Goal: Transaction & Acquisition: Book appointment/travel/reservation

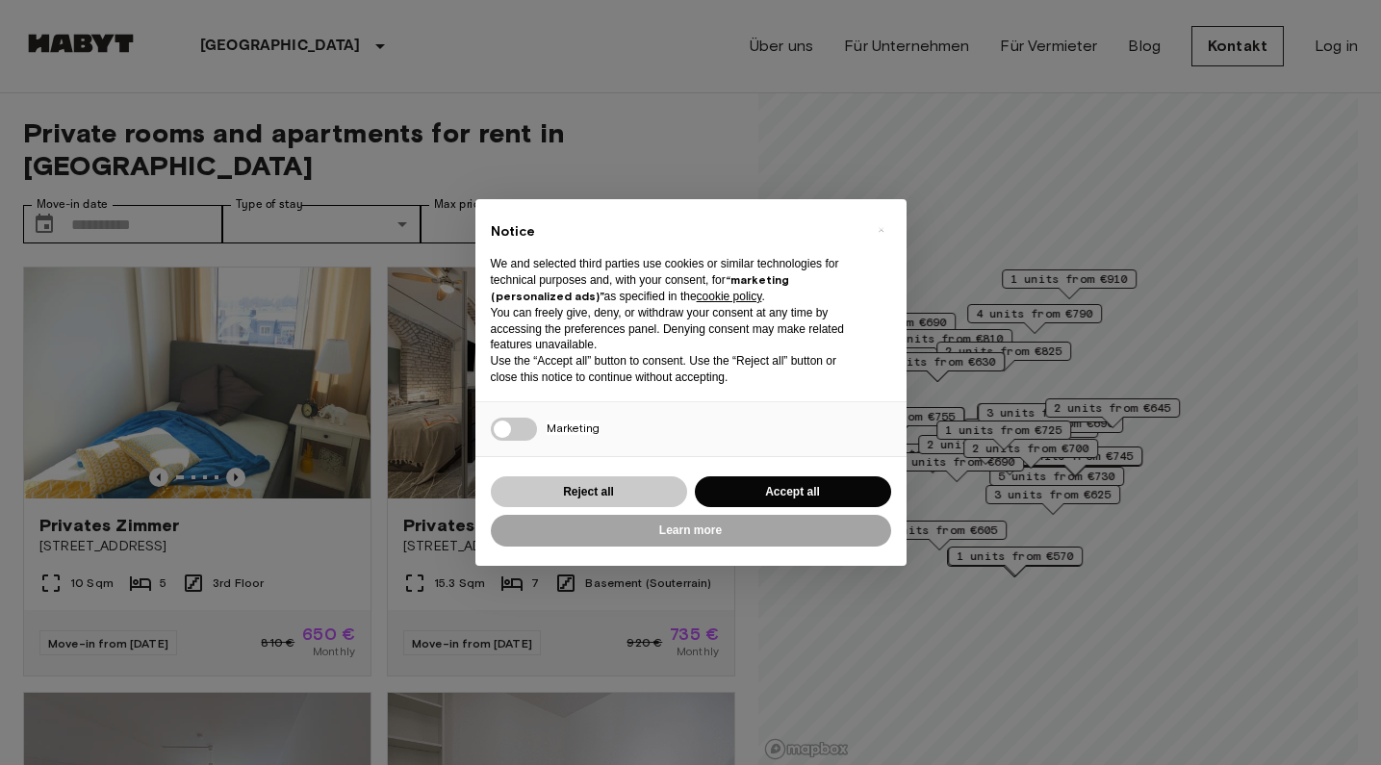
click at [629, 482] on button "Reject all" at bounding box center [589, 492] width 196 height 32
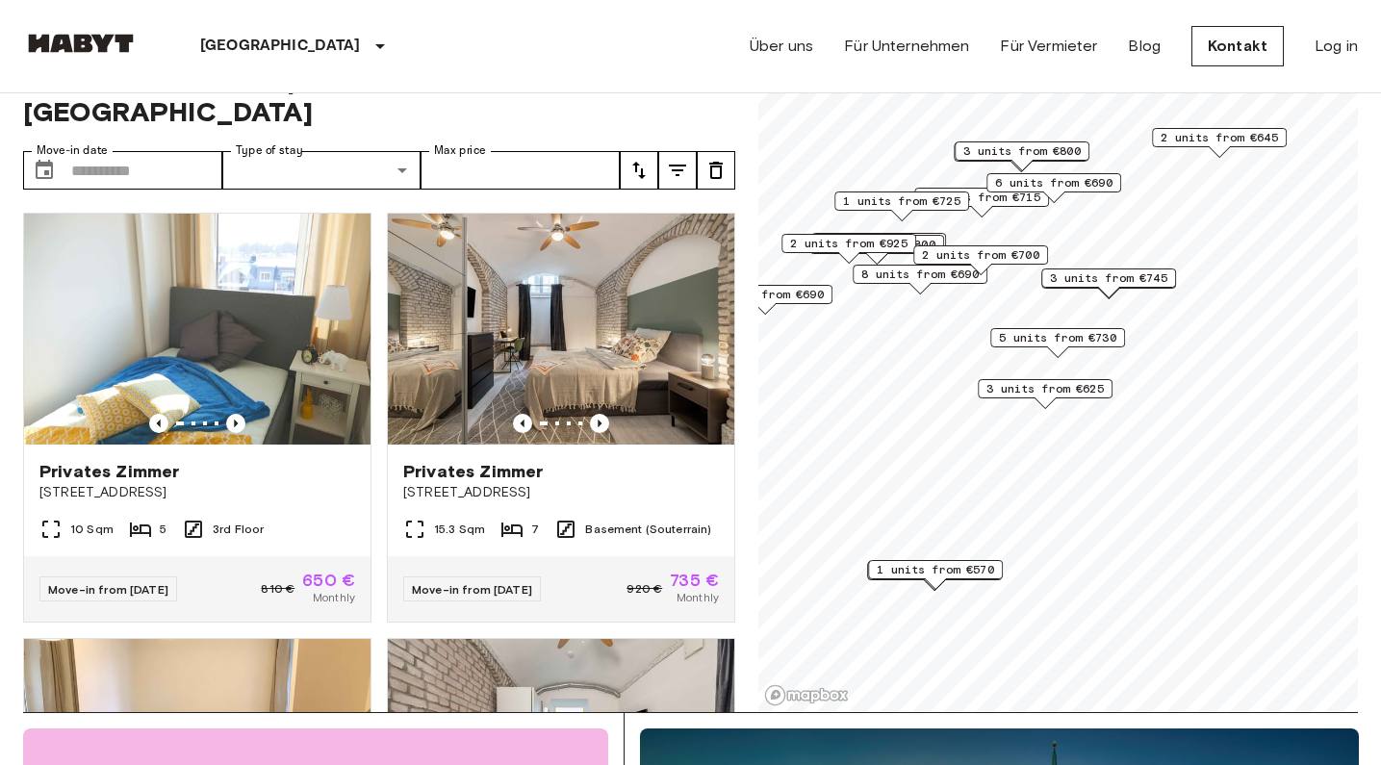
scroll to position [66, 0]
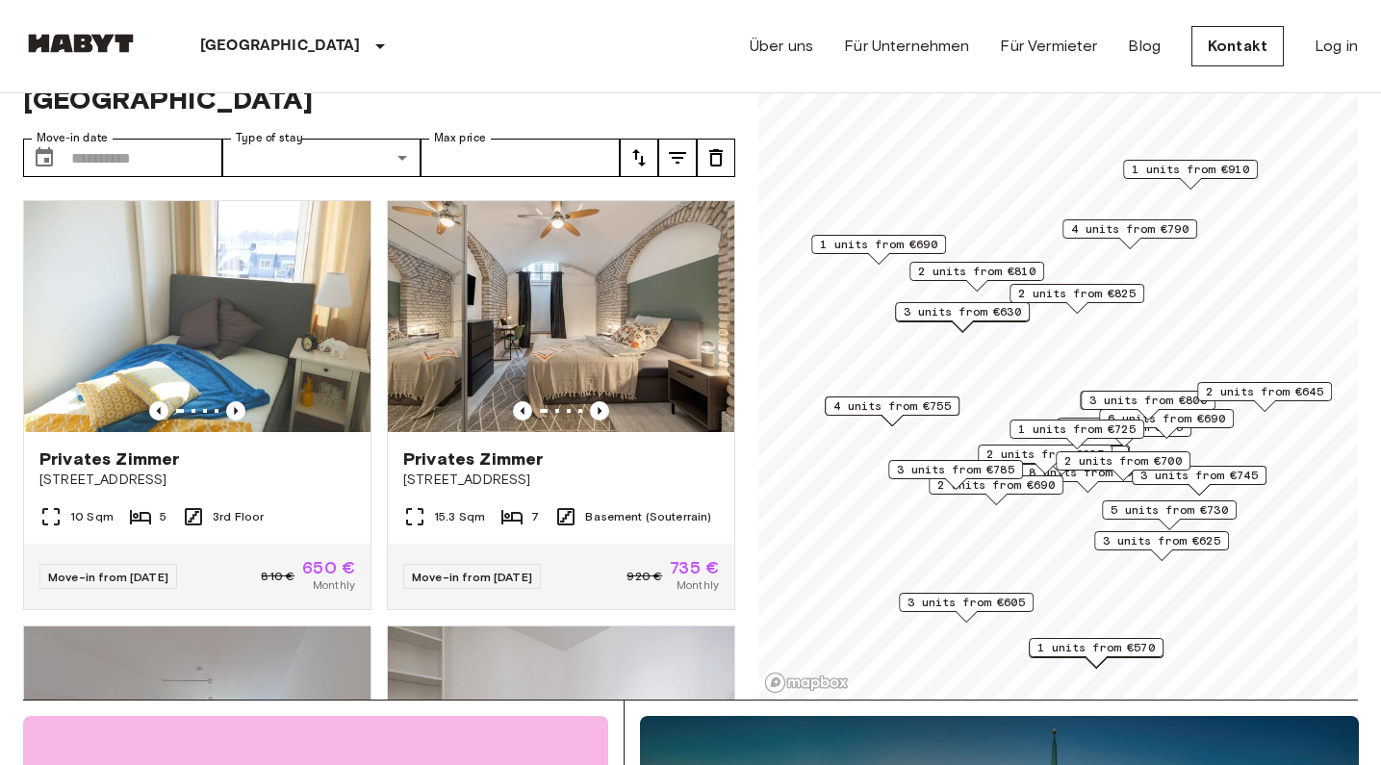
click at [1140, 232] on span "4 units from €790" at bounding box center [1129, 228] width 117 height 17
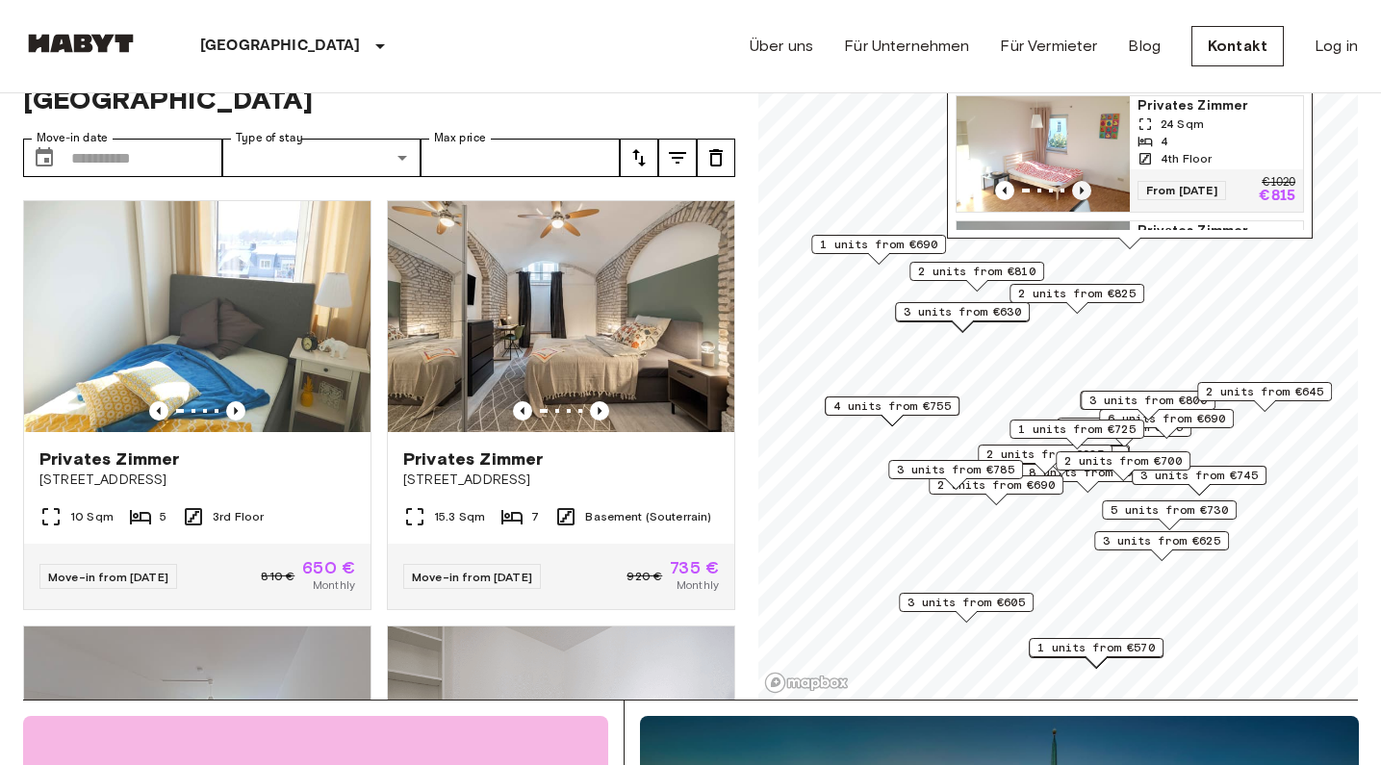
click at [1086, 200] on icon "Previous image" at bounding box center [1081, 190] width 19 height 19
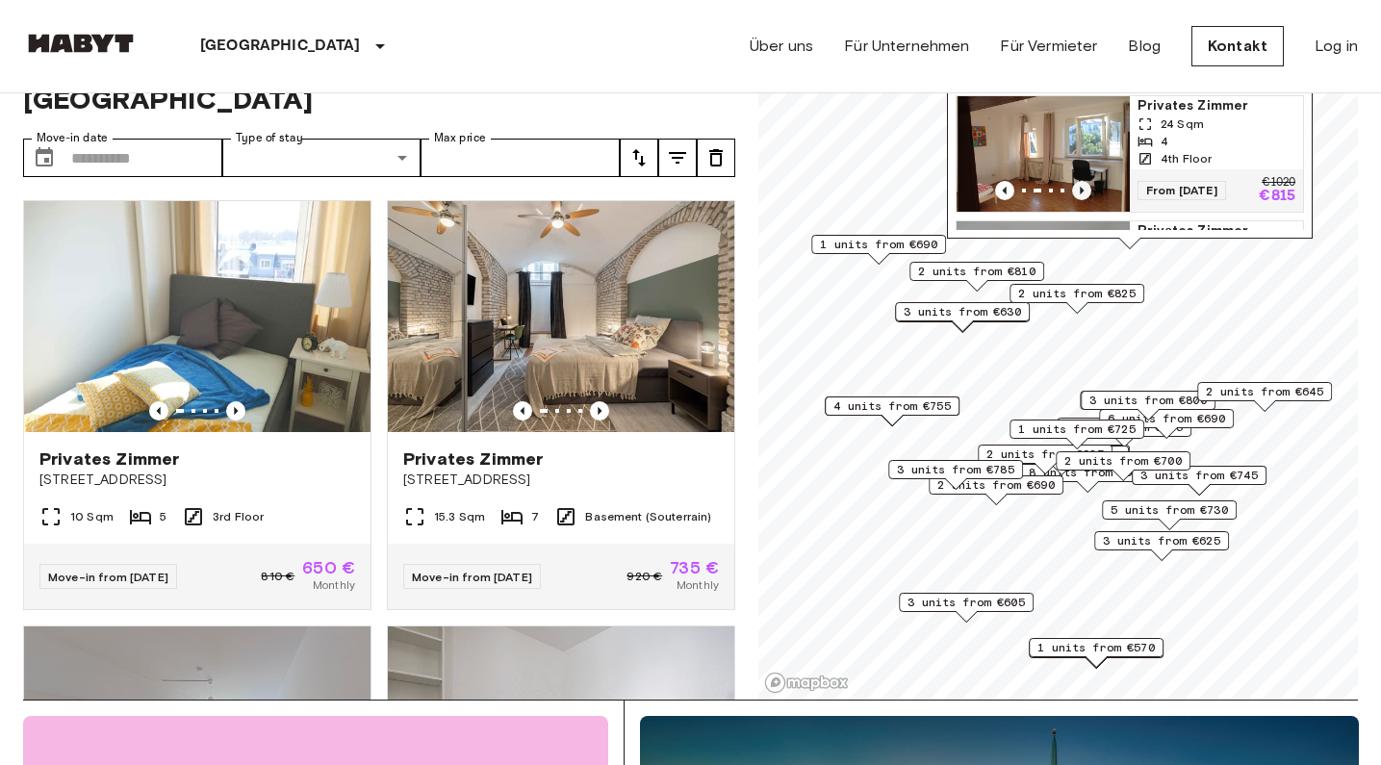
click at [1086, 200] on icon "Previous image" at bounding box center [1081, 190] width 19 height 19
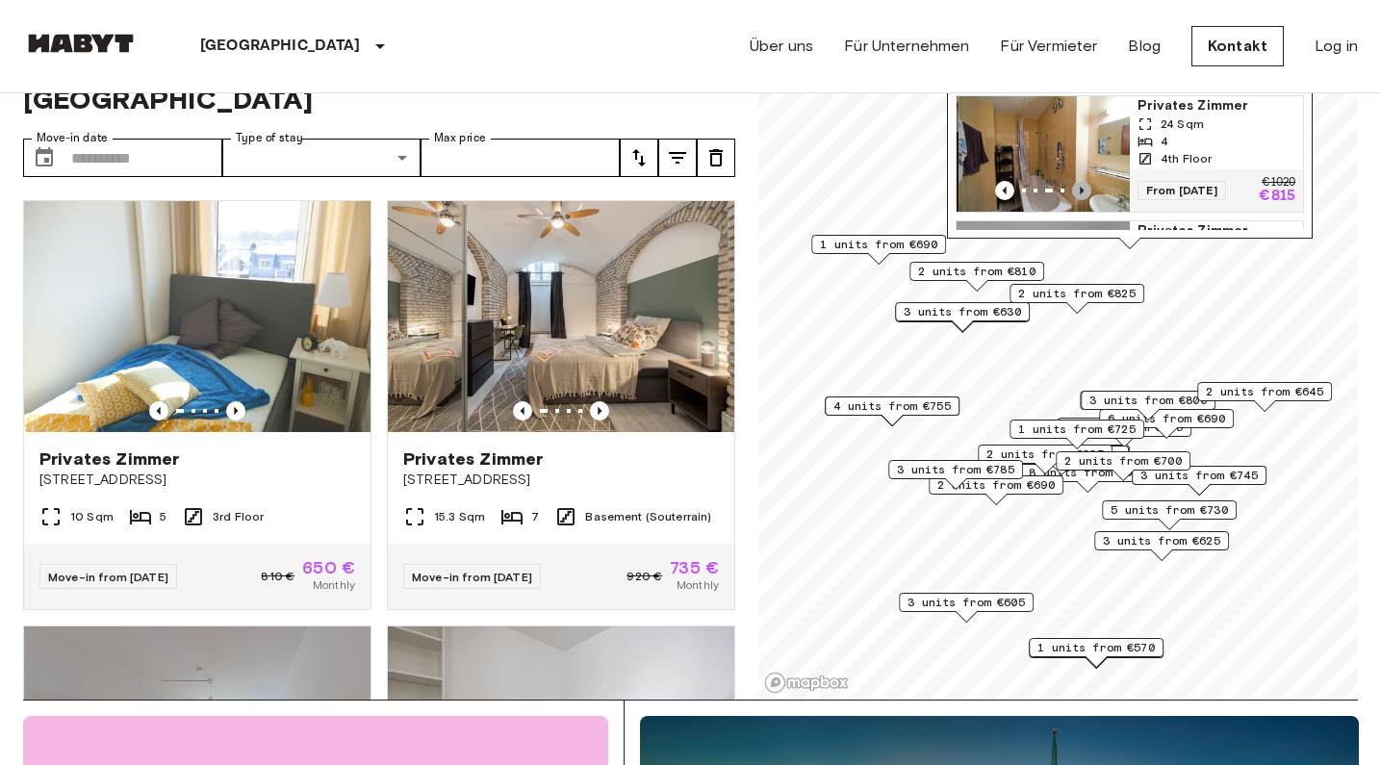
click at [1086, 200] on icon "Previous image" at bounding box center [1081, 190] width 19 height 19
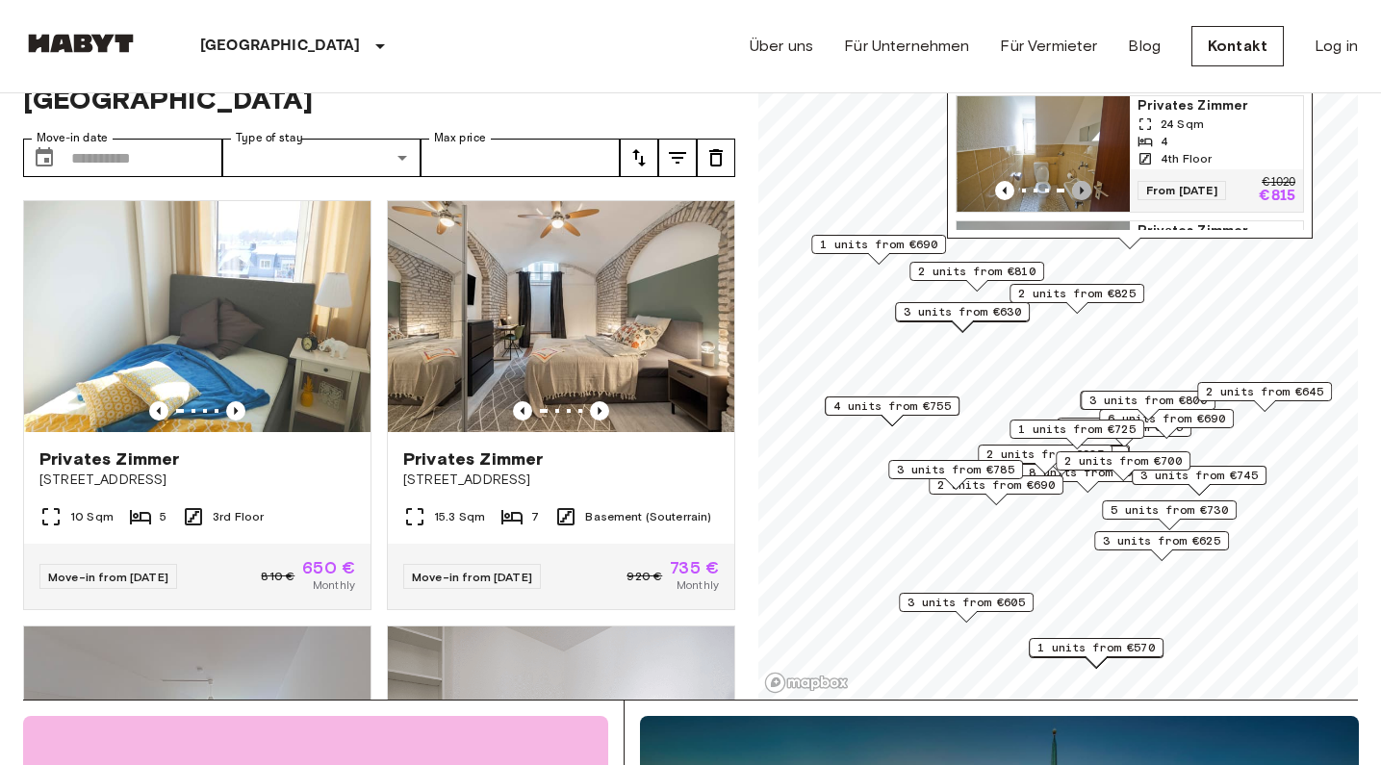
click at [1086, 200] on icon "Previous image" at bounding box center [1081, 190] width 19 height 19
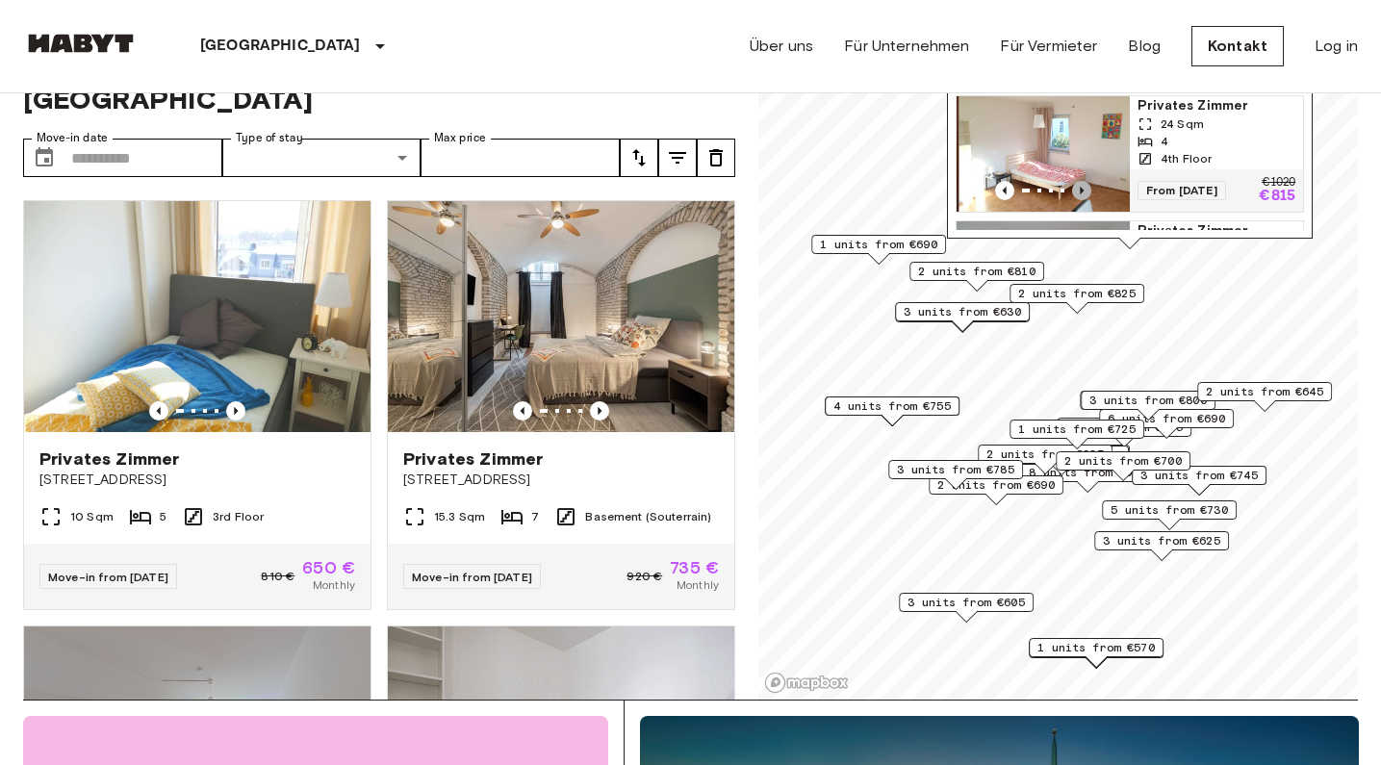
click at [1086, 200] on icon "Previous image" at bounding box center [1081, 190] width 19 height 19
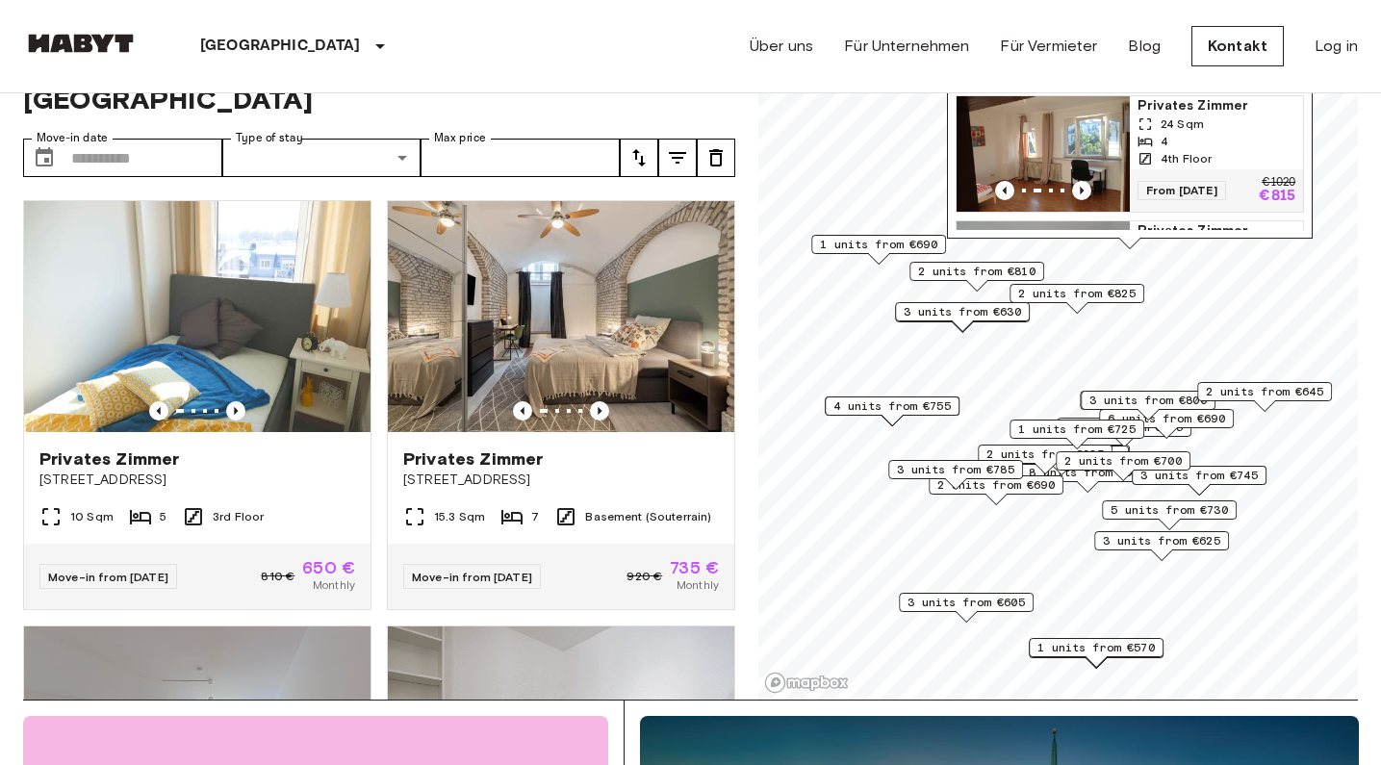
click at [1170, 115] on span "Privates Zimmer" at bounding box center [1217, 105] width 158 height 19
click at [958, 310] on span "3 units from €630" at bounding box center [962, 311] width 117 height 17
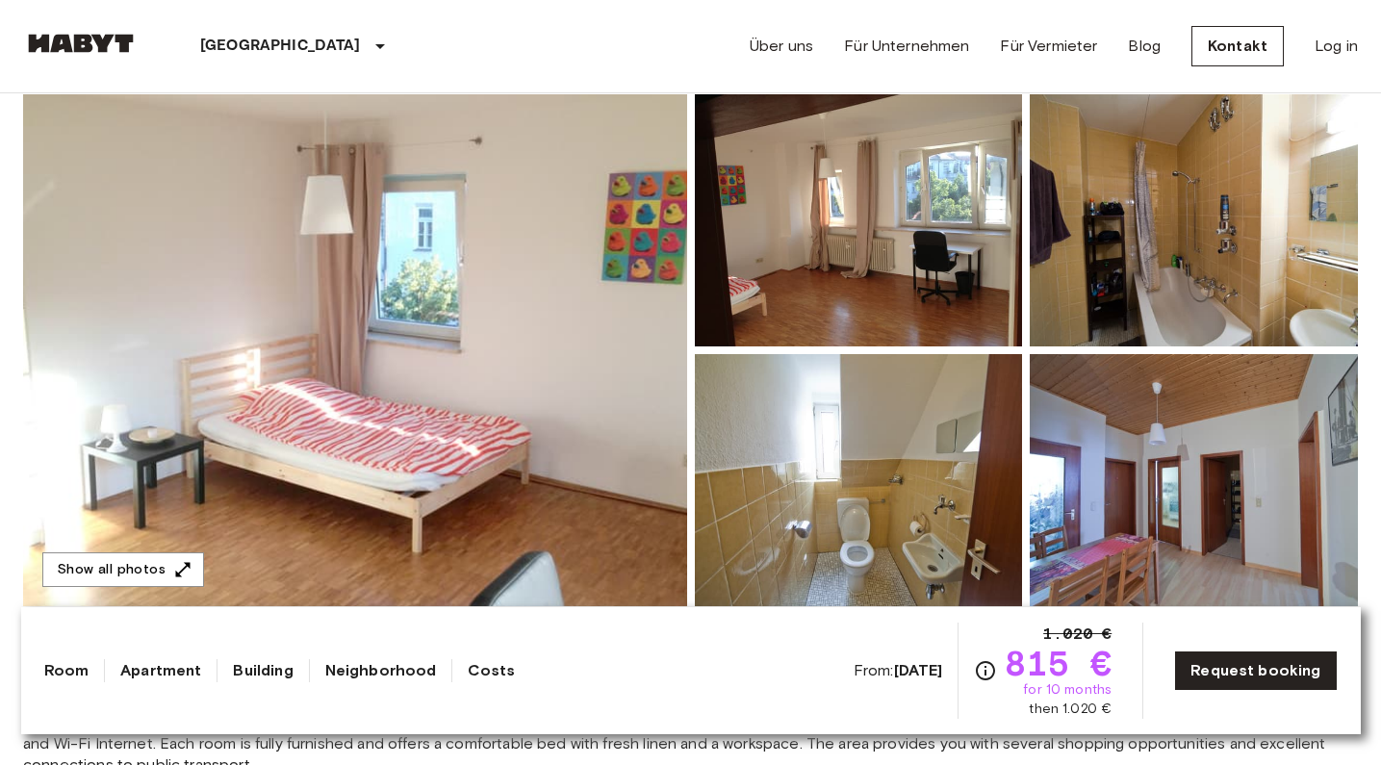
scroll to position [177, 0]
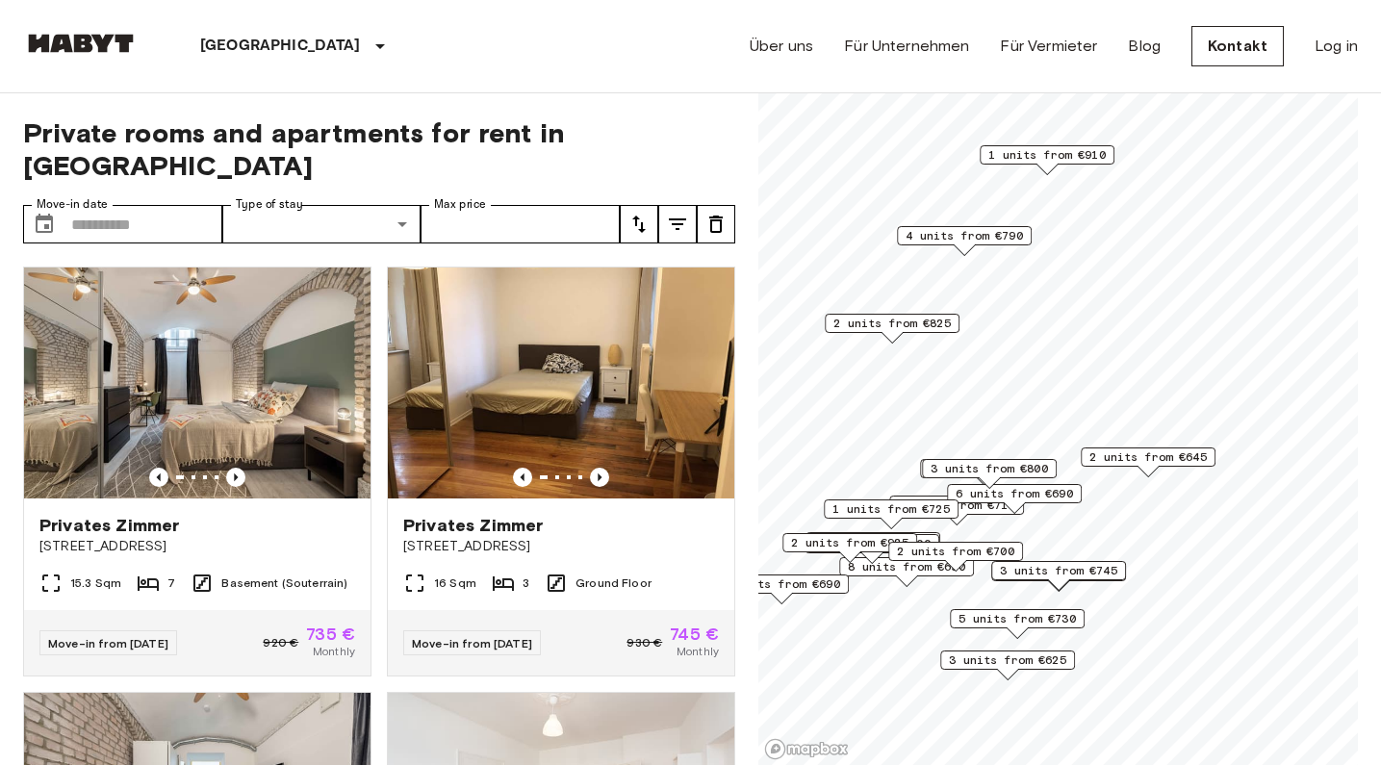
click at [993, 242] on span "4 units from €790" at bounding box center [964, 235] width 117 height 17
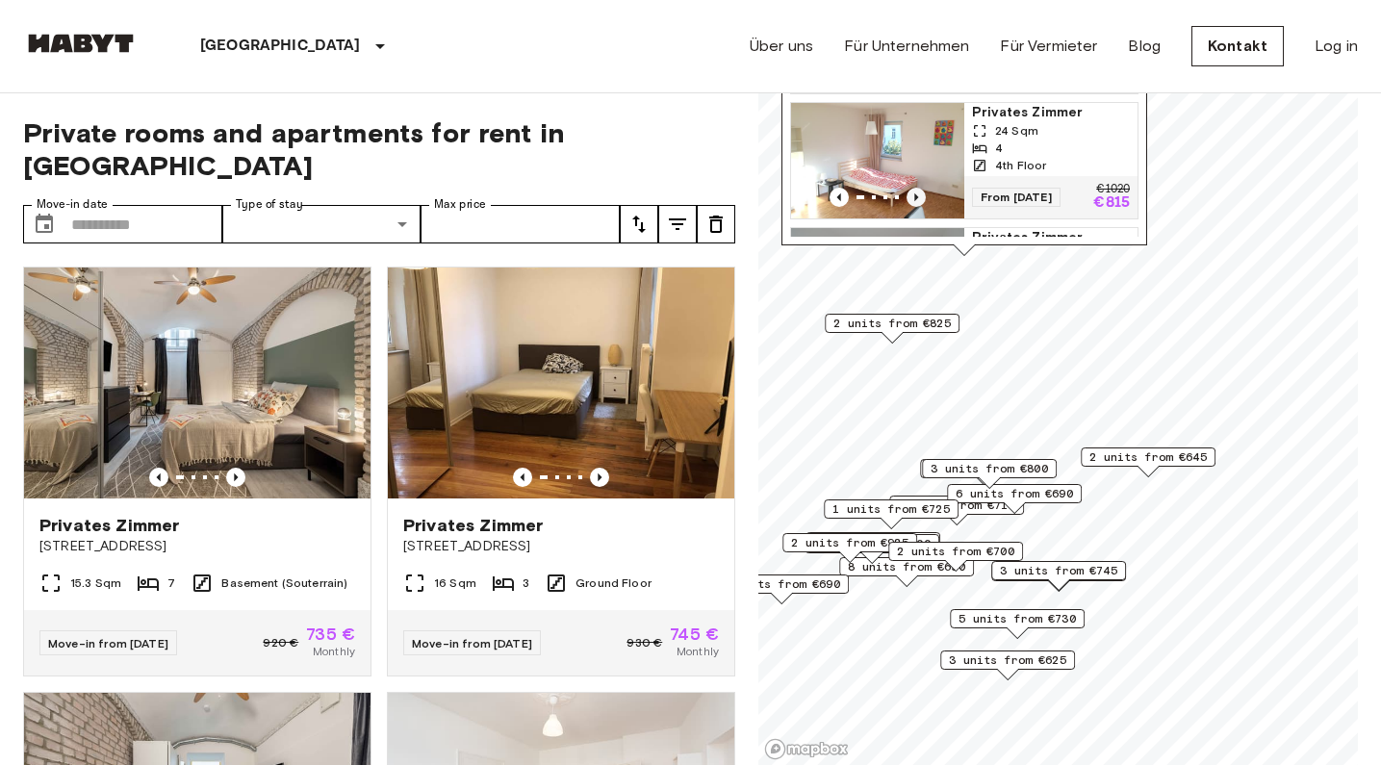
click at [922, 201] on icon "Previous image" at bounding box center [916, 197] width 19 height 19
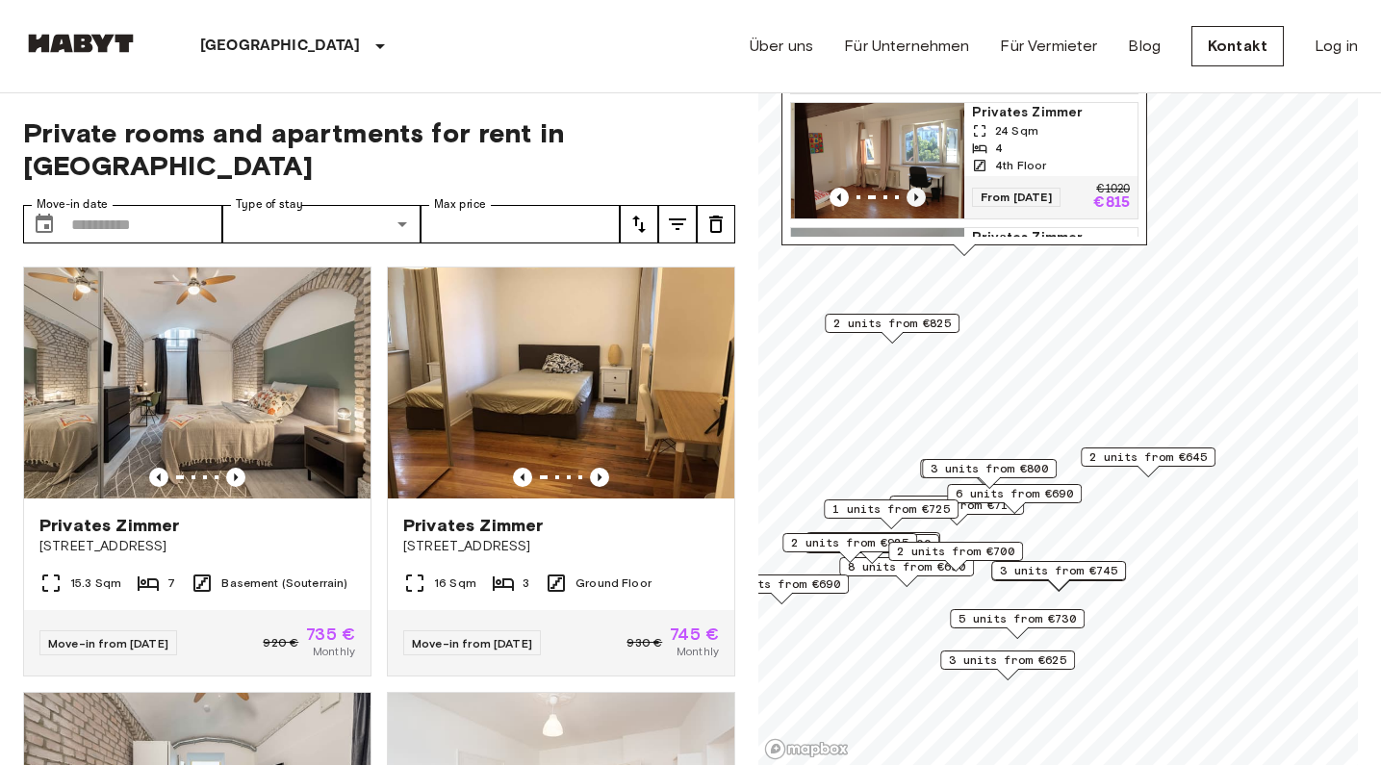
click at [922, 201] on icon "Previous image" at bounding box center [916, 197] width 19 height 19
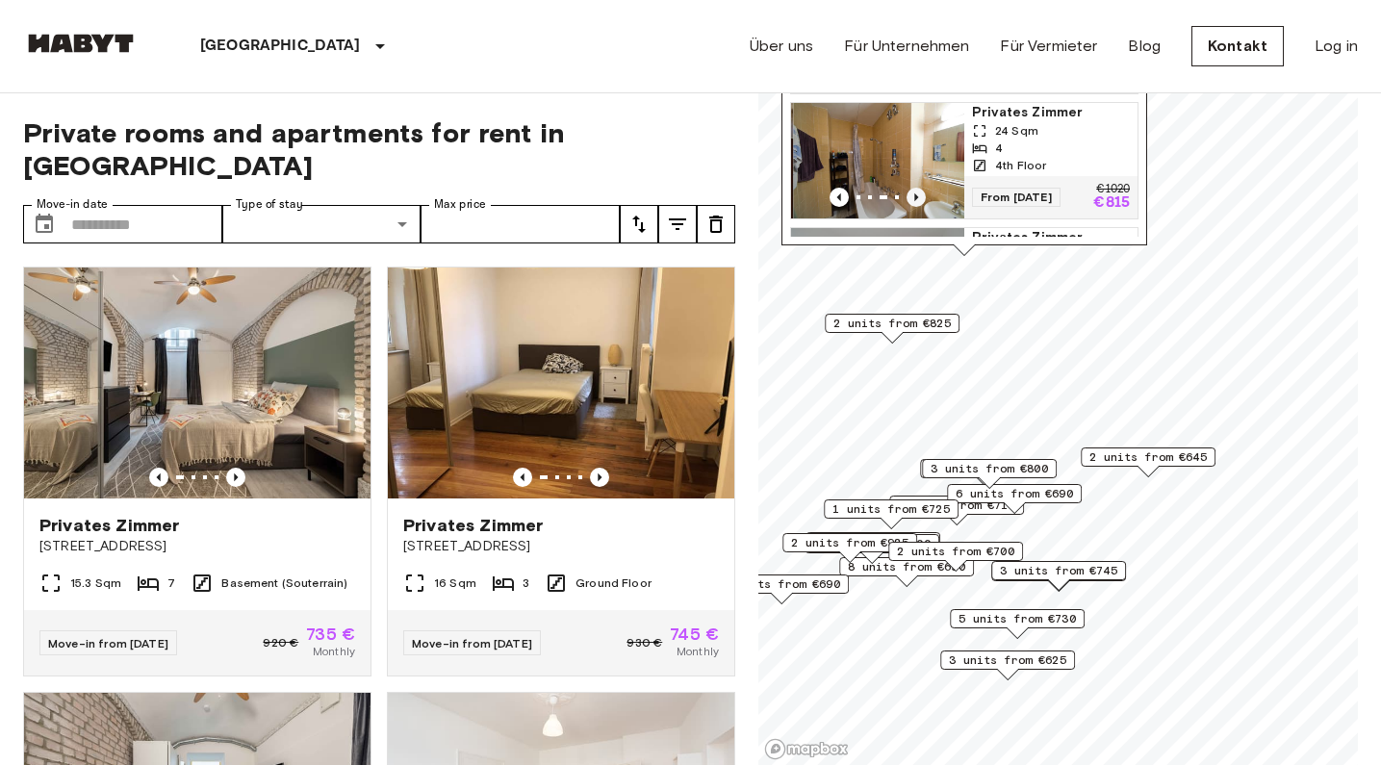
click at [922, 201] on icon "Previous image" at bounding box center [916, 197] width 19 height 19
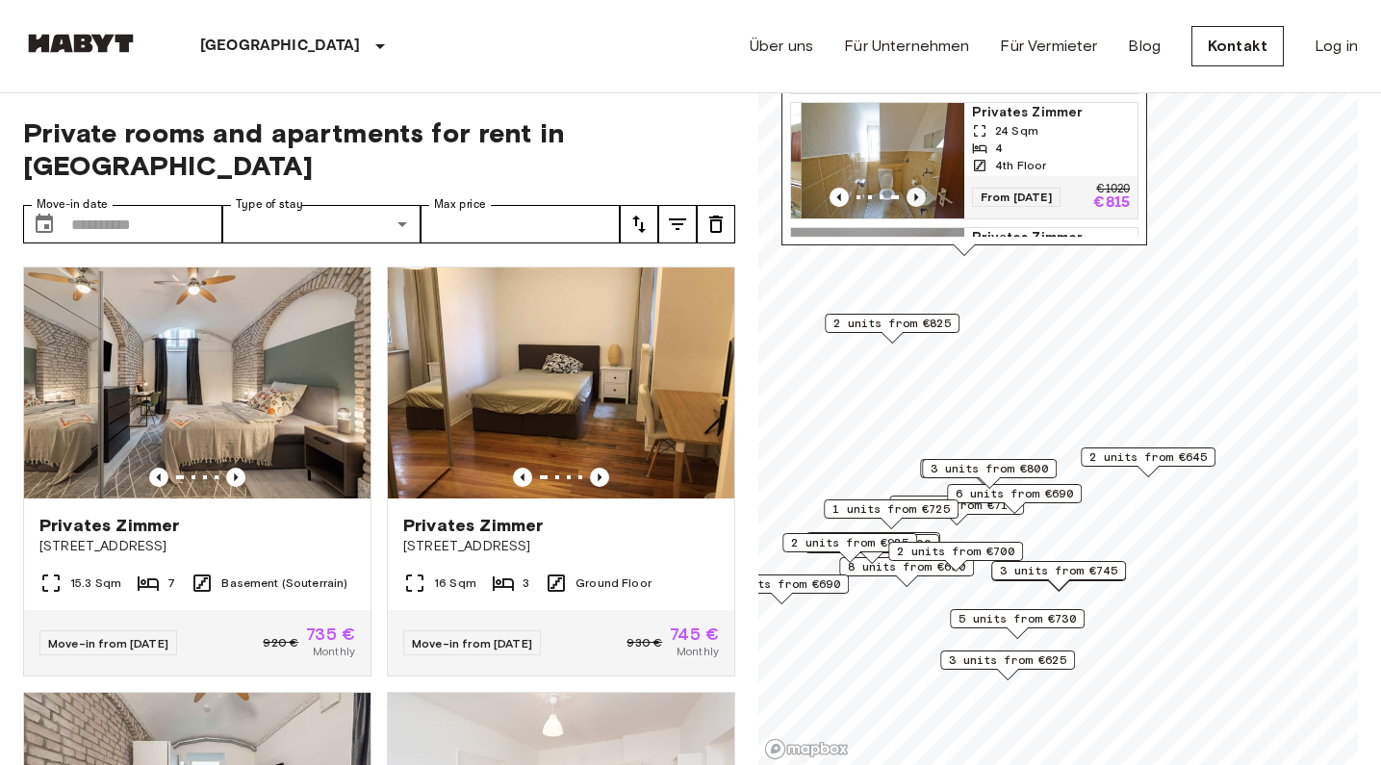
click at [922, 201] on icon "Previous image" at bounding box center [916, 197] width 19 height 19
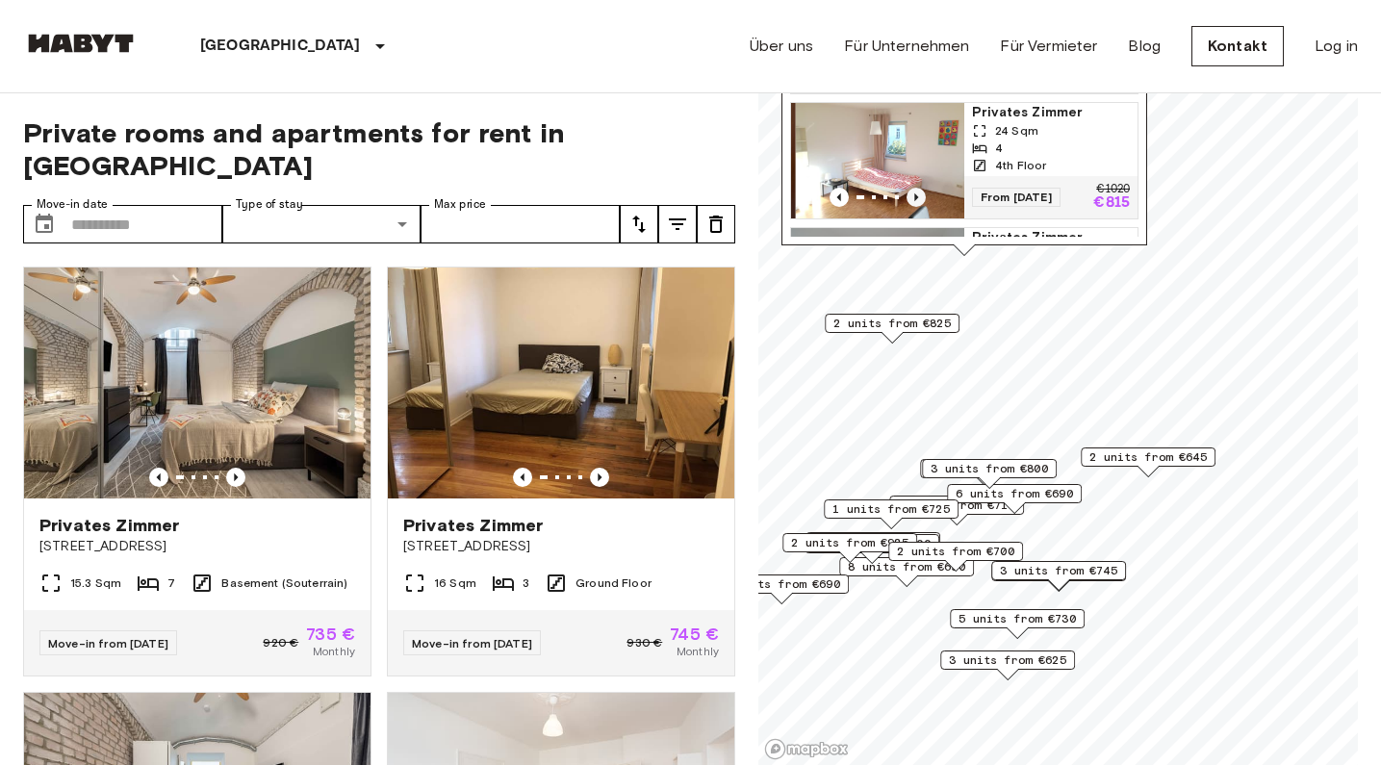
click at [922, 201] on icon "Previous image" at bounding box center [916, 197] width 19 height 19
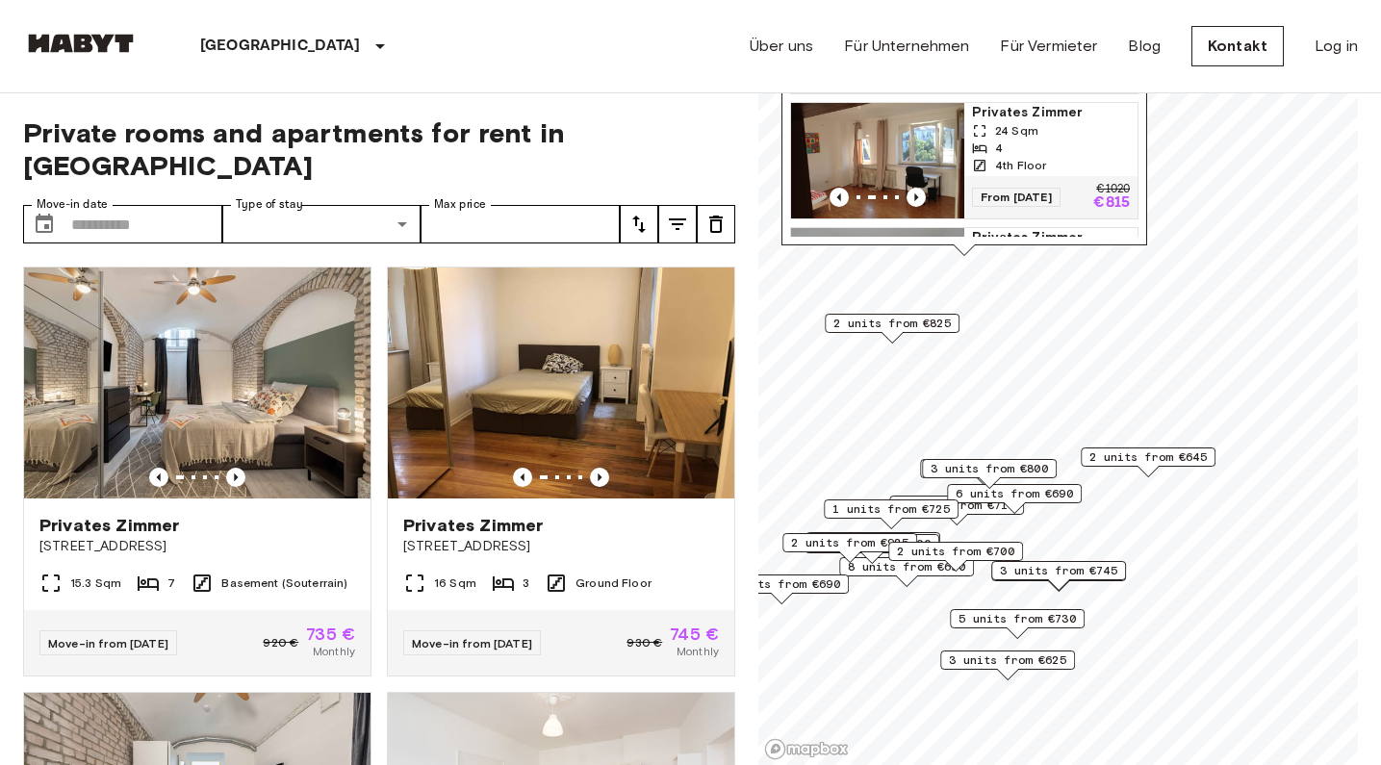
click at [1109, 462] on span "2 units from €645" at bounding box center [1147, 456] width 117 height 17
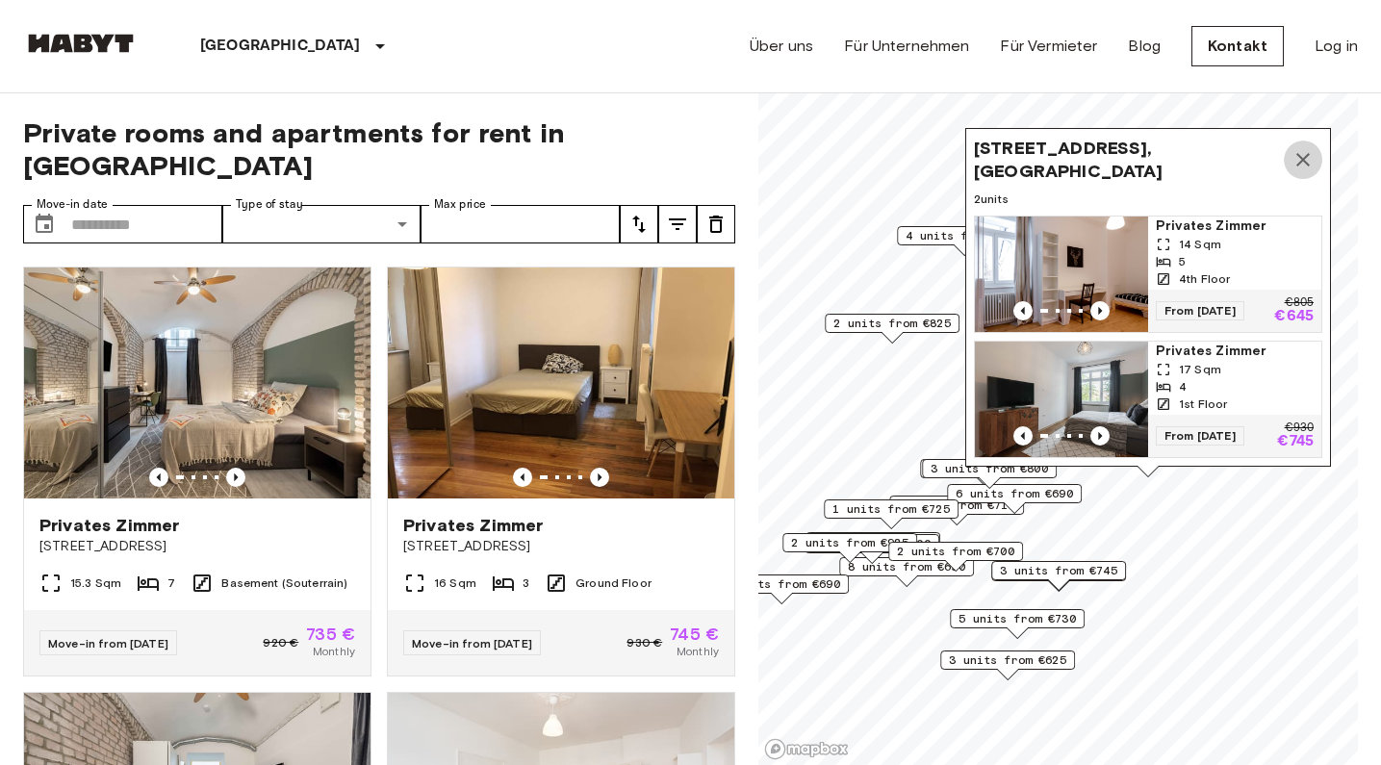
click at [1305, 153] on icon "Map marker" at bounding box center [1302, 159] width 13 height 13
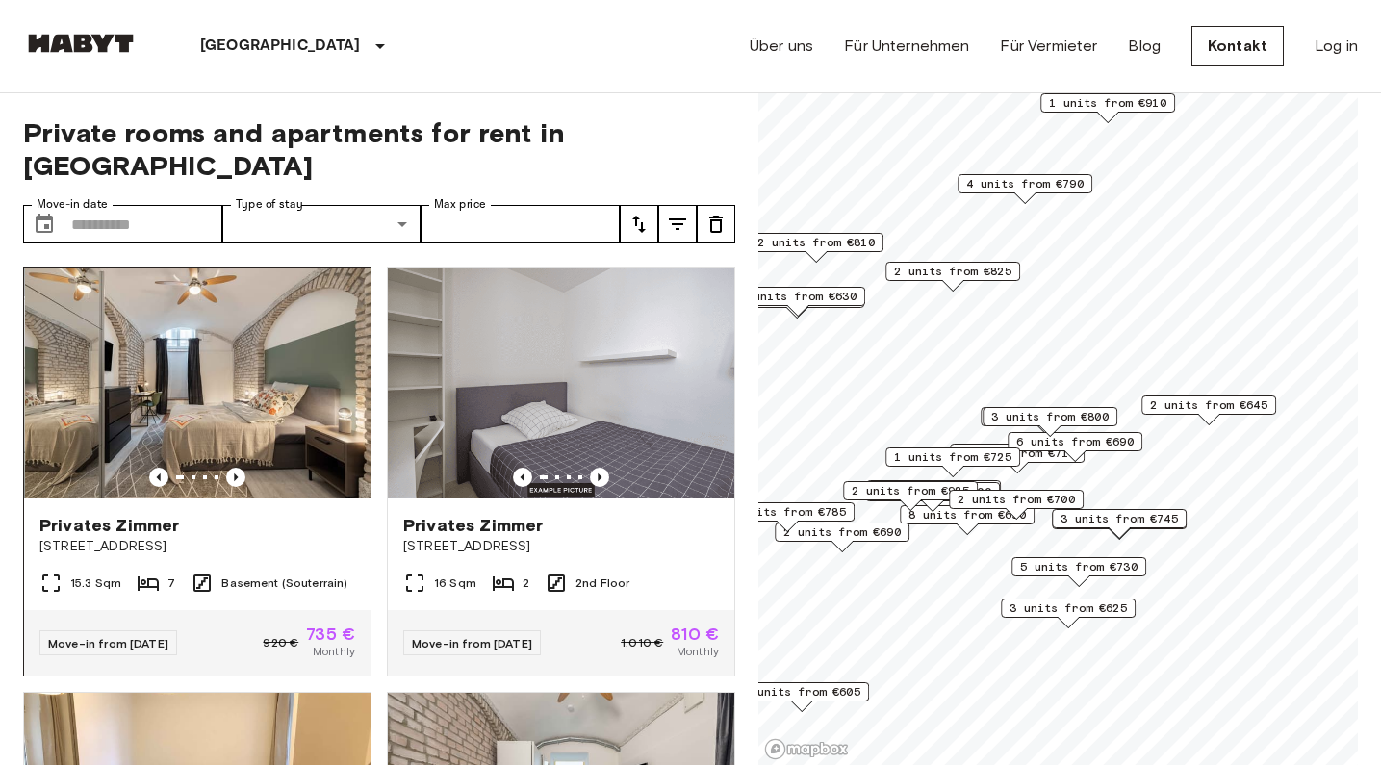
click at [216, 359] on img at bounding box center [198, 383] width 346 height 231
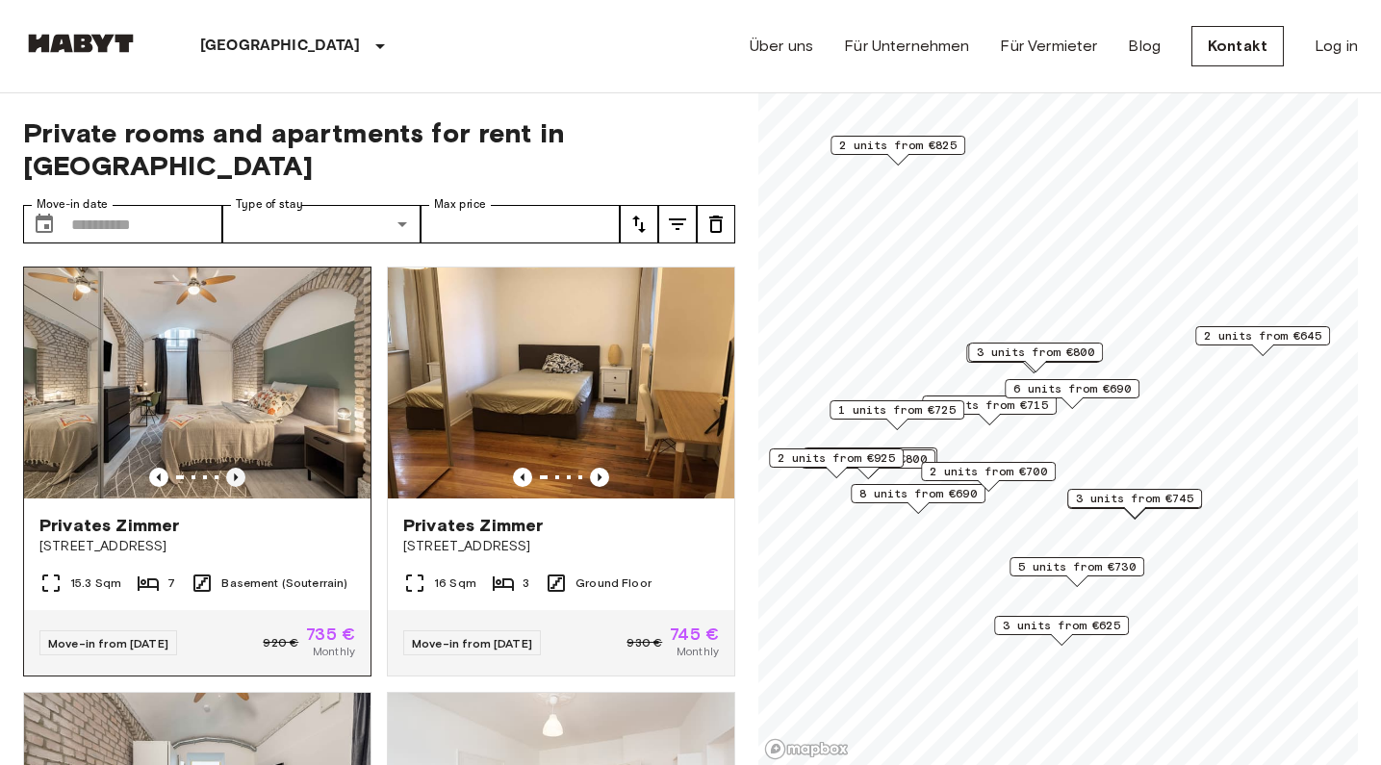
click at [229, 468] on icon "Previous image" at bounding box center [235, 477] width 19 height 19
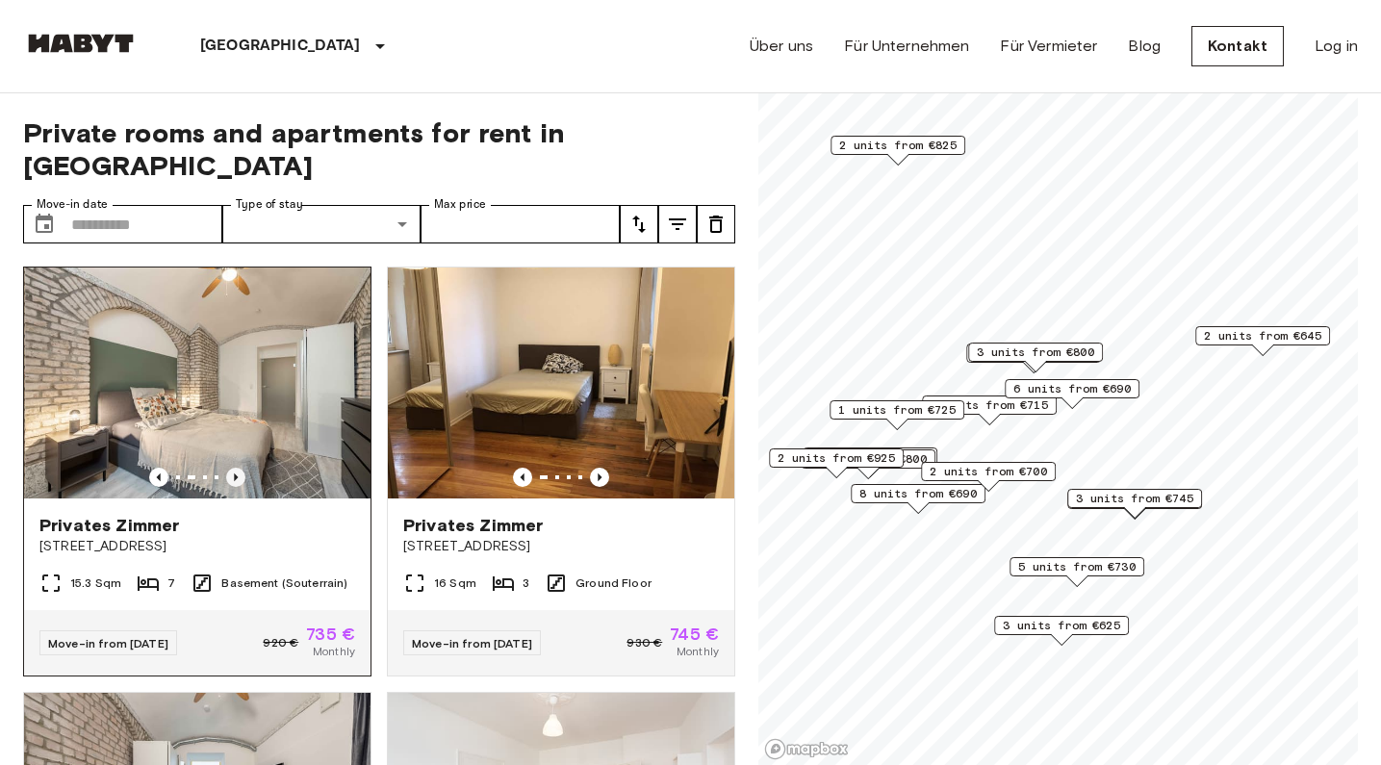
click at [229, 468] on icon "Previous image" at bounding box center [235, 477] width 19 height 19
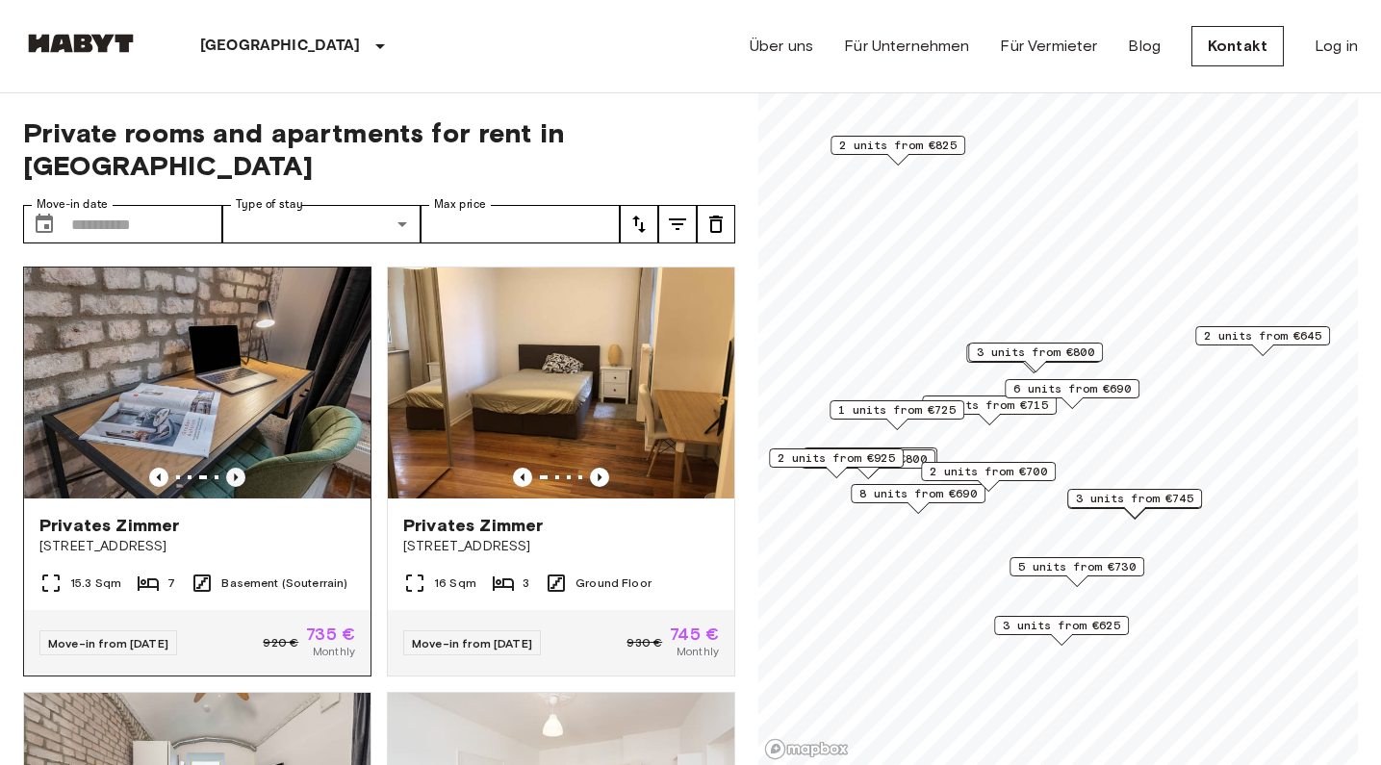
click at [229, 468] on icon "Previous image" at bounding box center [235, 477] width 19 height 19
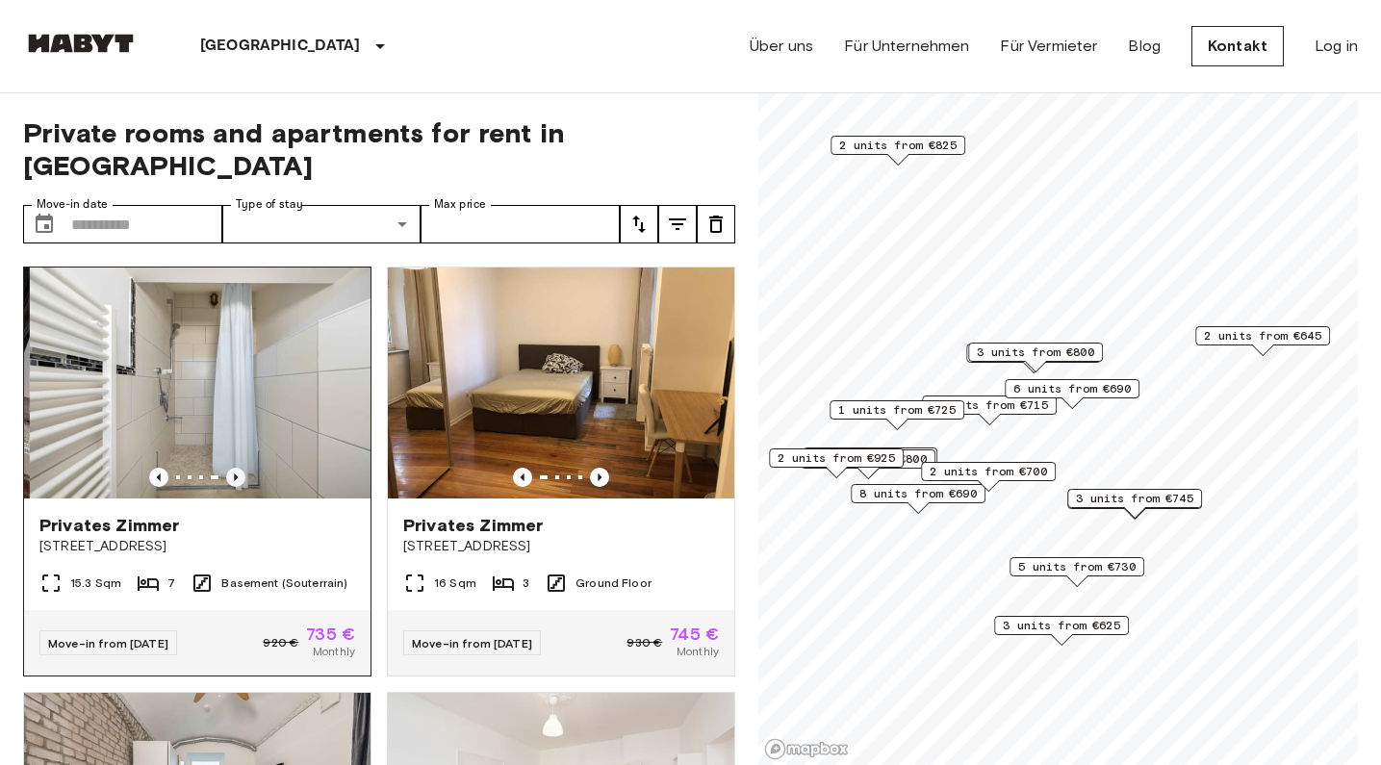
click at [229, 468] on icon "Previous image" at bounding box center [235, 477] width 19 height 19
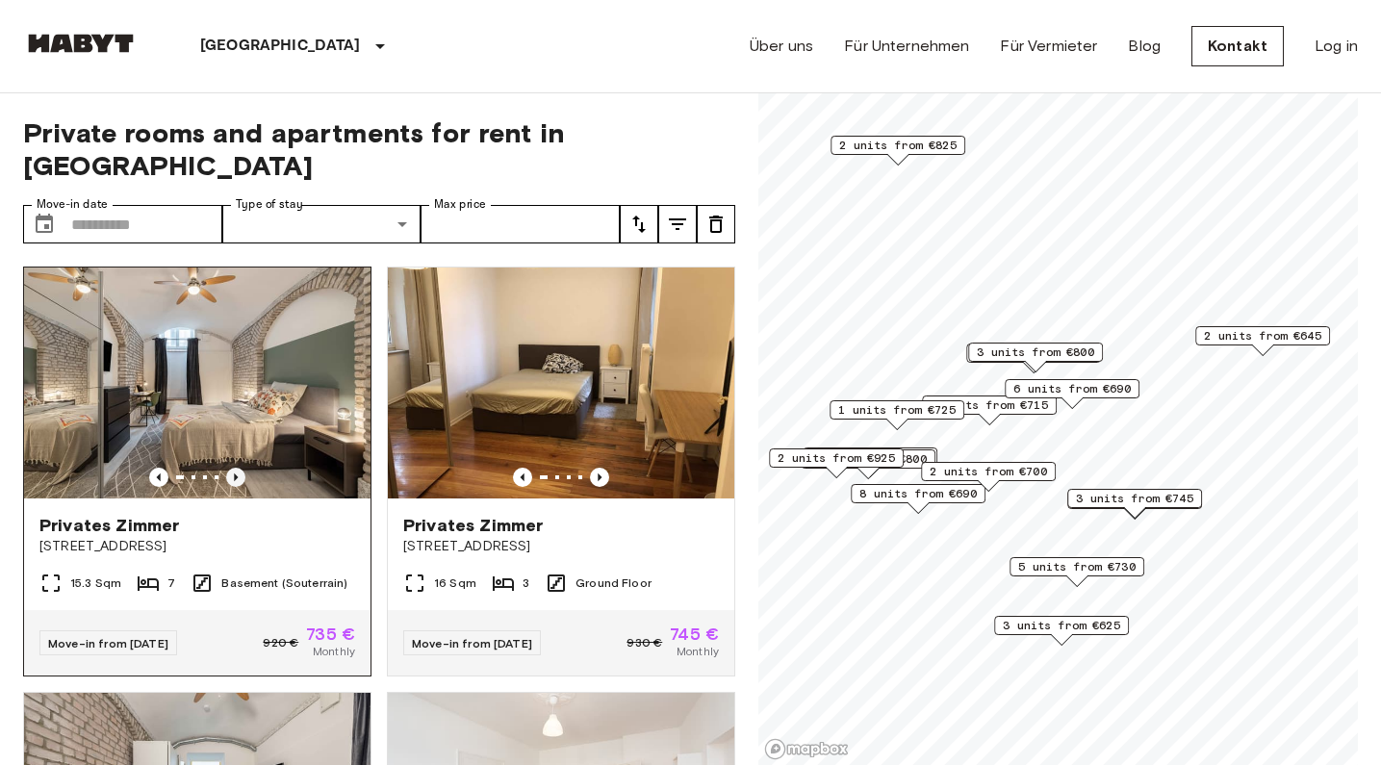
click at [229, 468] on icon "Previous image" at bounding box center [235, 477] width 19 height 19
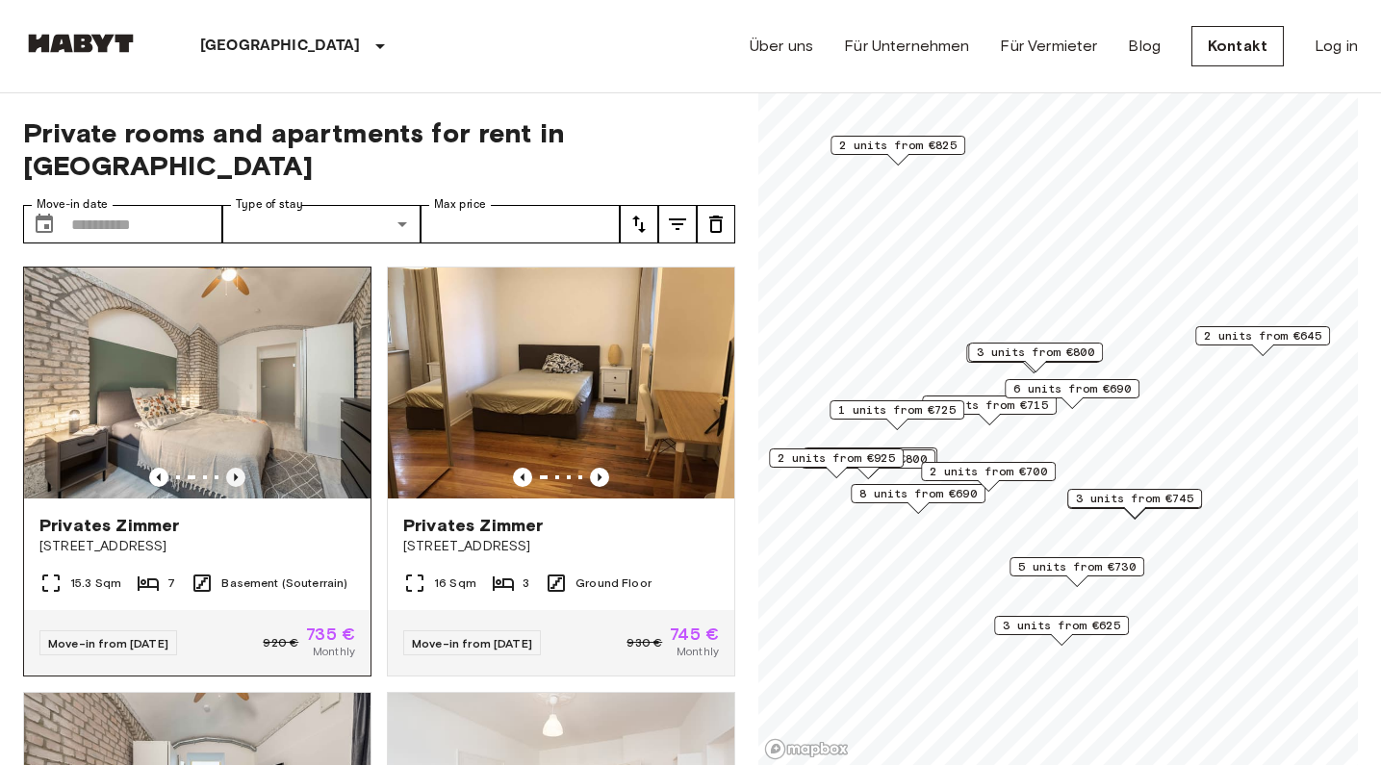
click at [229, 468] on icon "Previous image" at bounding box center [235, 477] width 19 height 19
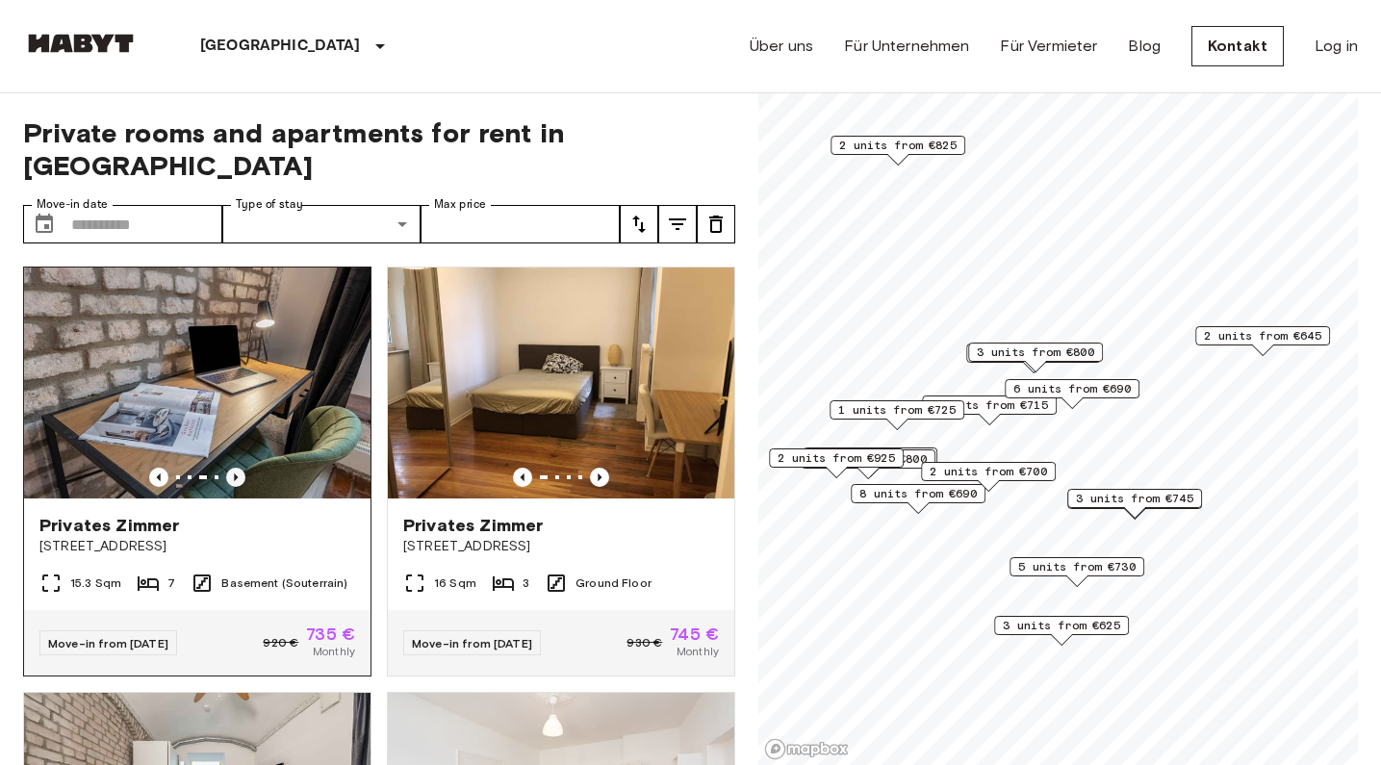
click at [229, 468] on icon "Previous image" at bounding box center [235, 477] width 19 height 19
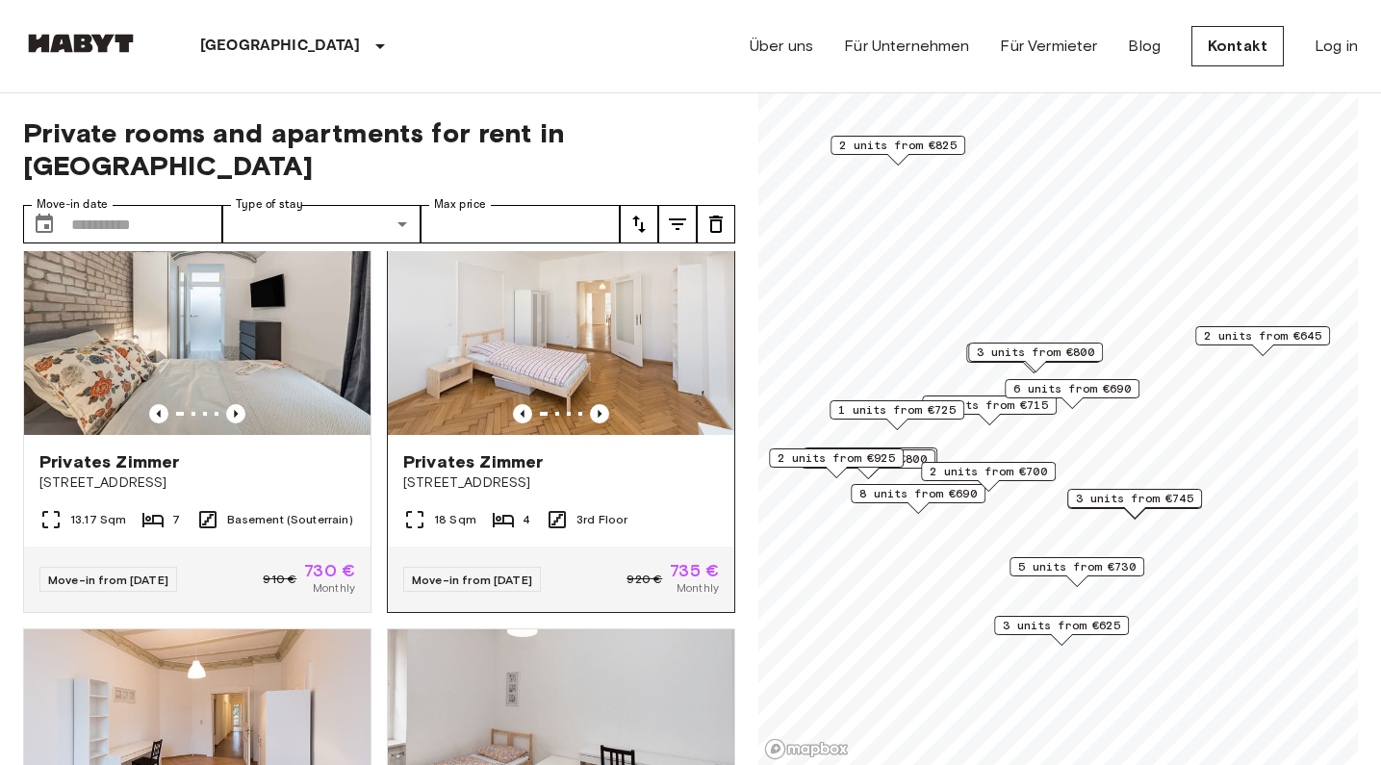
scroll to position [487, 0]
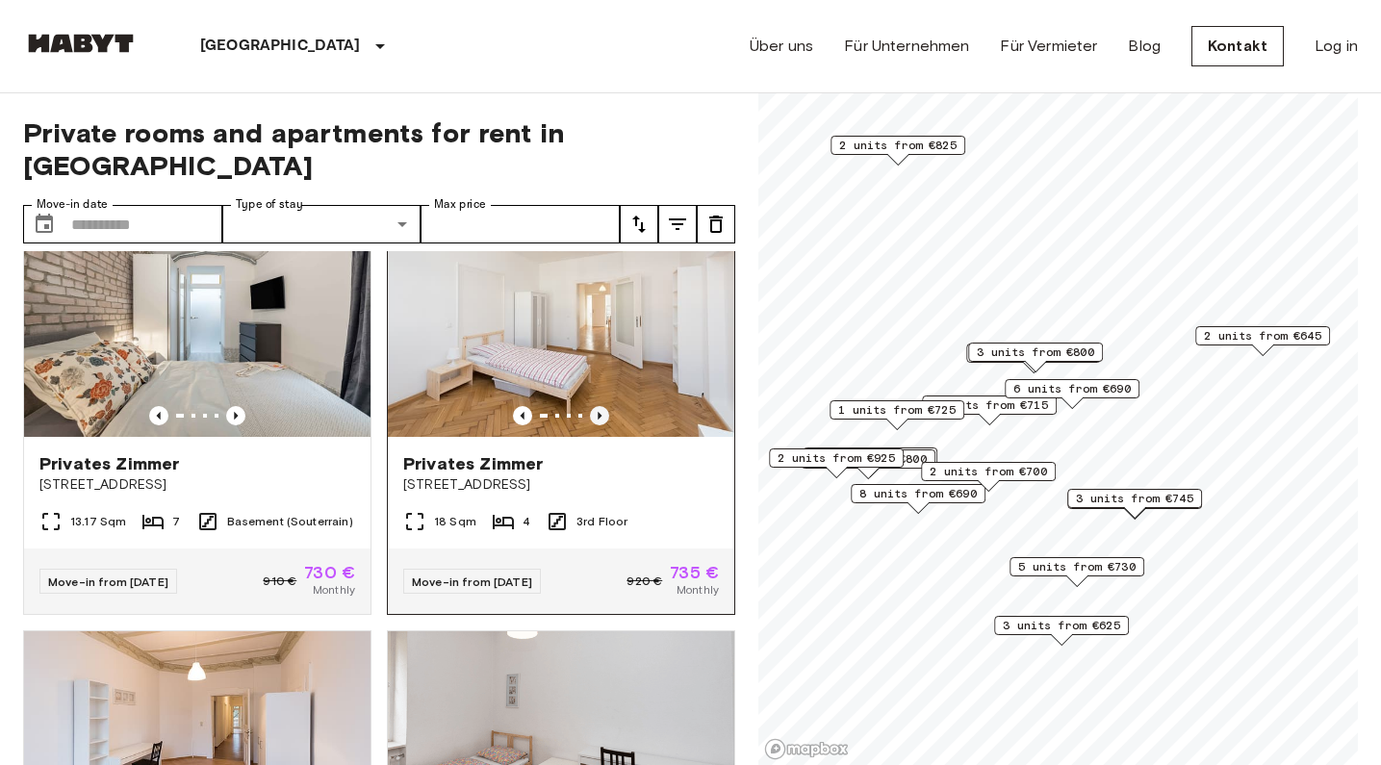
click at [594, 406] on icon "Previous image" at bounding box center [599, 415] width 19 height 19
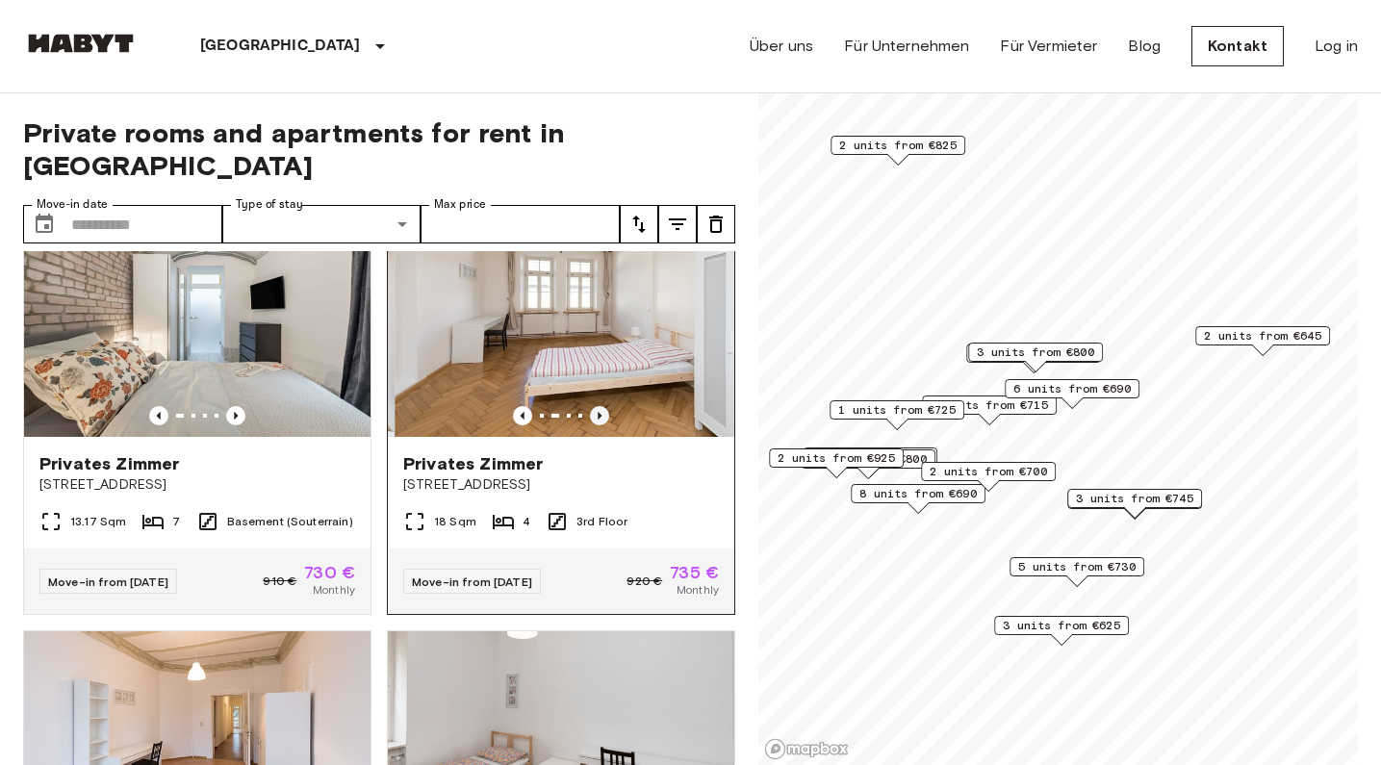
click at [594, 406] on icon "Previous image" at bounding box center [599, 415] width 19 height 19
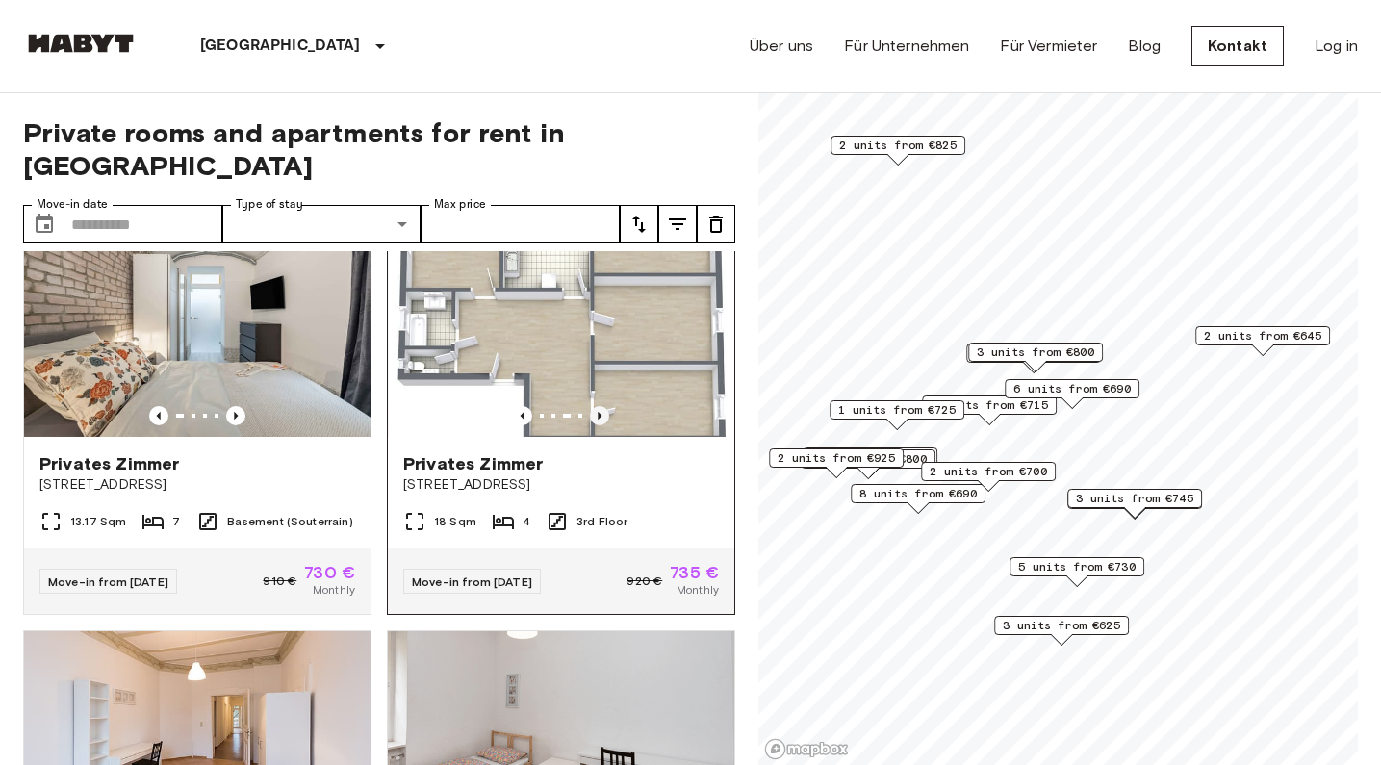
click at [594, 406] on icon "Previous image" at bounding box center [599, 415] width 19 height 19
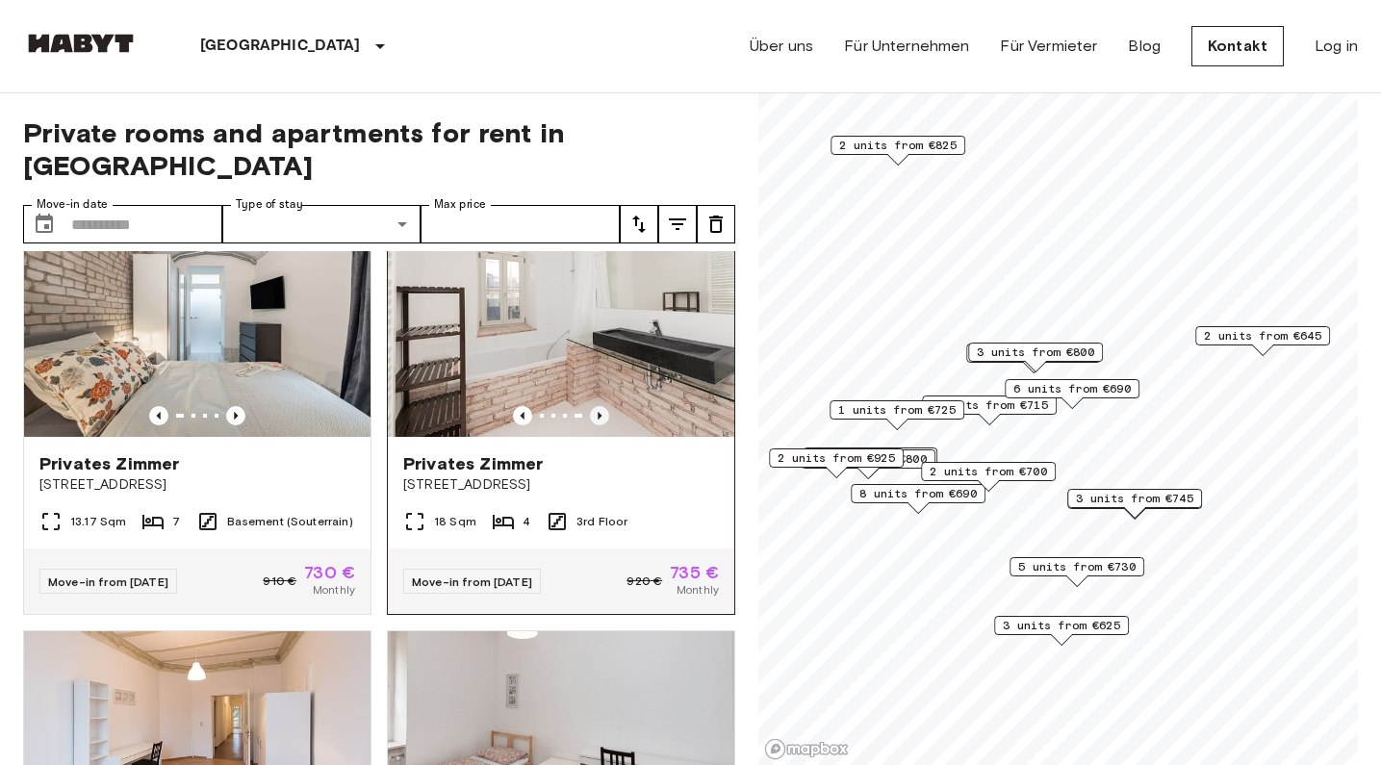
click at [594, 406] on icon "Previous image" at bounding box center [599, 415] width 19 height 19
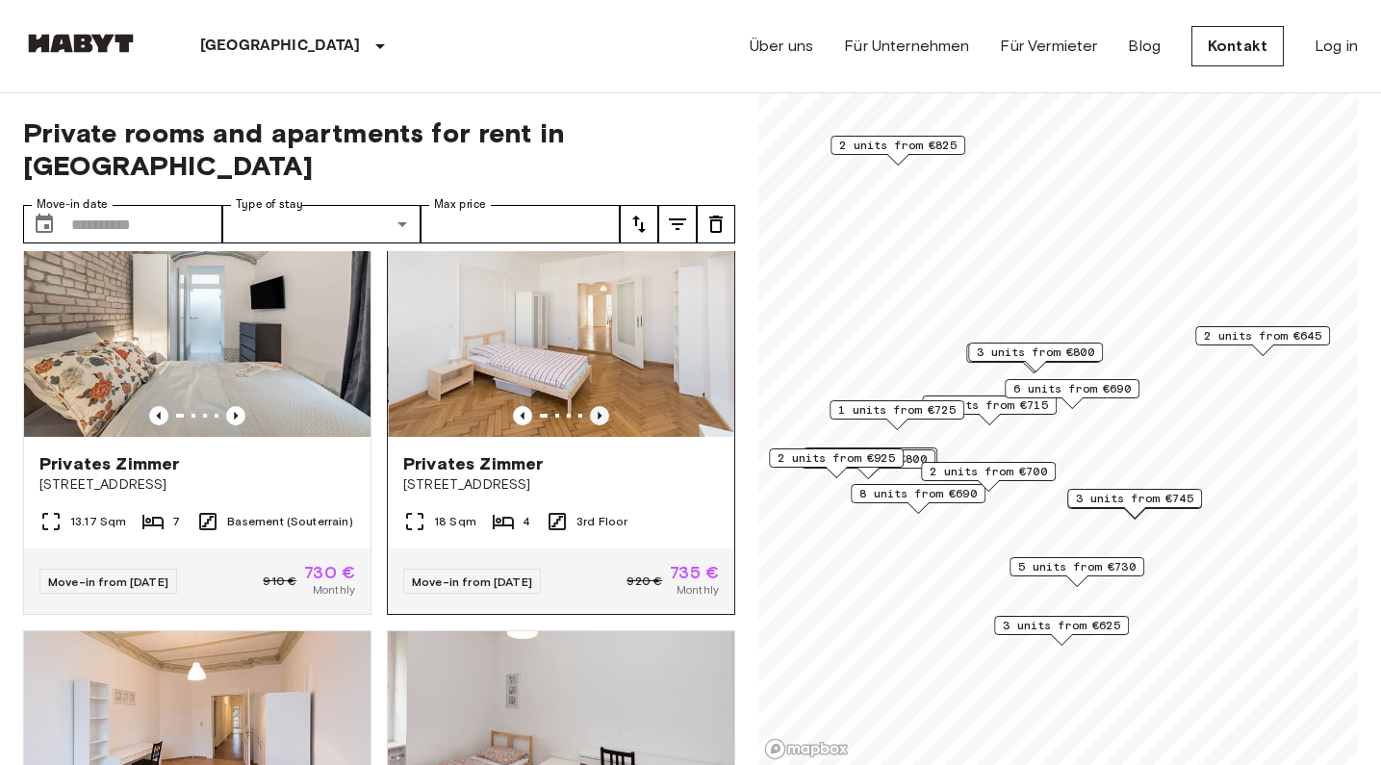
click at [594, 406] on icon "Previous image" at bounding box center [599, 415] width 19 height 19
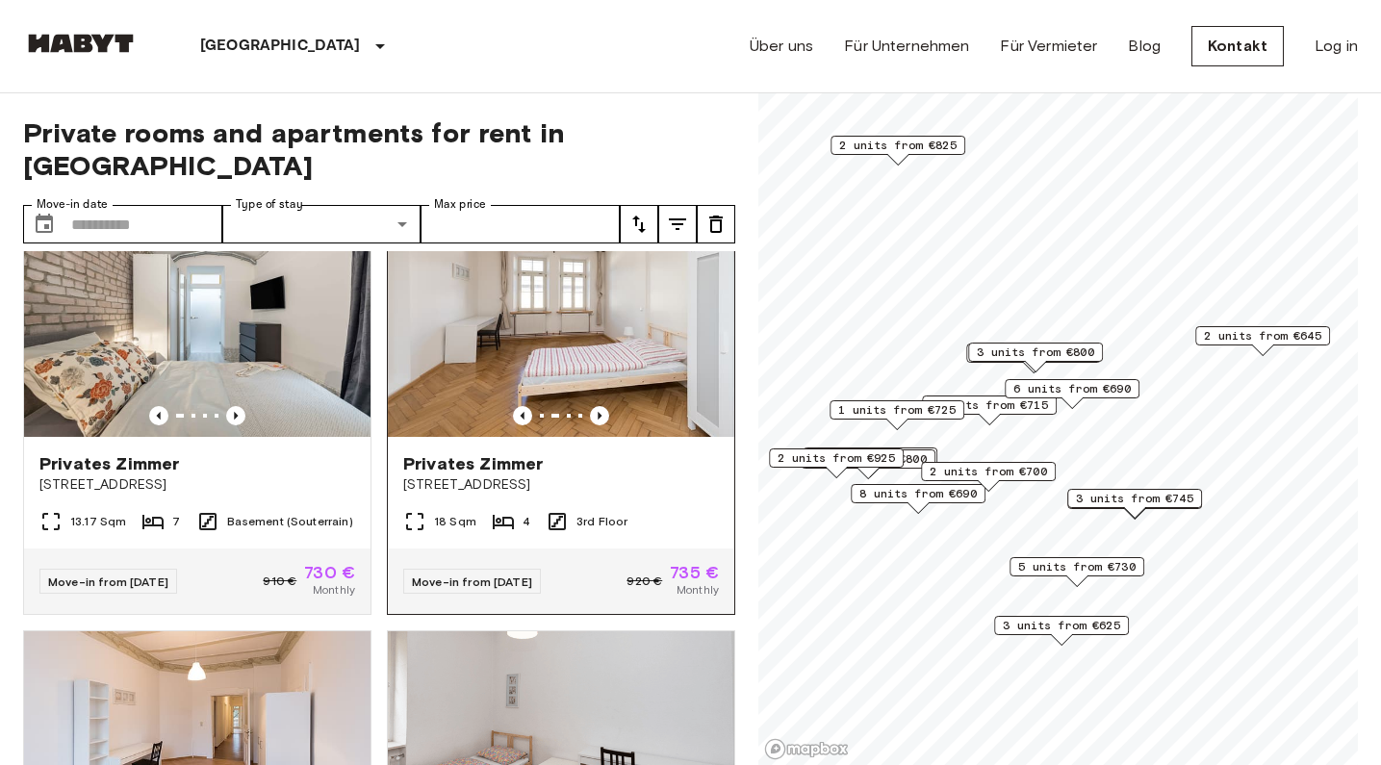
click at [578, 298] on img at bounding box center [561, 321] width 346 height 231
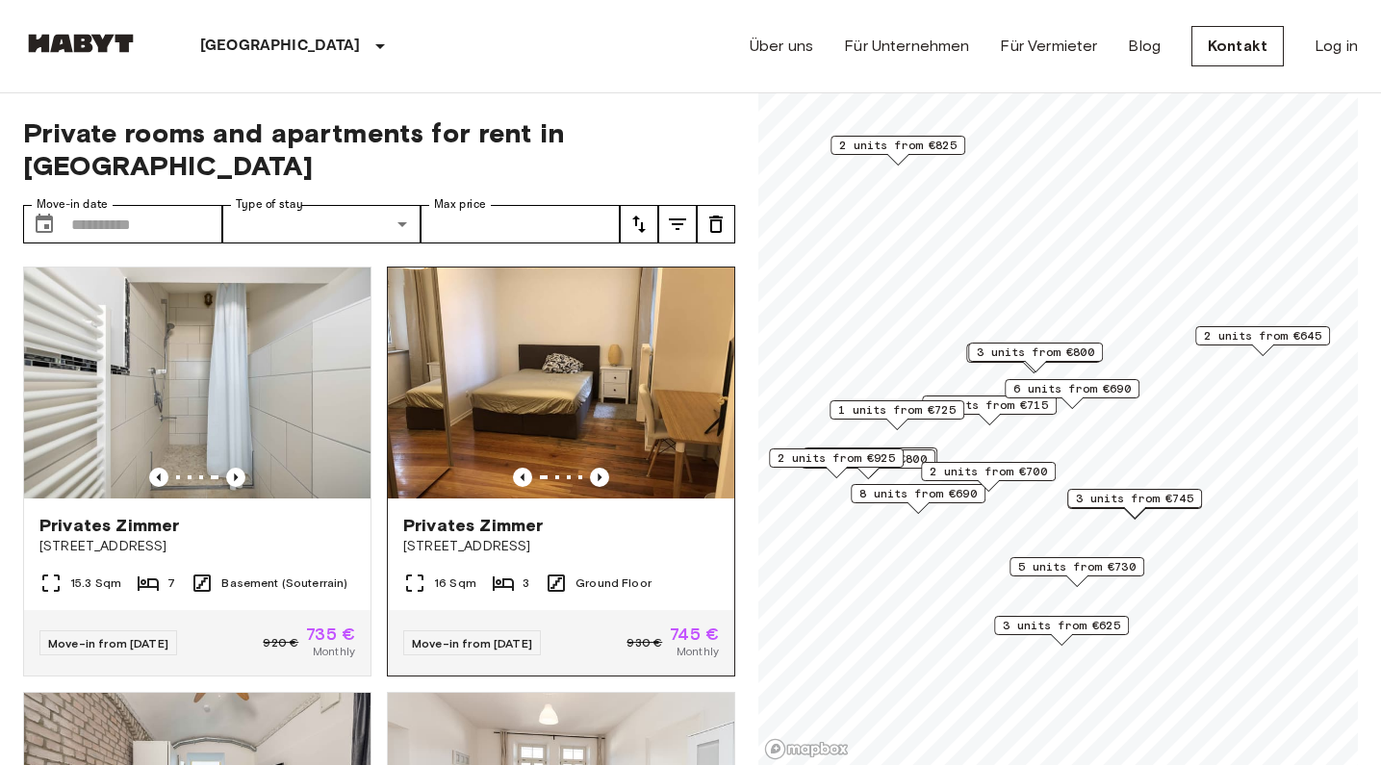
scroll to position [0, 0]
click at [139, 205] on input "Move-in date" at bounding box center [146, 224] width 151 height 38
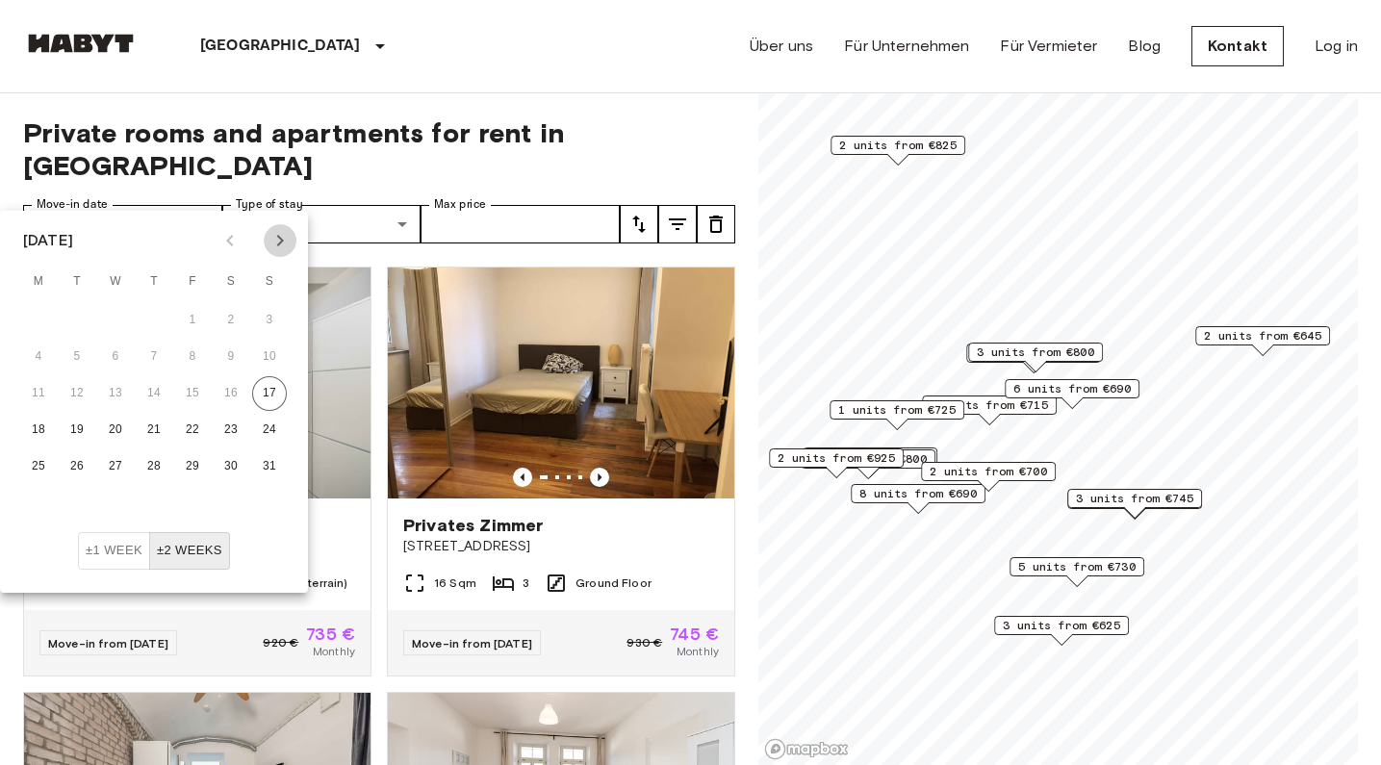
click at [278, 237] on icon "Next month" at bounding box center [280, 241] width 7 height 12
click at [118, 319] on button "1" at bounding box center [115, 320] width 35 height 35
type input "**********"
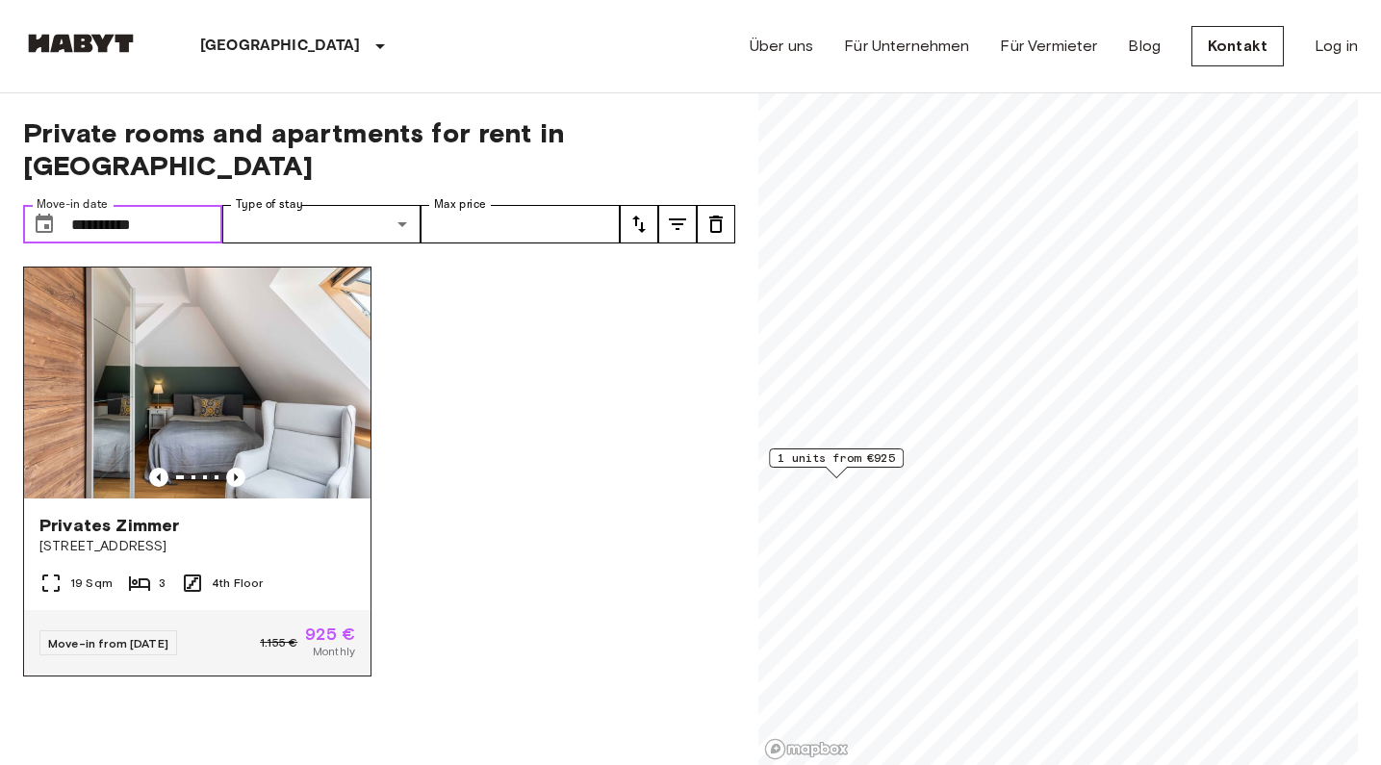
click at [245, 468] on div at bounding box center [197, 477] width 346 height 19
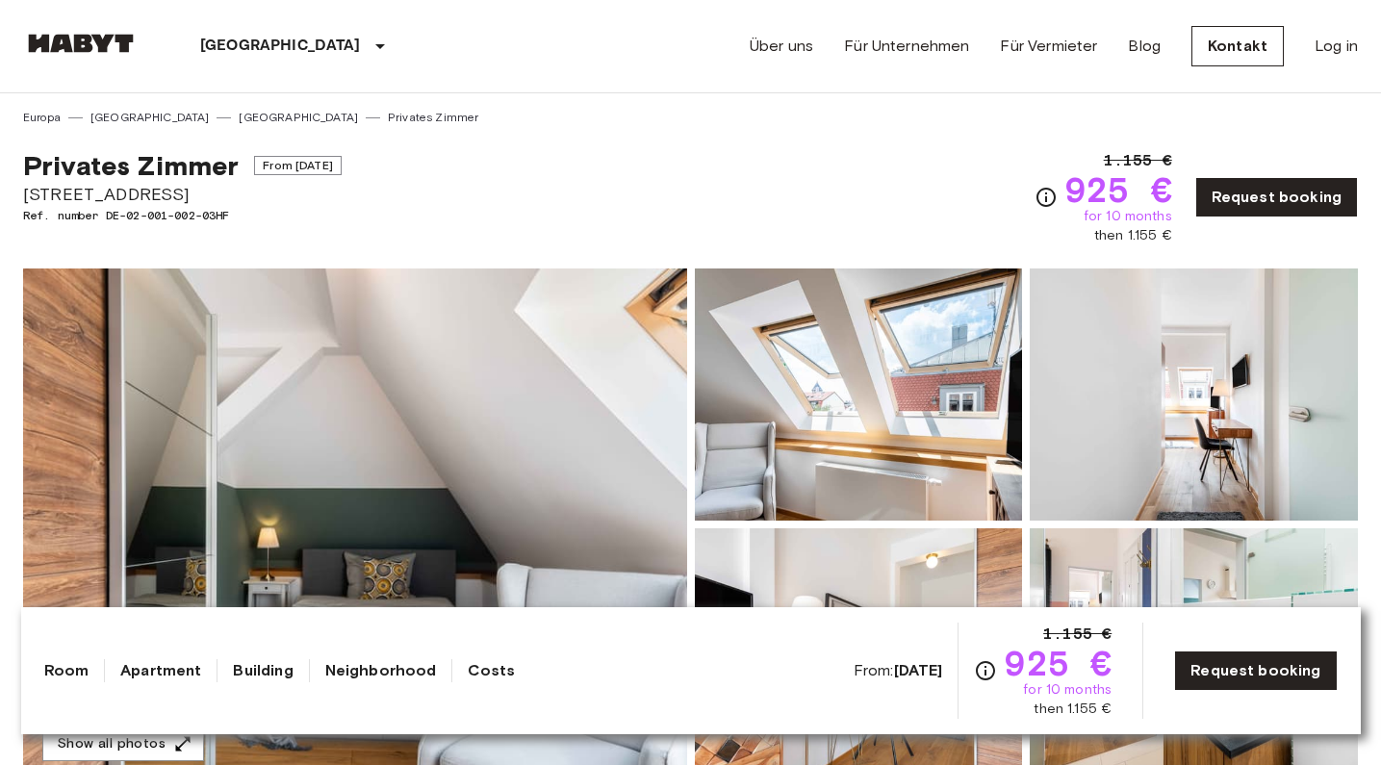
click at [404, 409] on img at bounding box center [355, 524] width 664 height 512
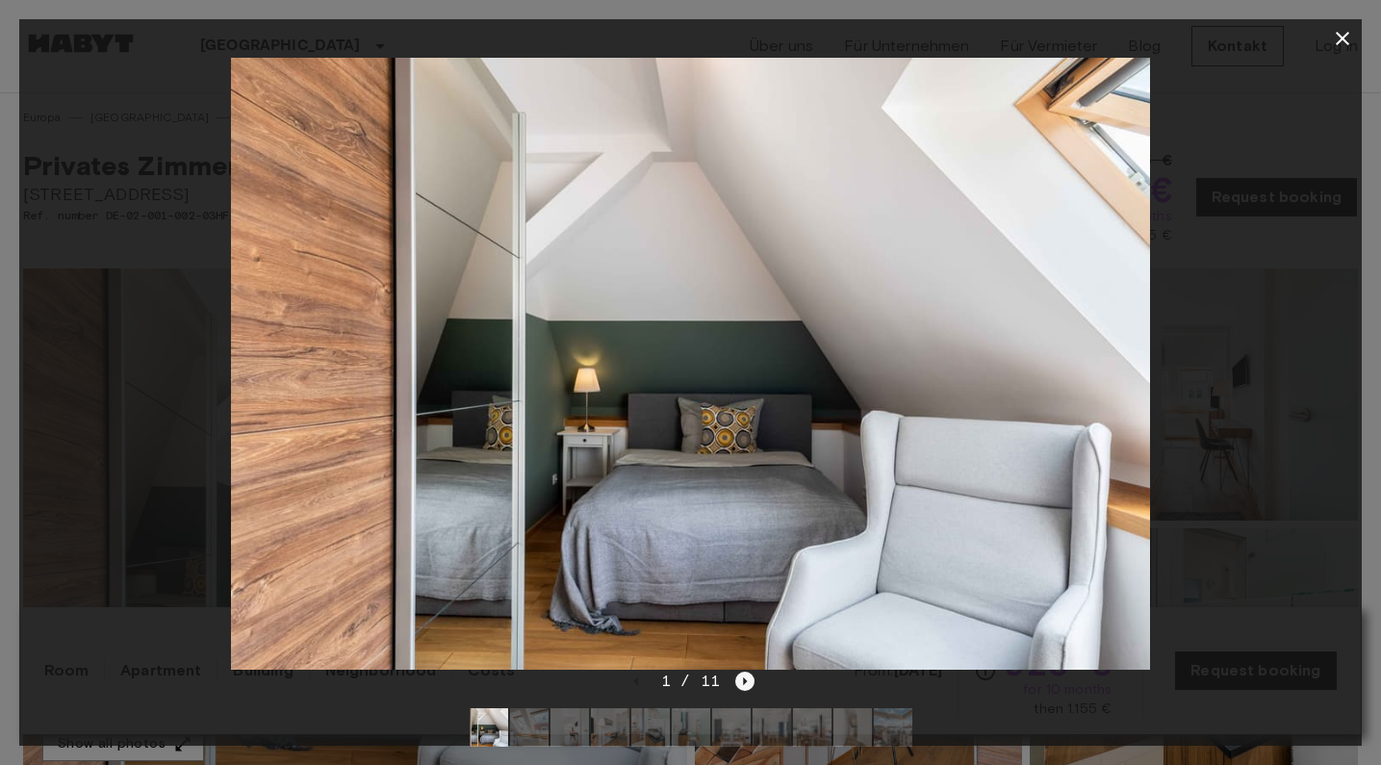
click at [742, 684] on icon "Next image" at bounding box center [744, 681] width 19 height 19
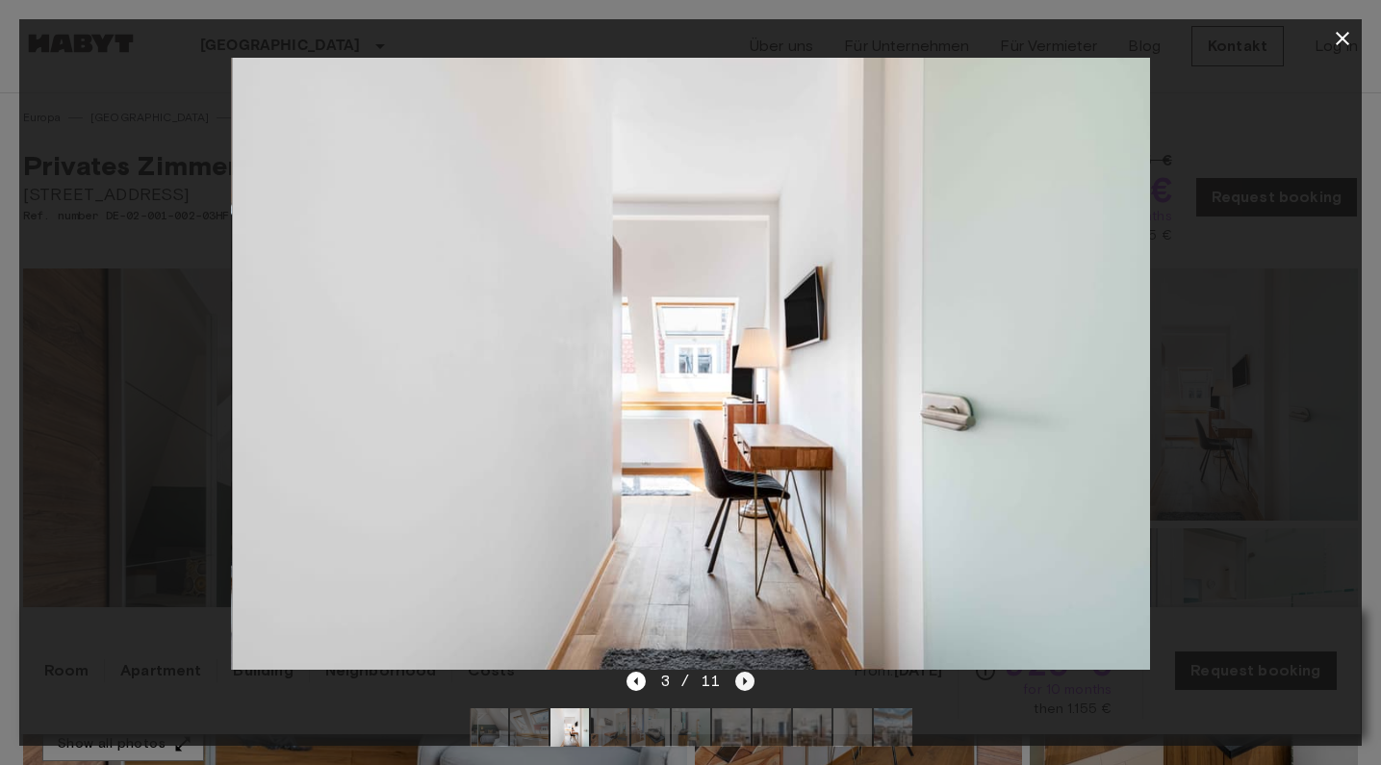
click at [742, 685] on icon "Next image" at bounding box center [744, 681] width 19 height 19
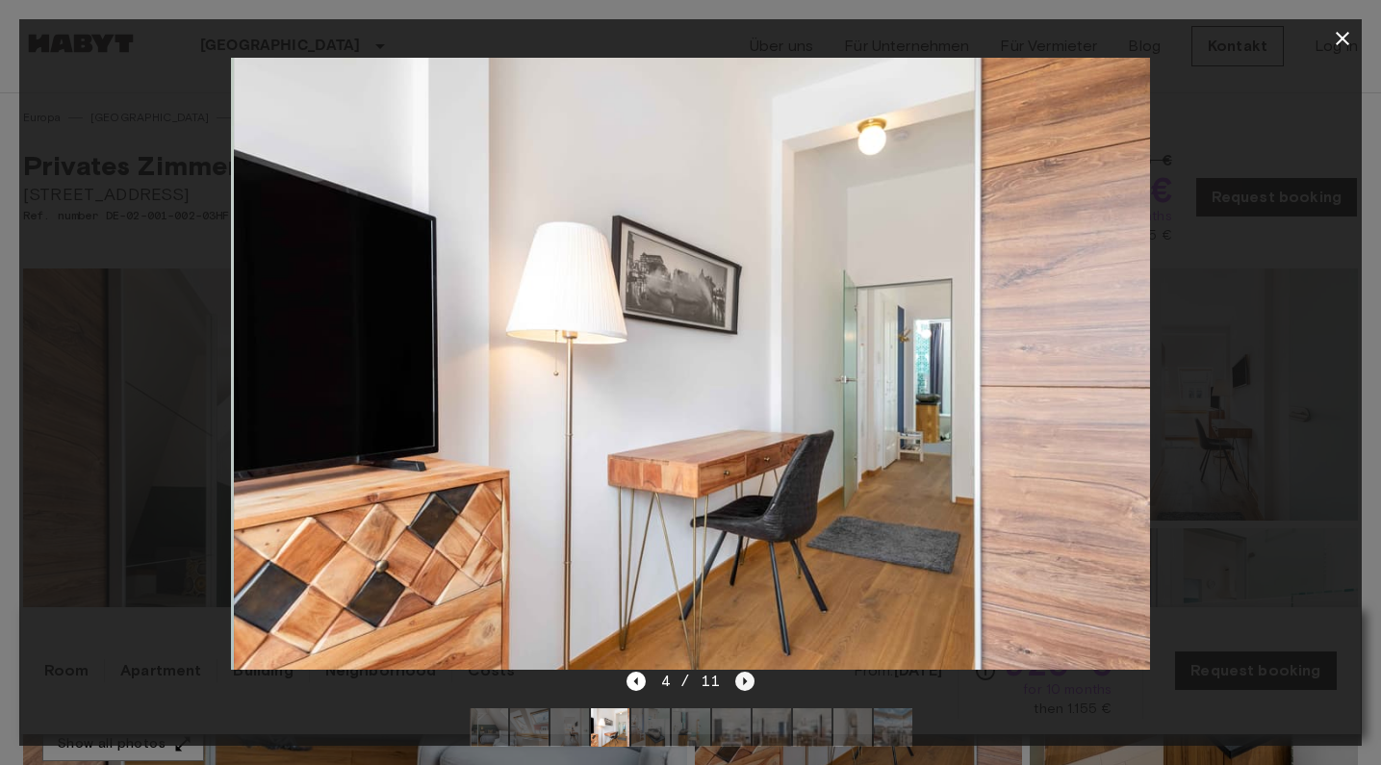
click at [742, 685] on icon "Next image" at bounding box center [744, 681] width 19 height 19
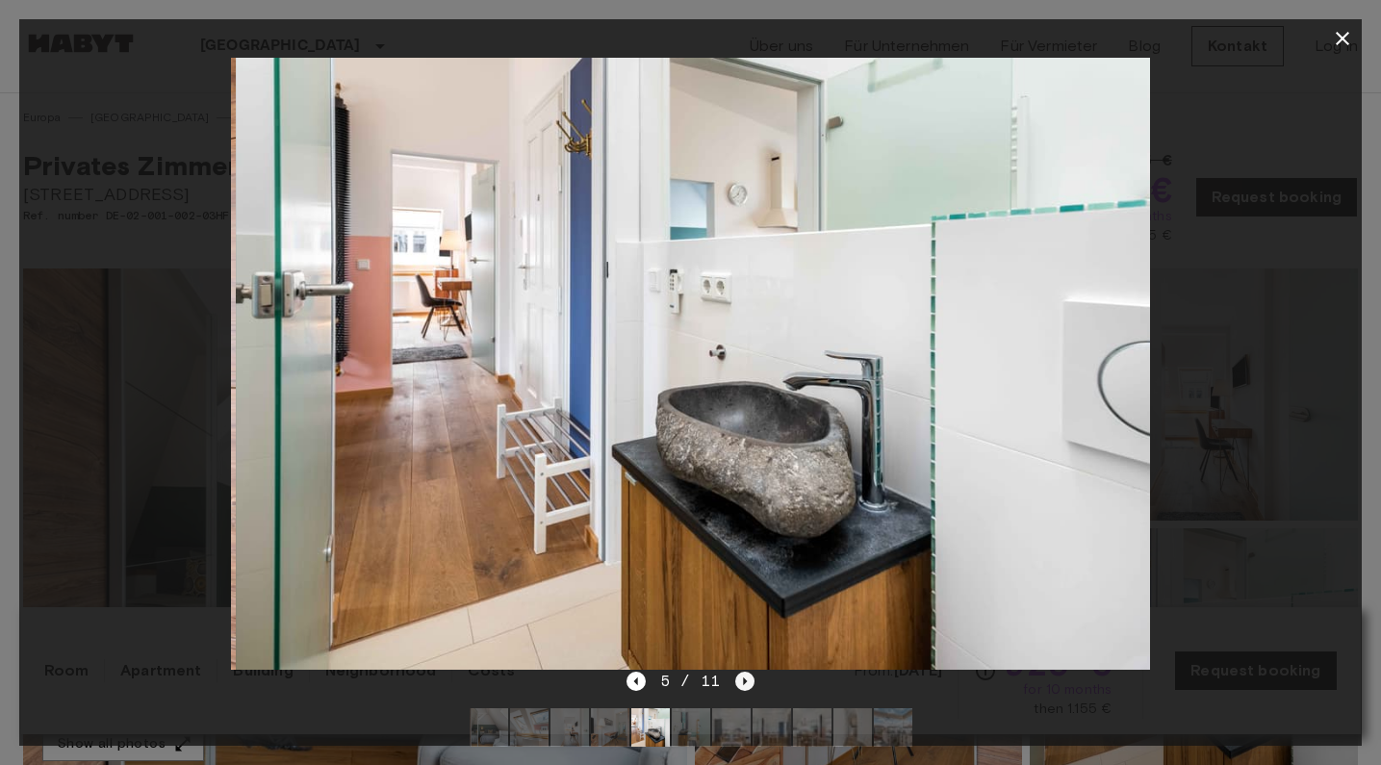
click at [742, 685] on icon "Next image" at bounding box center [744, 681] width 19 height 19
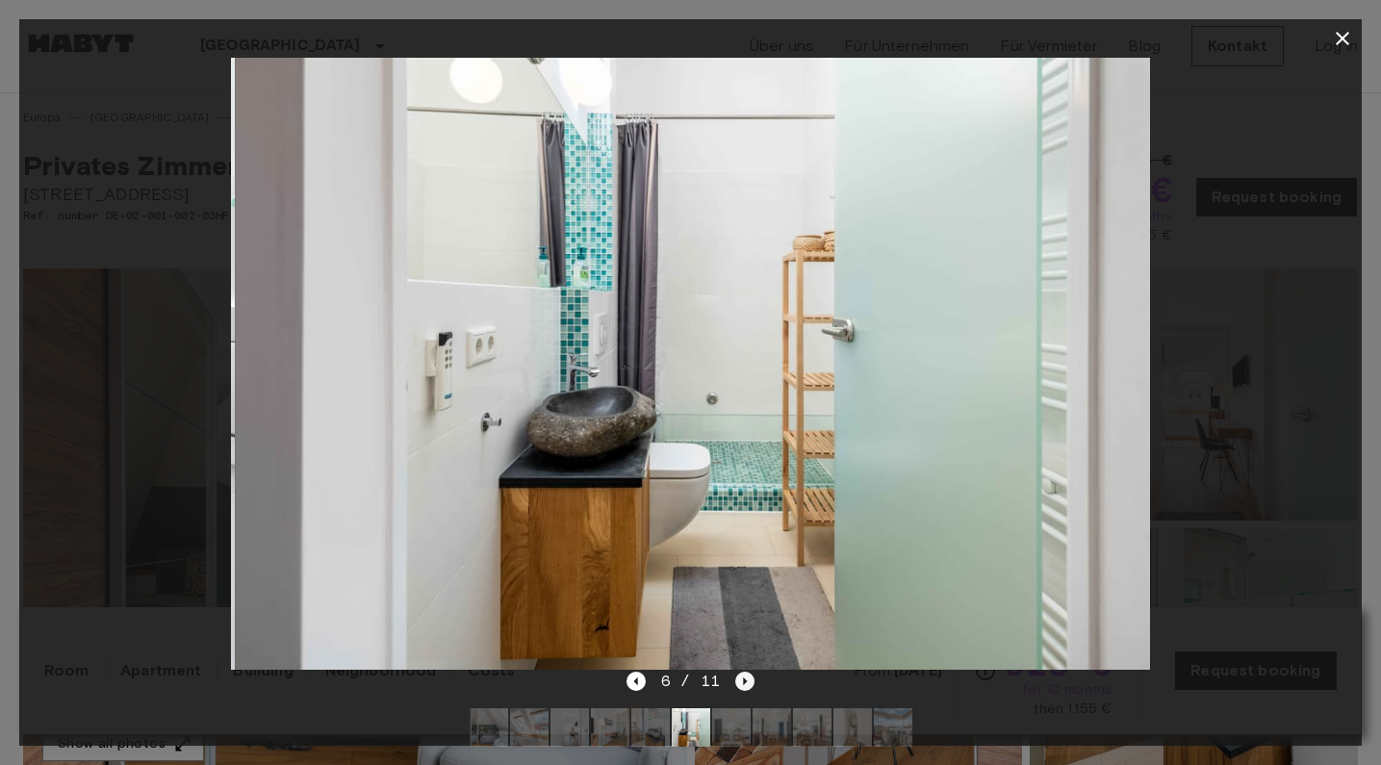
click at [742, 685] on icon "Next image" at bounding box center [744, 681] width 19 height 19
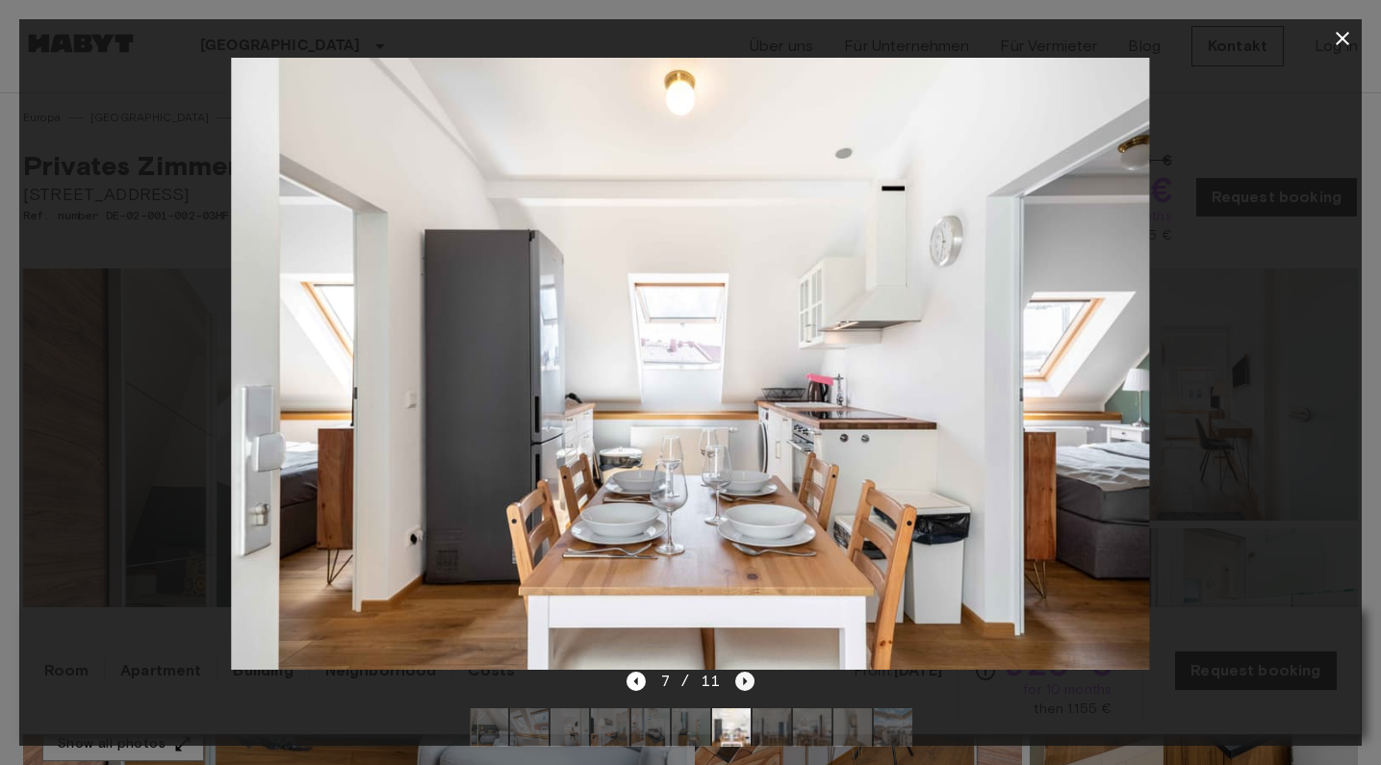
click at [742, 685] on icon "Next image" at bounding box center [744, 681] width 19 height 19
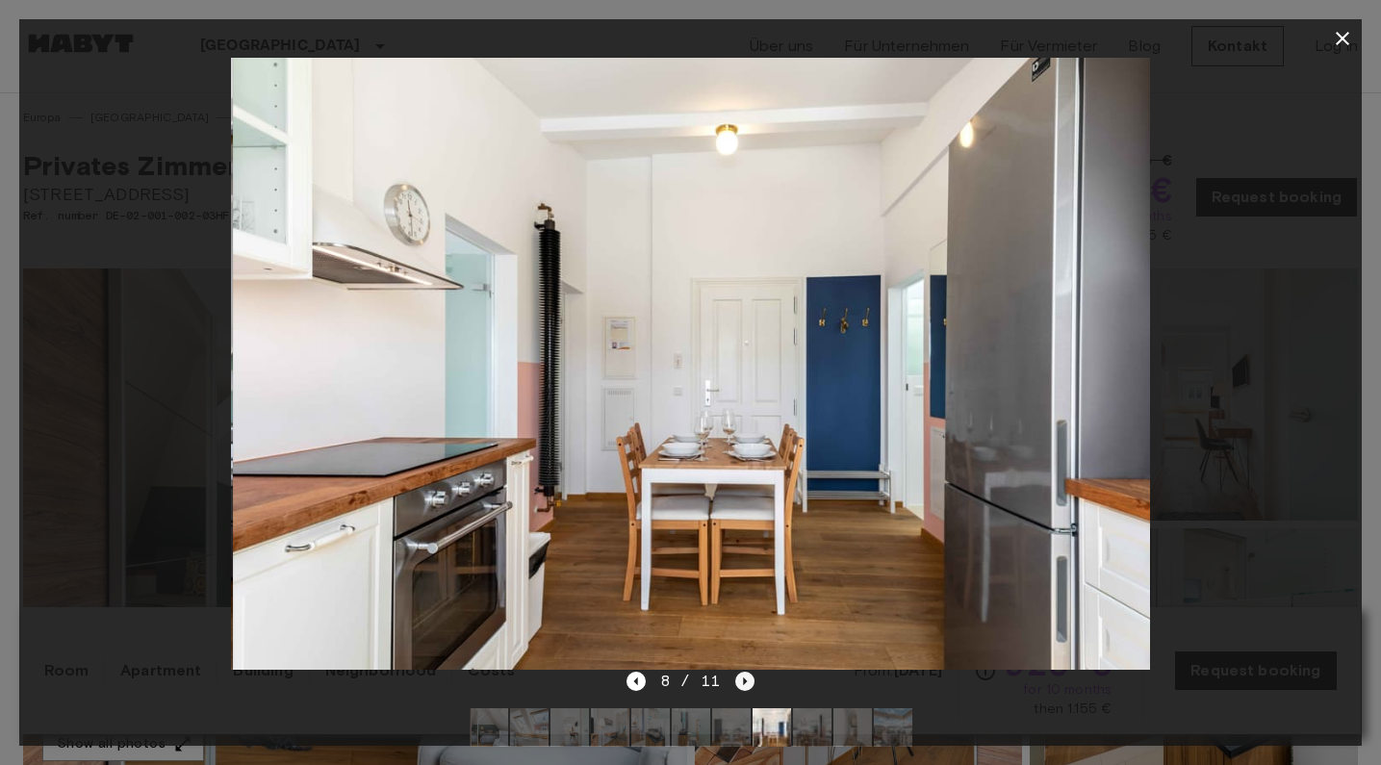
click at [742, 685] on icon "Next image" at bounding box center [744, 681] width 19 height 19
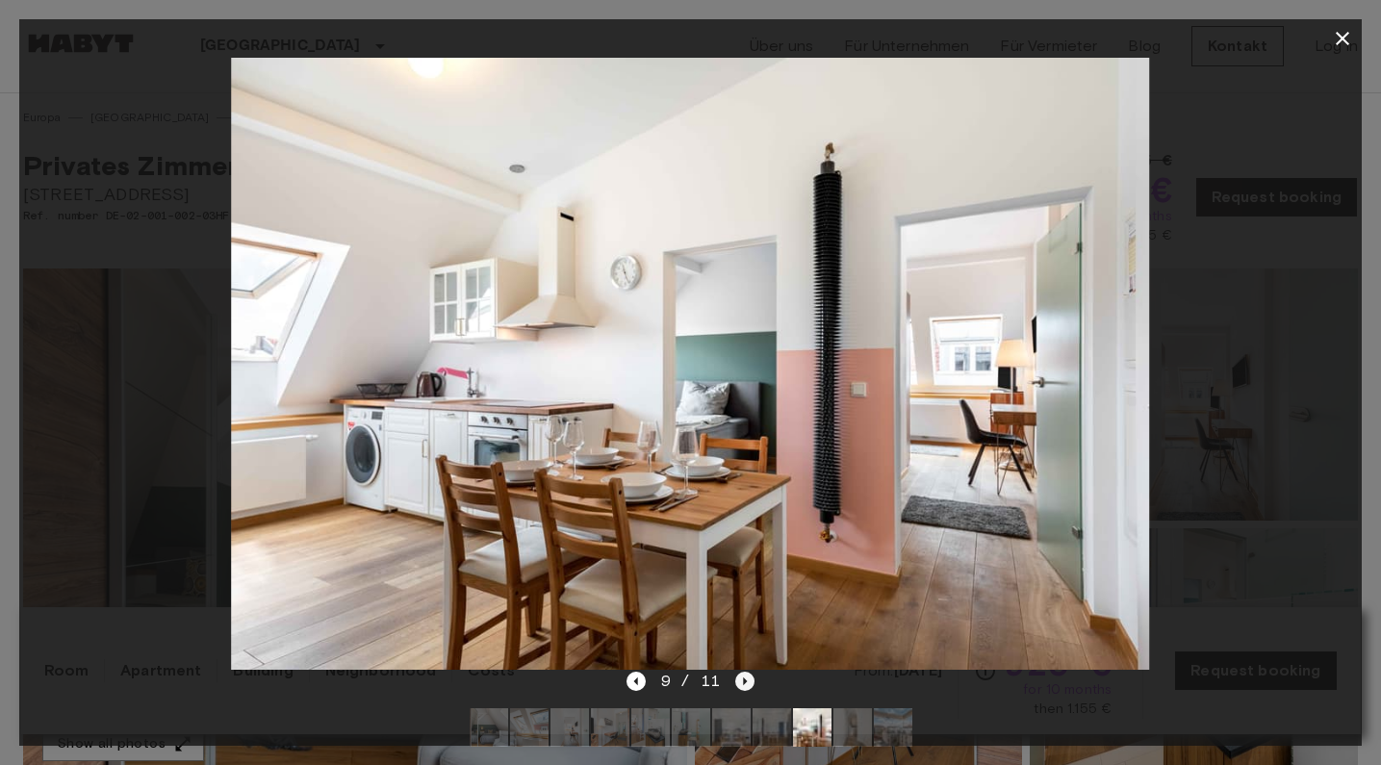
click at [742, 685] on icon "Next image" at bounding box center [744, 681] width 19 height 19
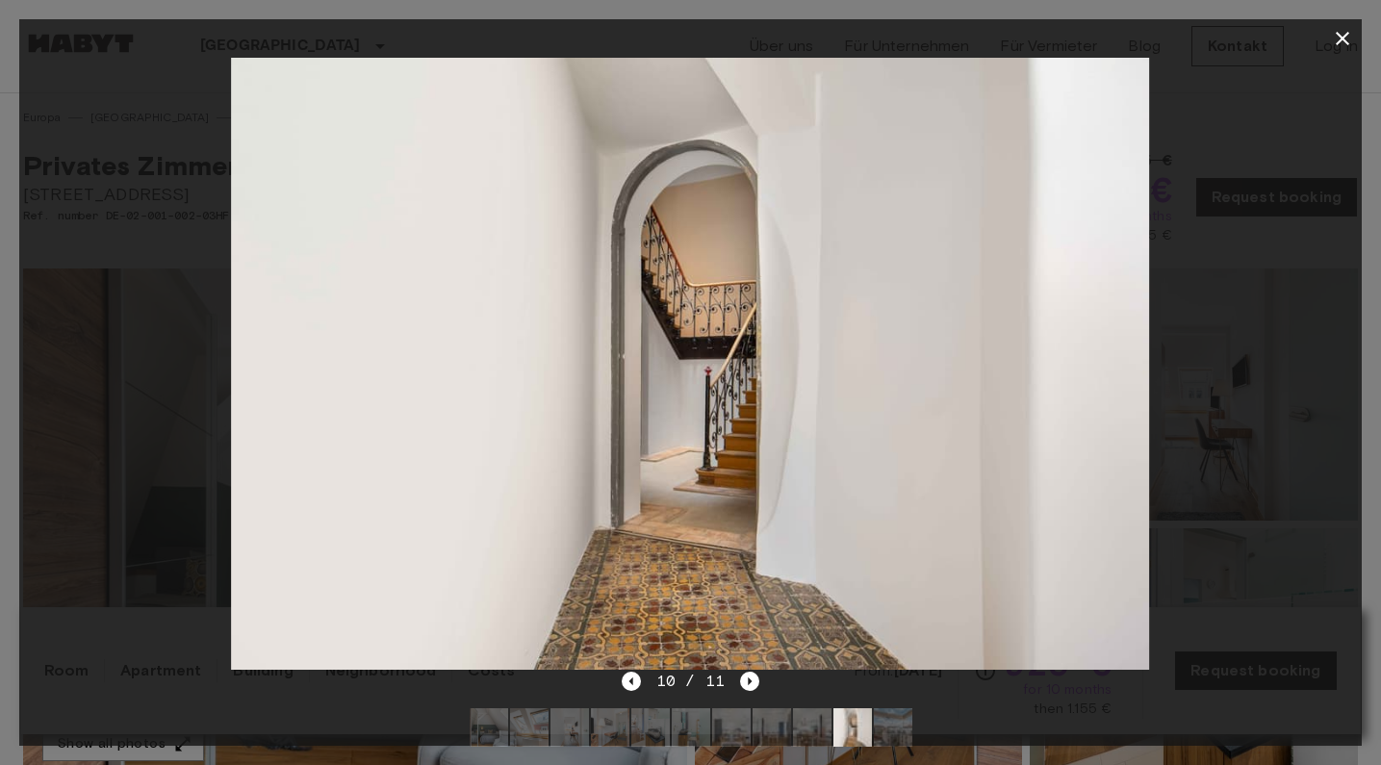
click at [1335, 27] on icon "button" at bounding box center [1342, 38] width 23 height 23
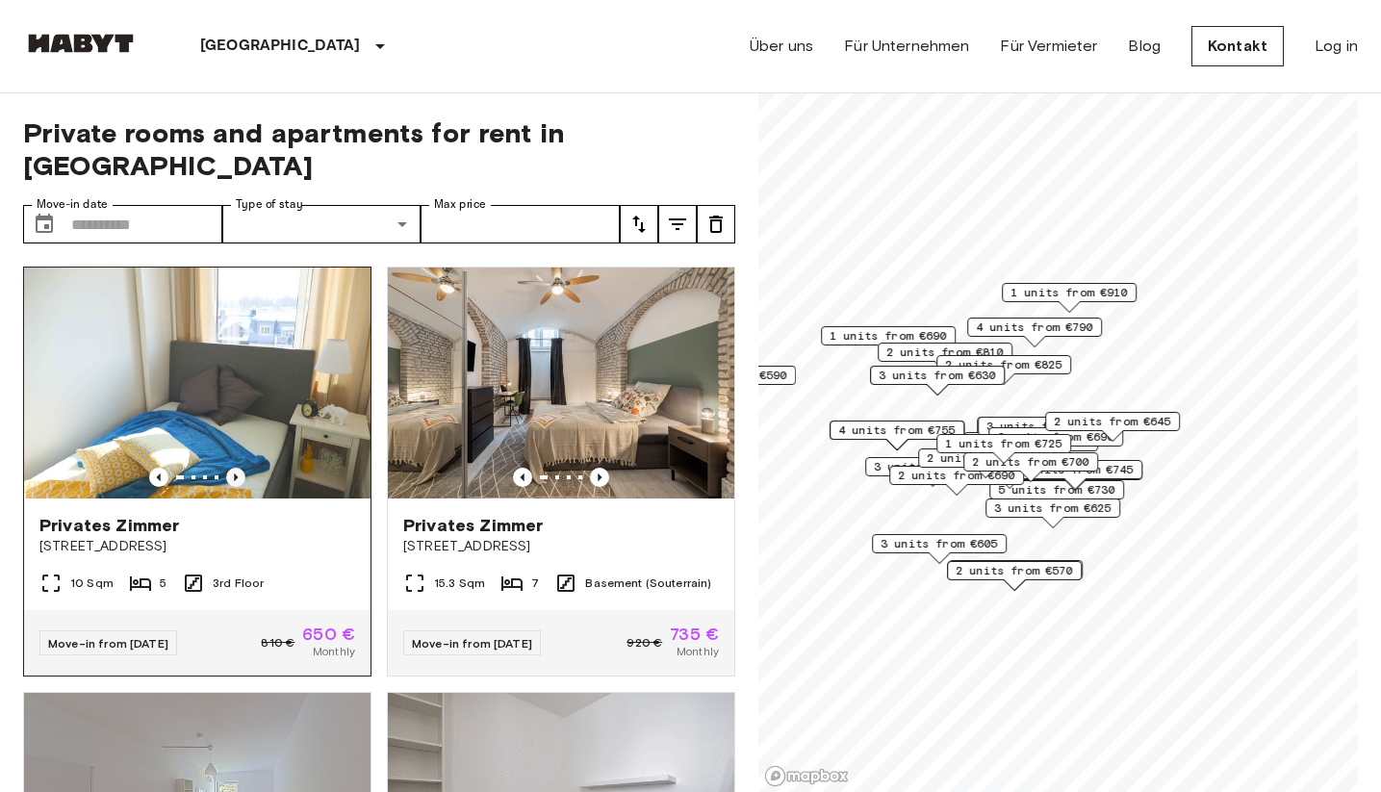
click at [230, 468] on icon "Previous image" at bounding box center [235, 477] width 19 height 19
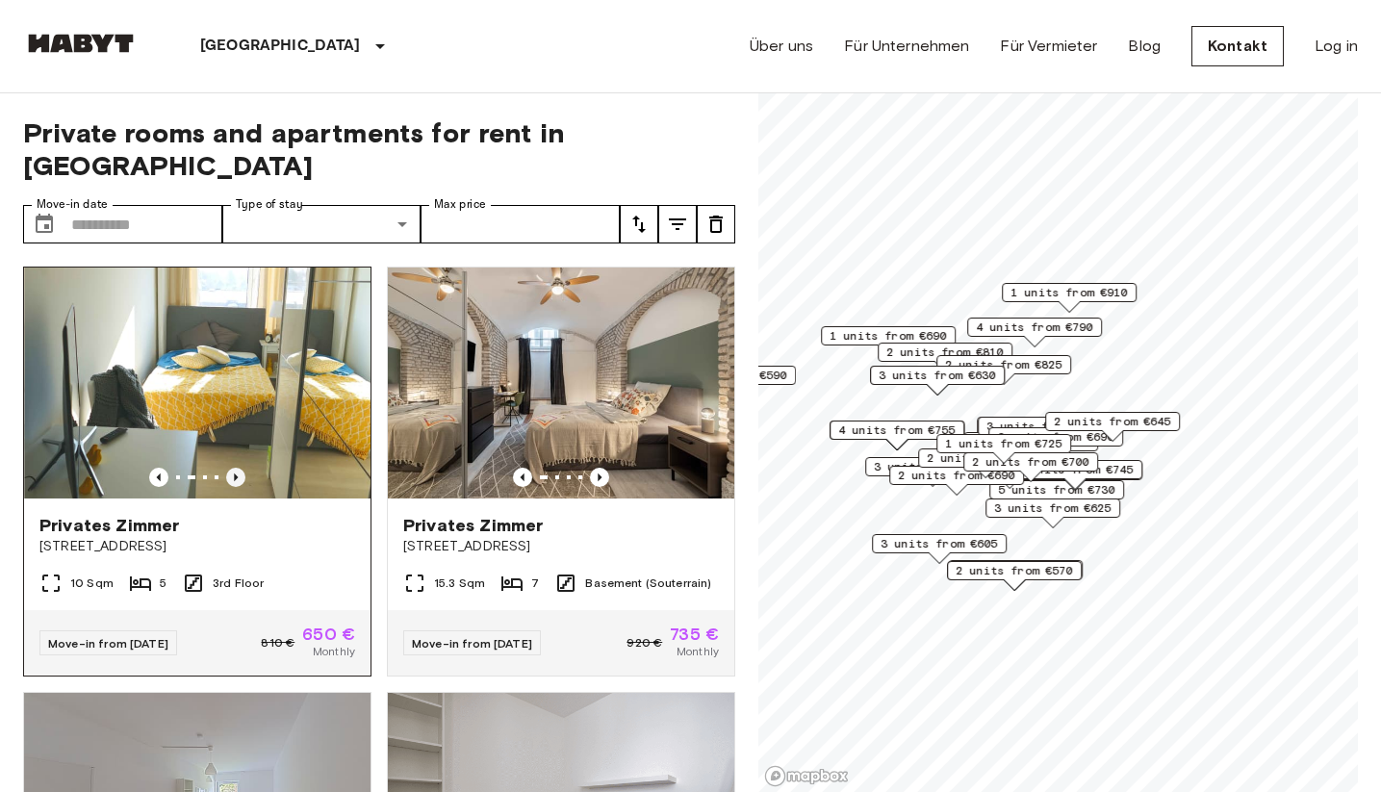
click at [230, 468] on icon "Previous image" at bounding box center [235, 477] width 19 height 19
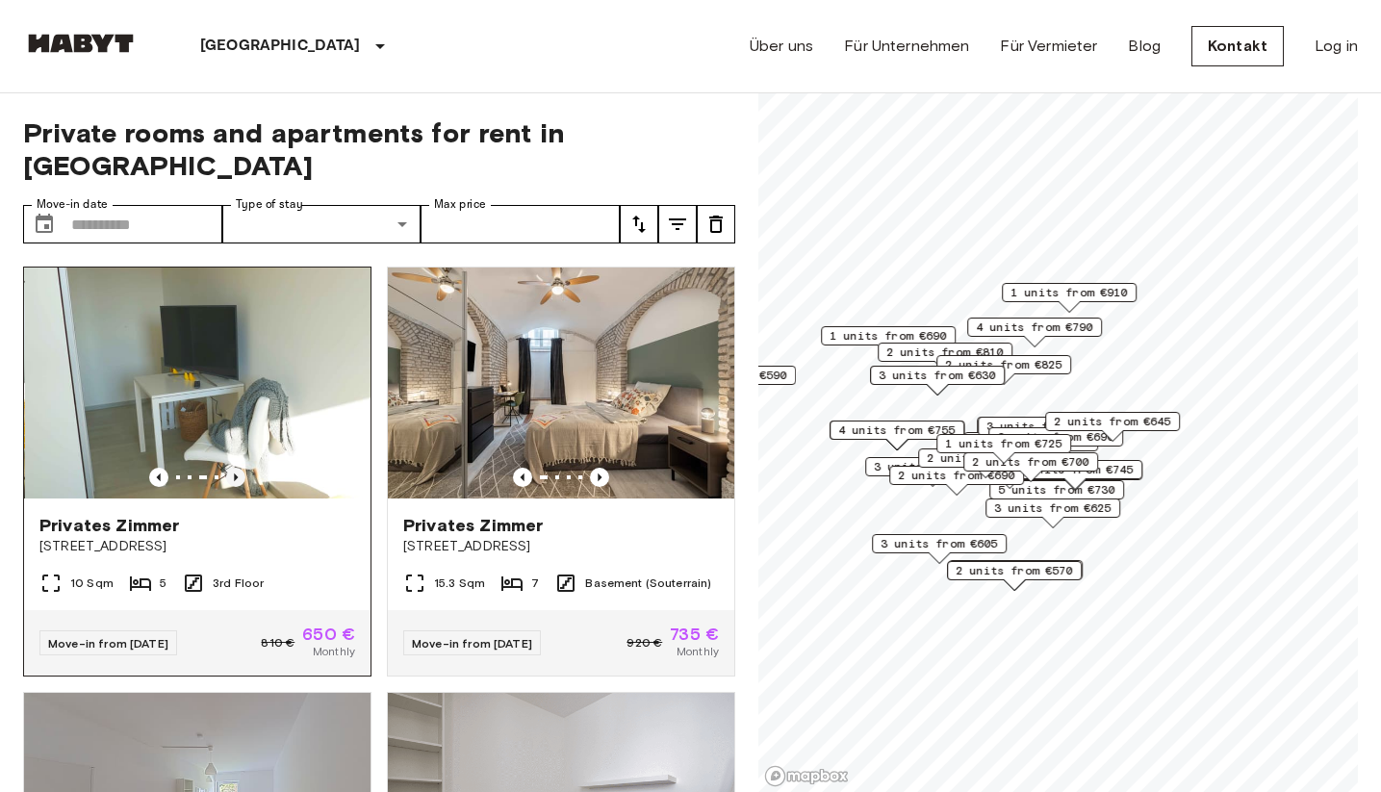
click at [230, 468] on icon "Previous image" at bounding box center [235, 477] width 19 height 19
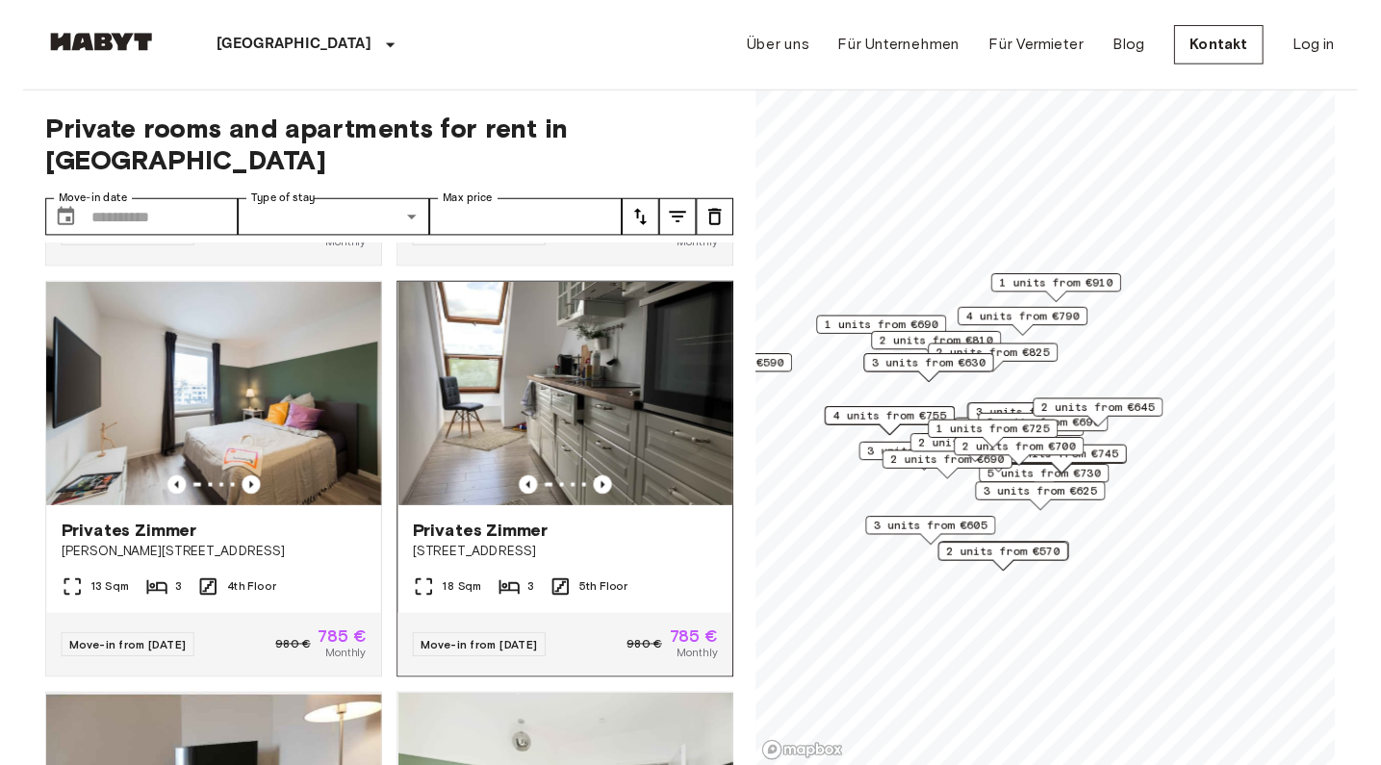
scroll to position [7206, 0]
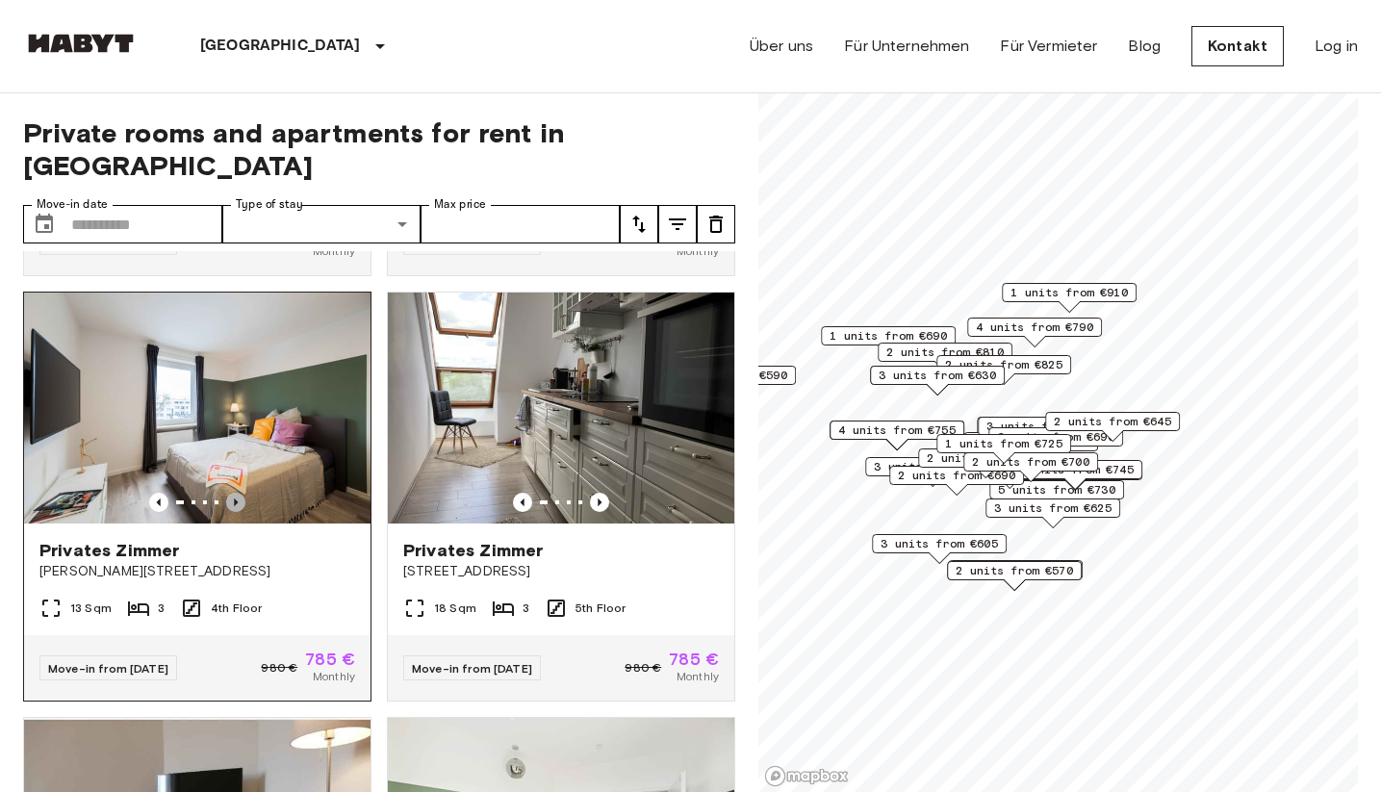
click at [235, 498] on icon "Previous image" at bounding box center [236, 502] width 4 height 8
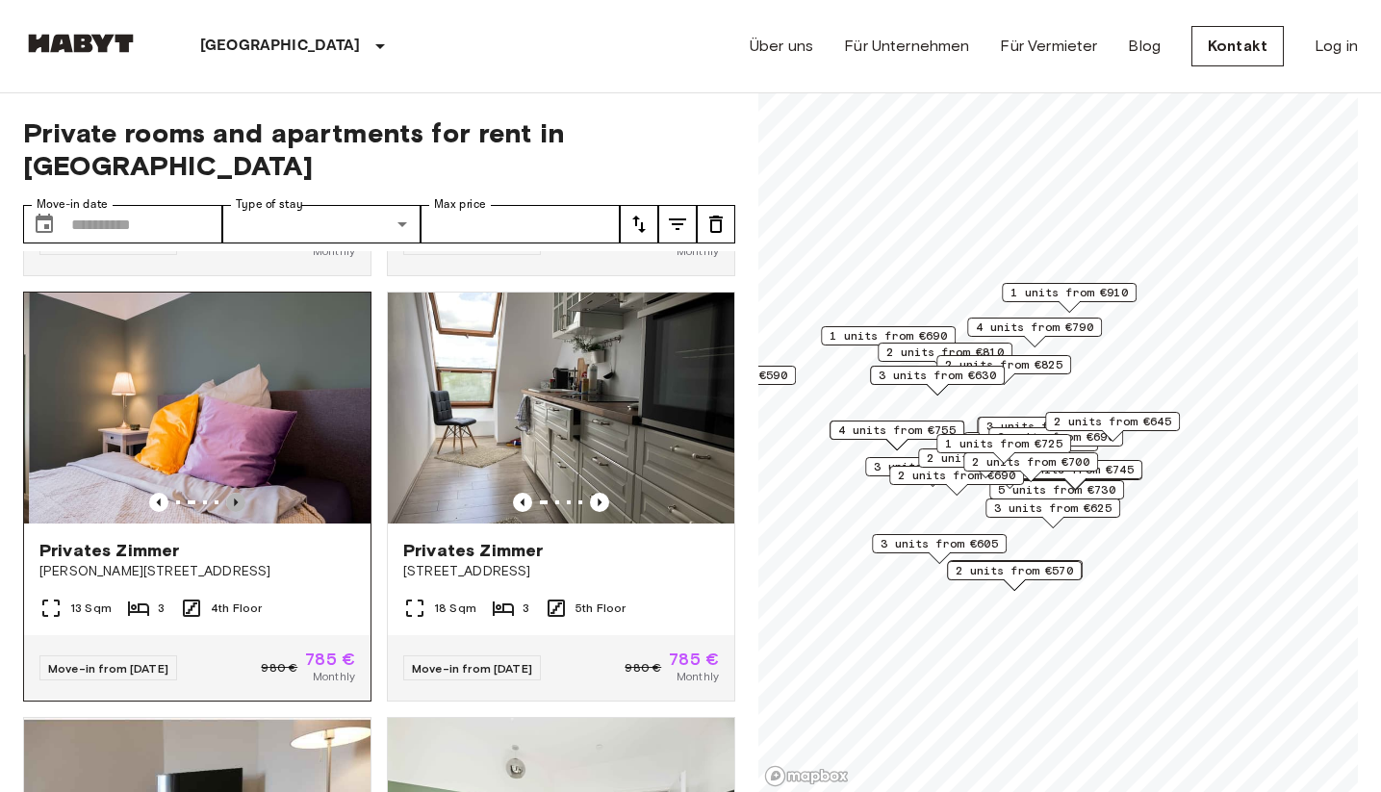
click at [235, 498] on icon "Previous image" at bounding box center [236, 502] width 4 height 8
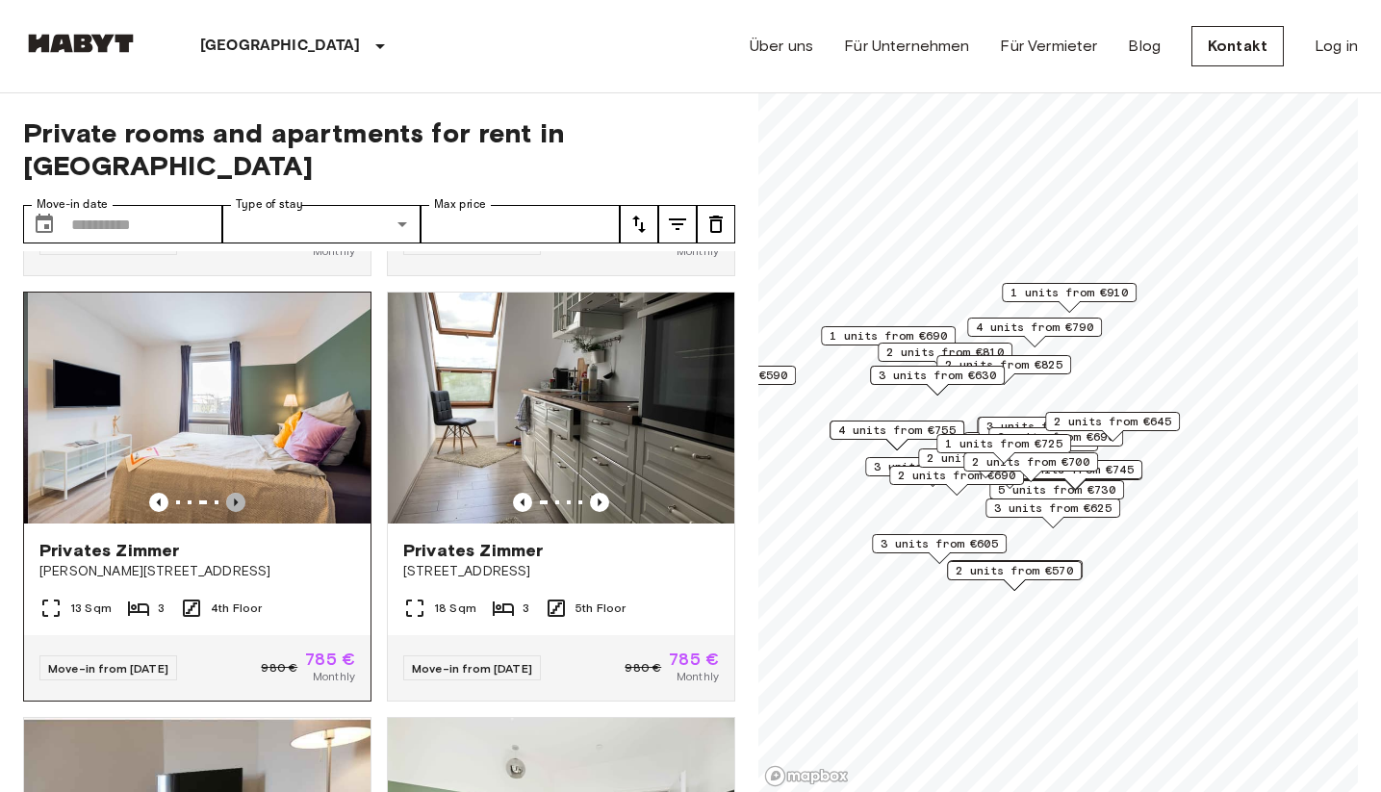
click at [235, 498] on icon "Previous image" at bounding box center [236, 502] width 4 height 8
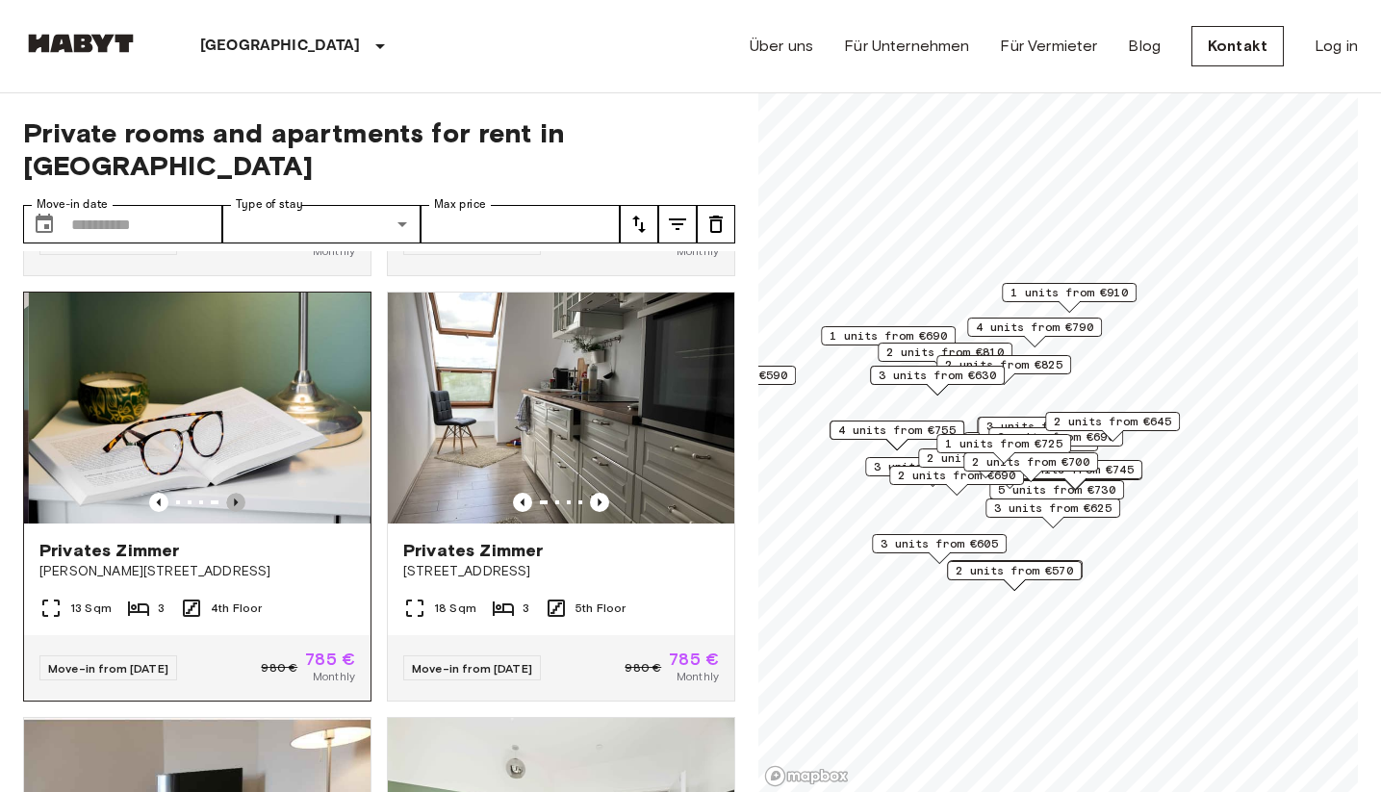
click at [235, 498] on icon "Previous image" at bounding box center [236, 502] width 4 height 8
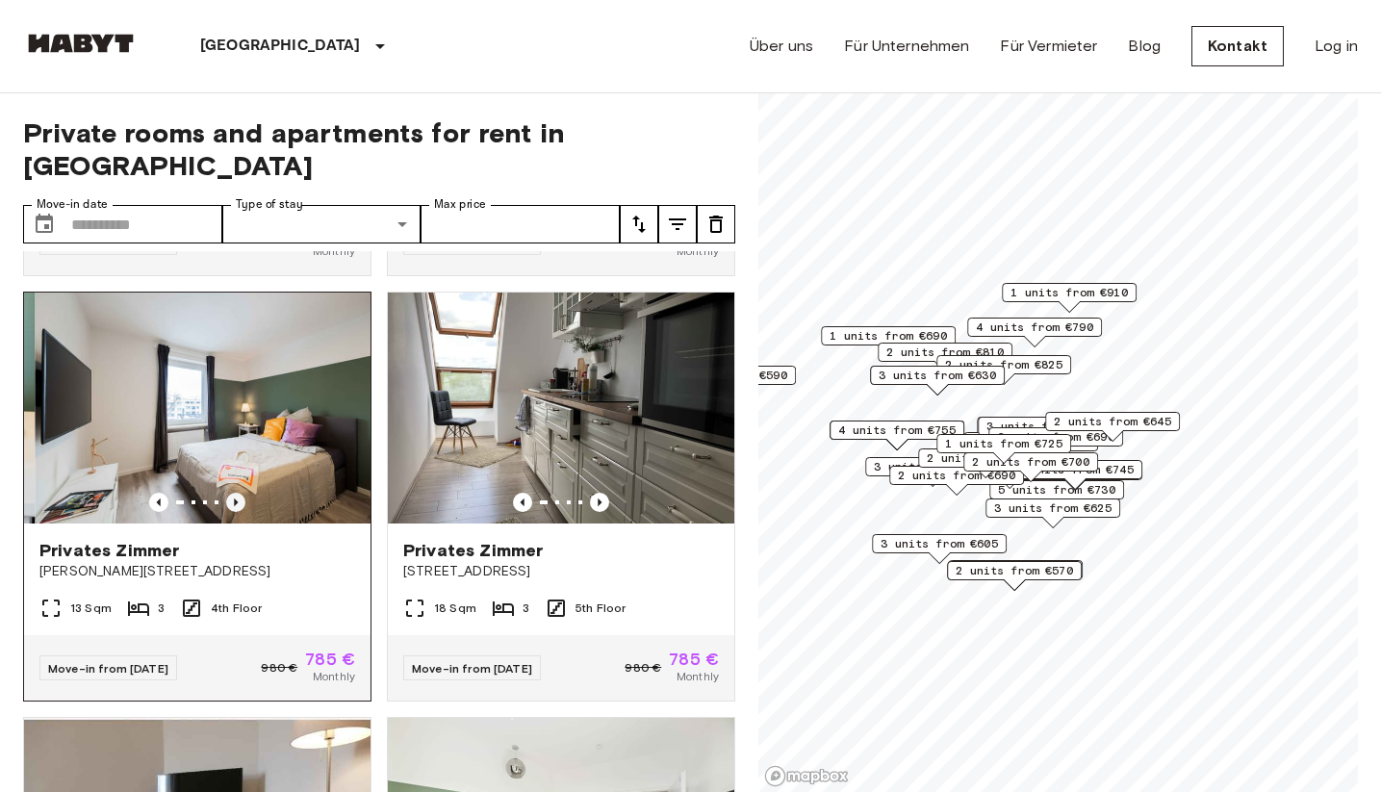
click at [235, 498] on icon "Previous image" at bounding box center [236, 502] width 4 height 8
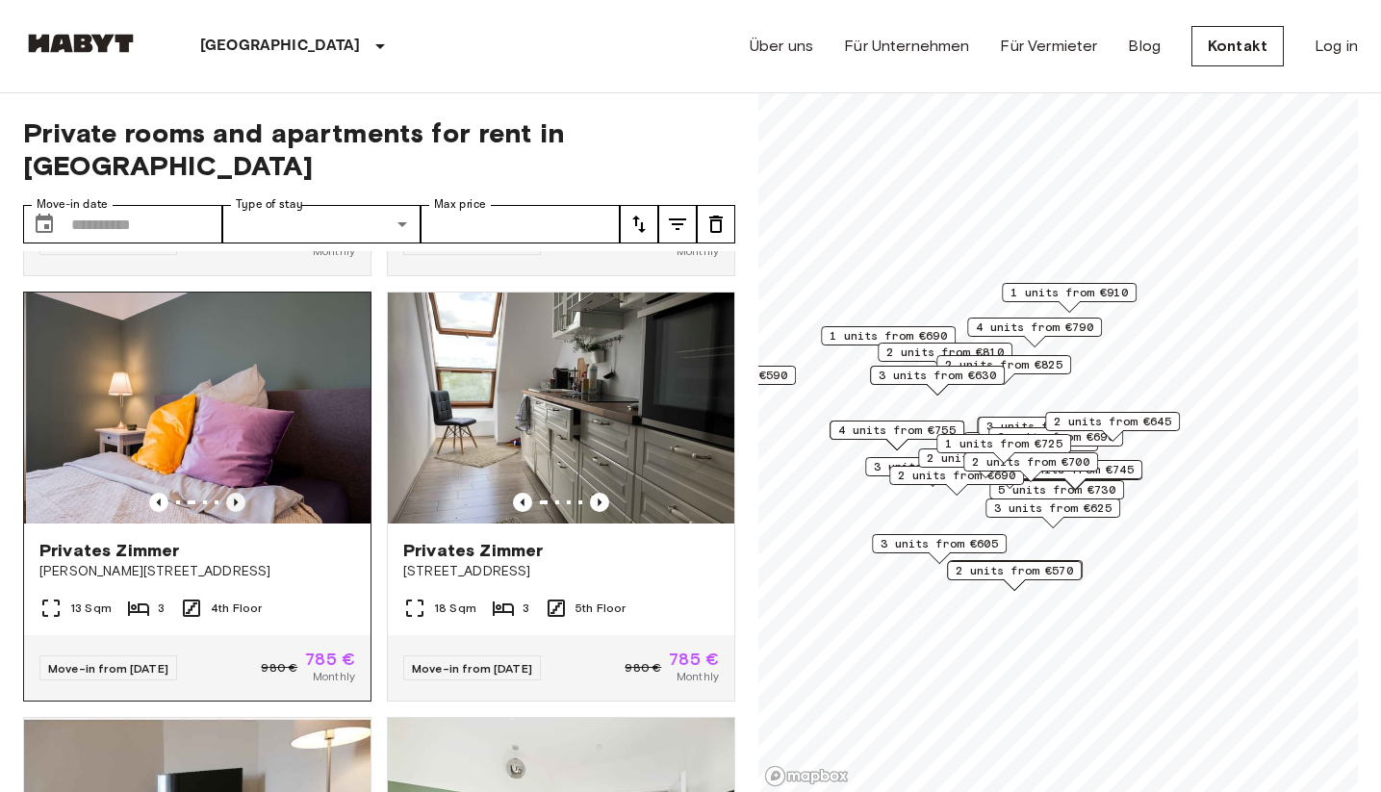
click at [235, 498] on icon "Previous image" at bounding box center [236, 502] width 4 height 8
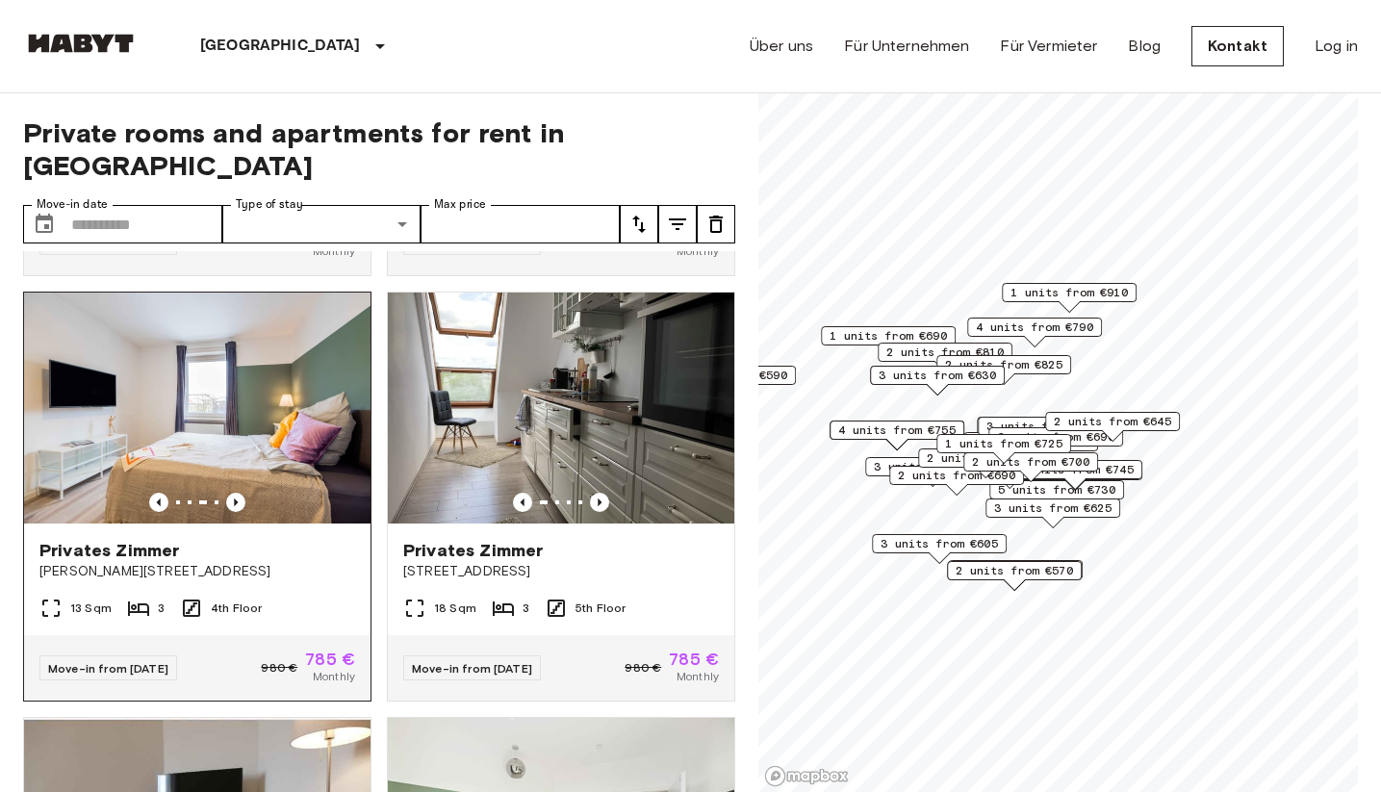
click at [139, 423] on img at bounding box center [197, 408] width 346 height 231
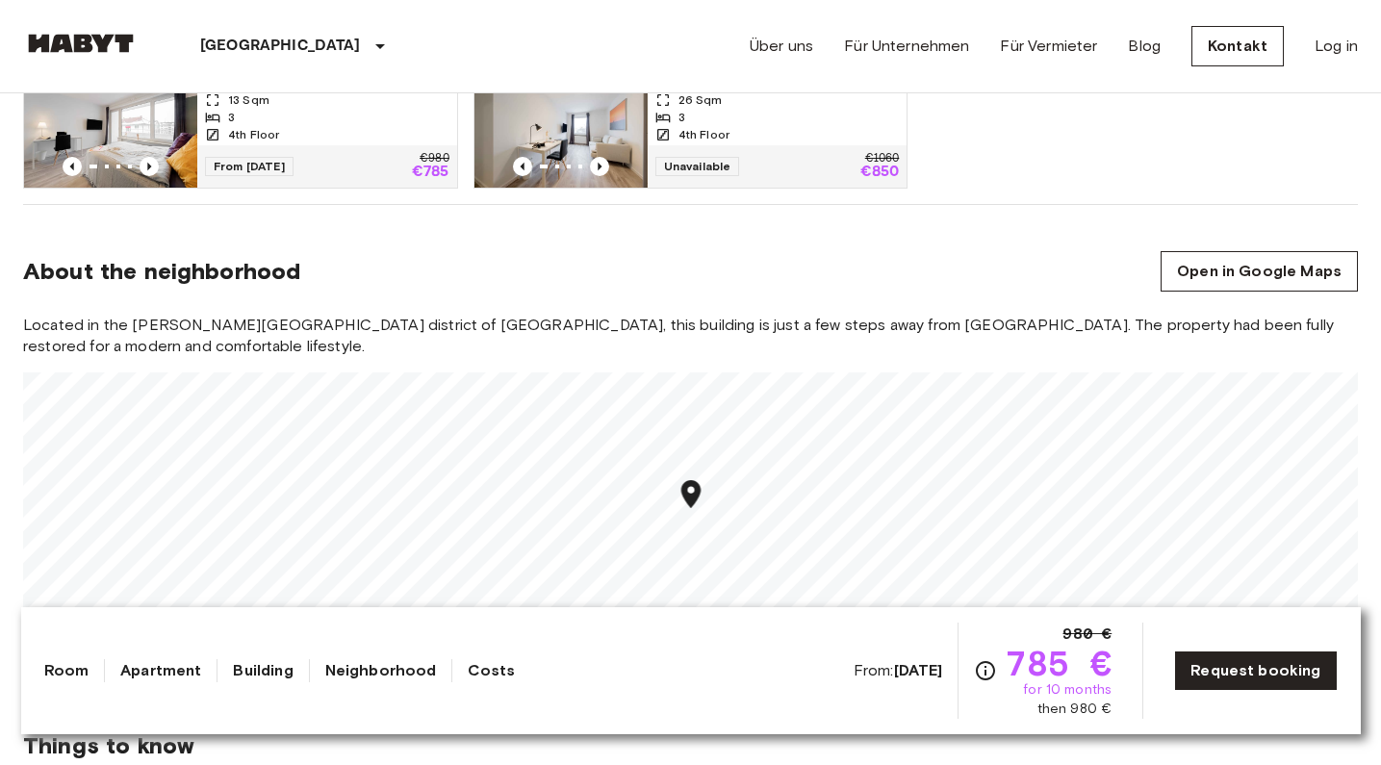
scroll to position [1472, 0]
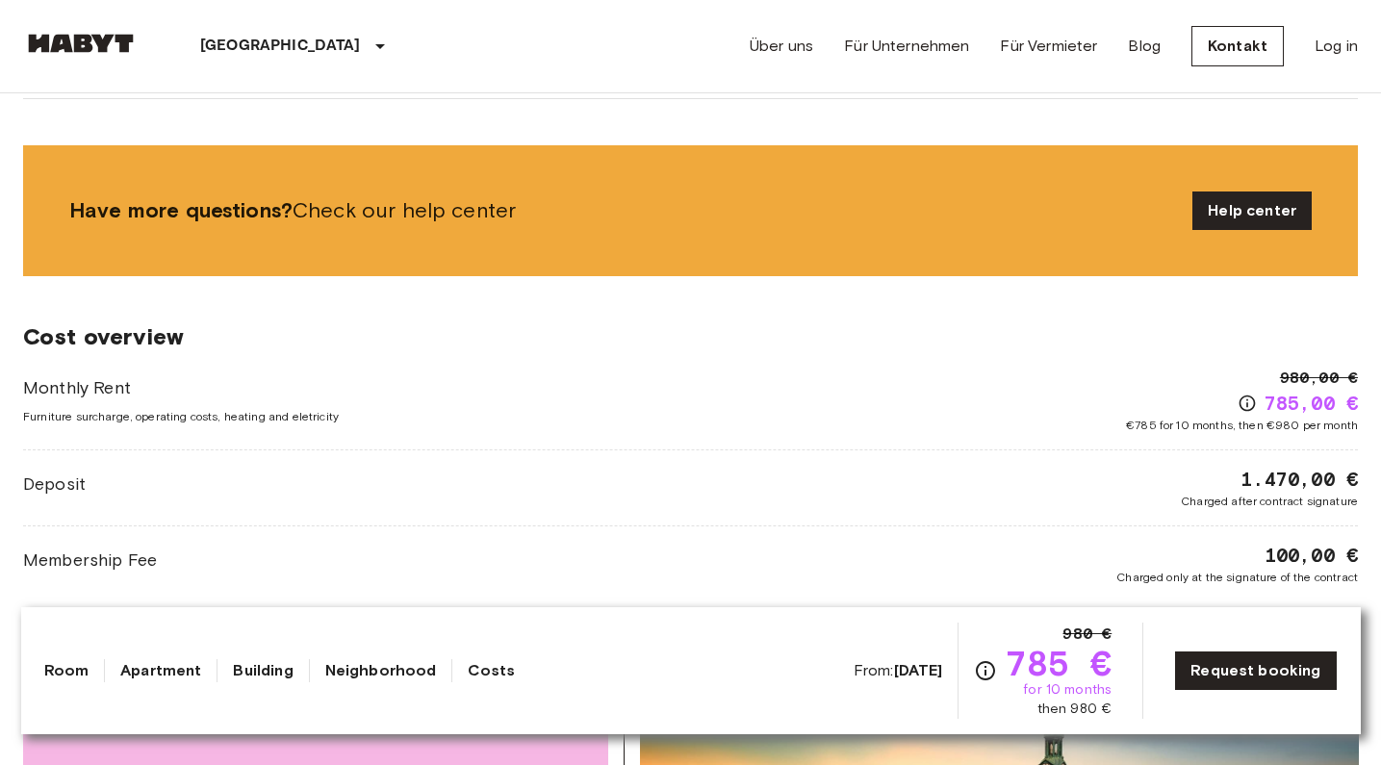
click at [439, 542] on div "Membership Fee 100,00 € Charged only at the signature of the contract" at bounding box center [690, 564] width 1335 height 44
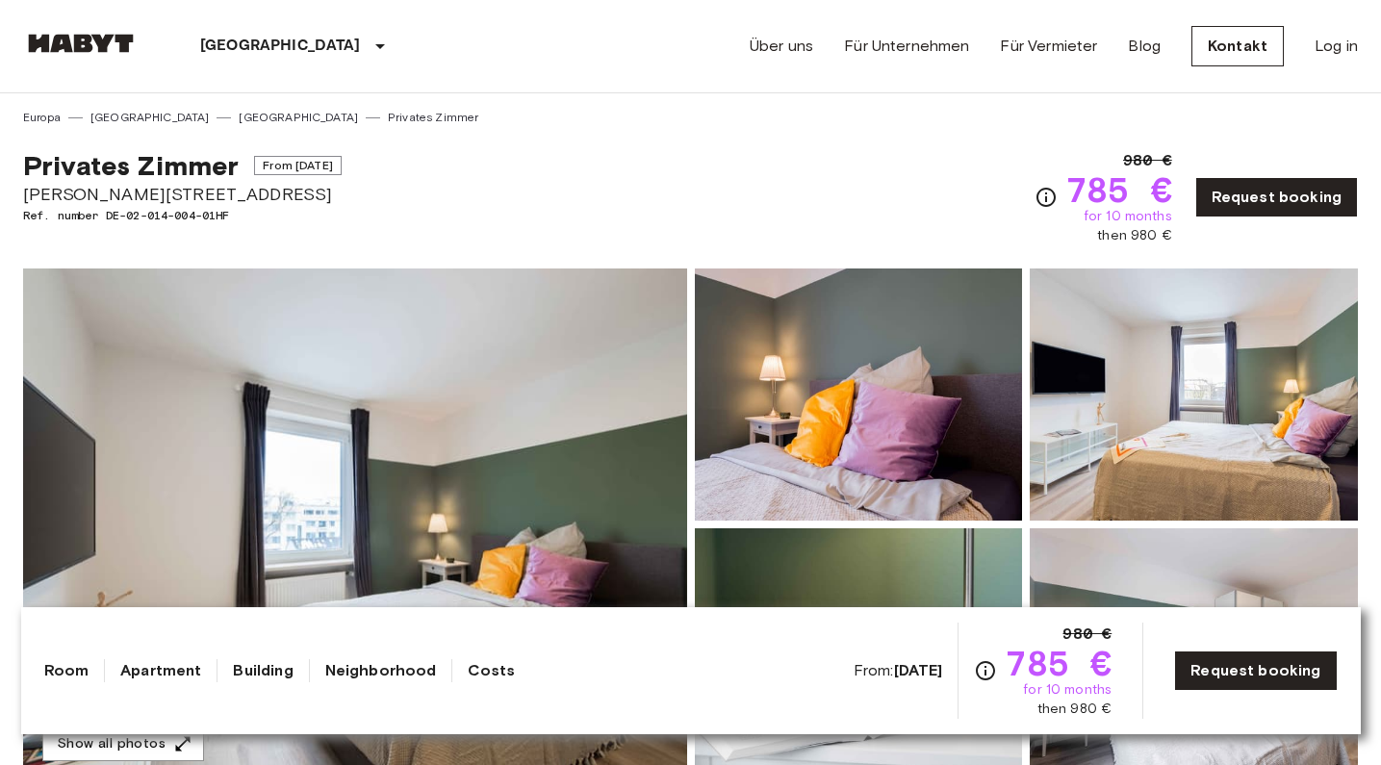
scroll to position [0, 0]
click at [788, 223] on div "Privates [PERSON_NAME] From [DATE] [PERSON_NAME][STREET_ADDRESS]. number DE-02-…" at bounding box center [690, 185] width 1335 height 119
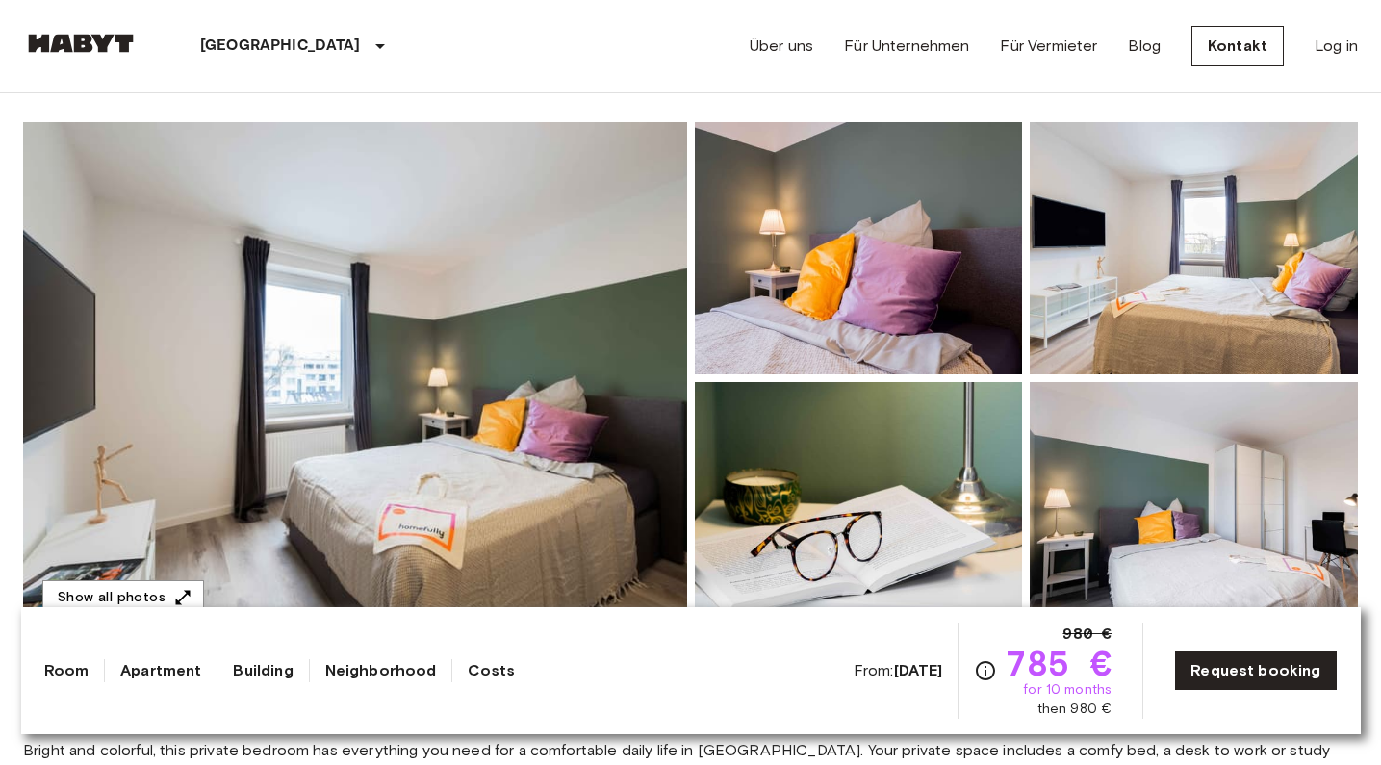
scroll to position [60, 0]
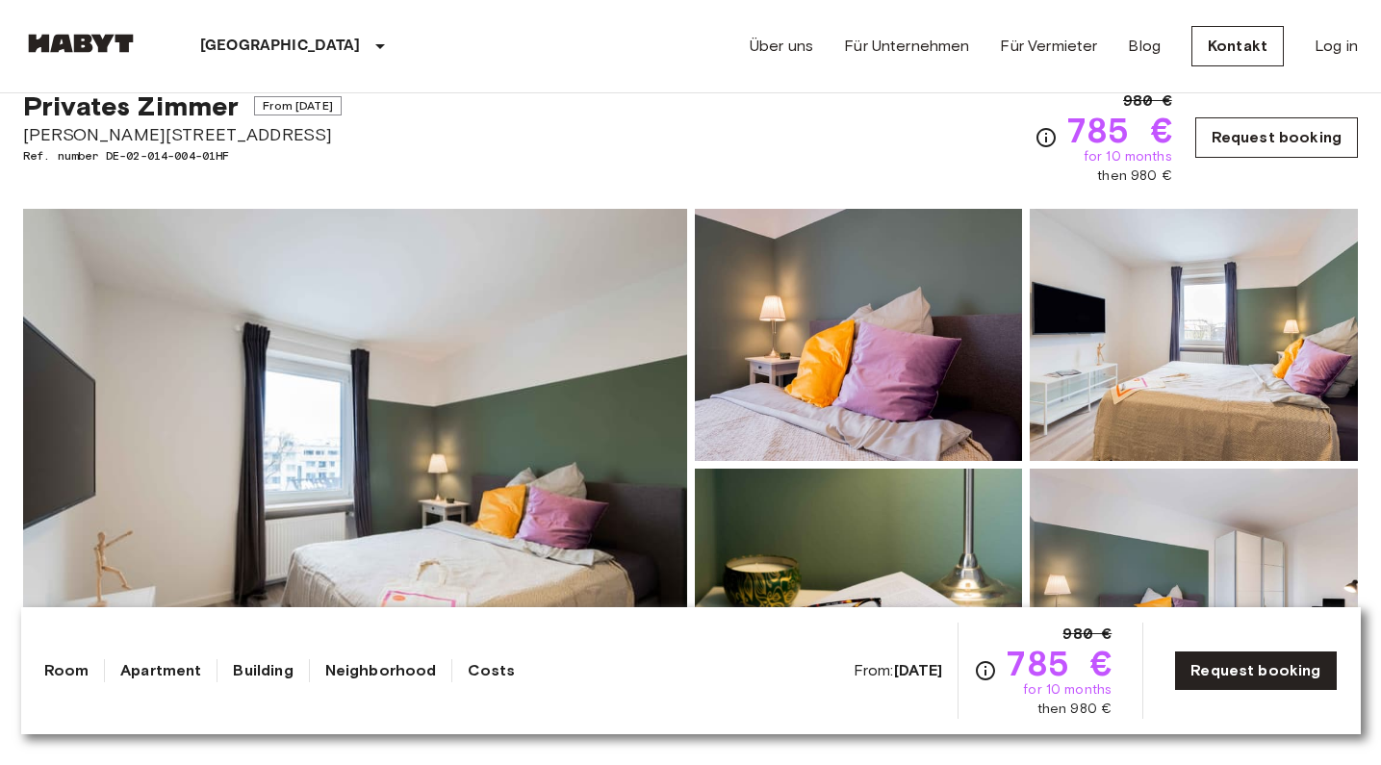
click at [1223, 140] on link "Request booking" at bounding box center [1276, 137] width 163 height 40
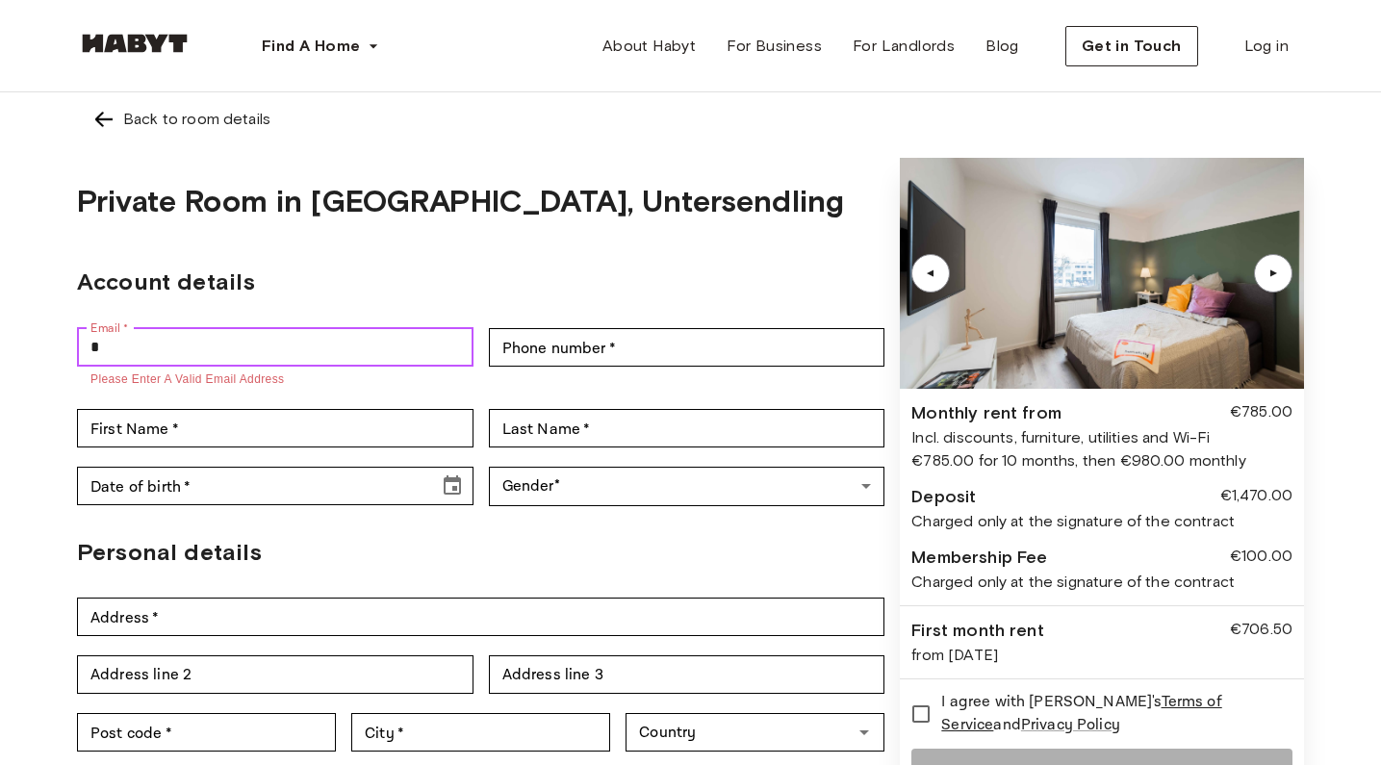
type input "**********"
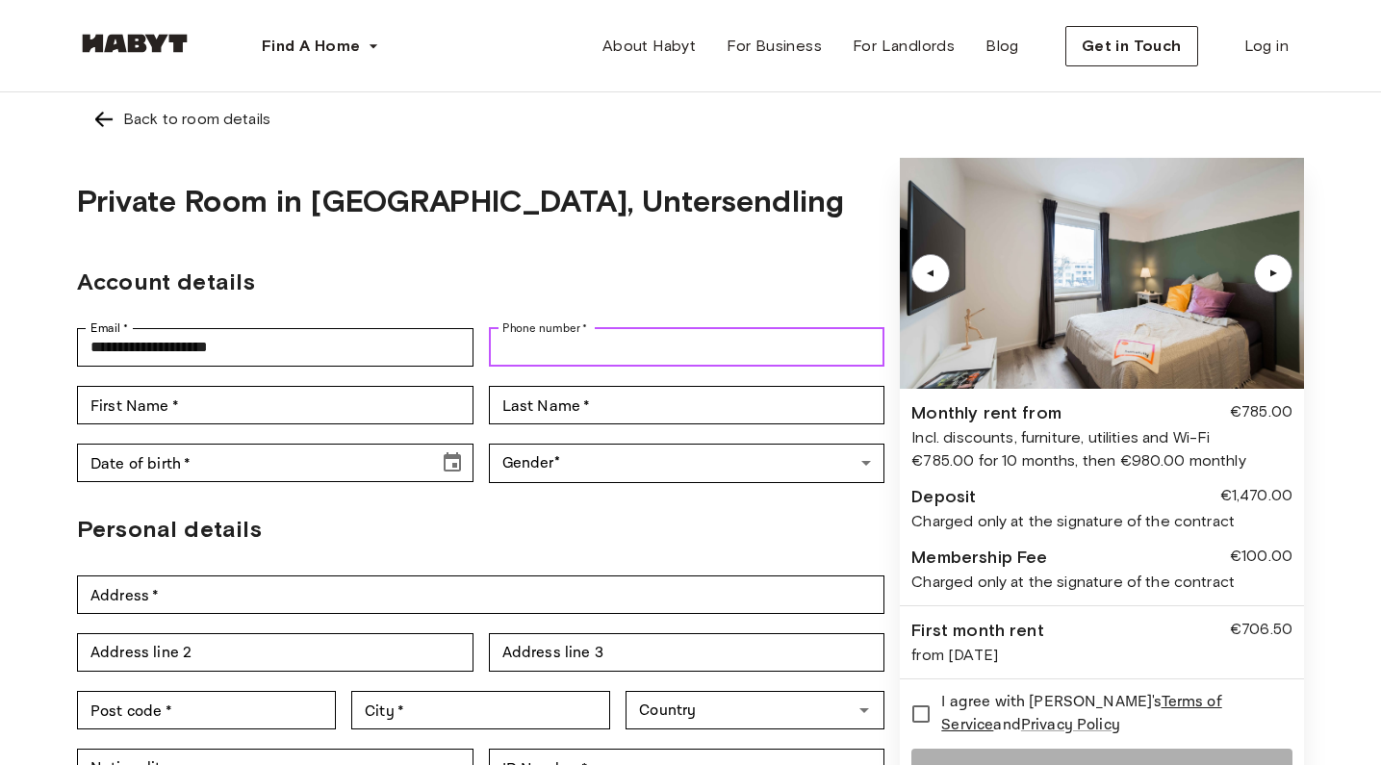
click at [531, 346] on input "Phone number   *" at bounding box center [687, 347] width 396 height 38
type input "*"
type input "**********"
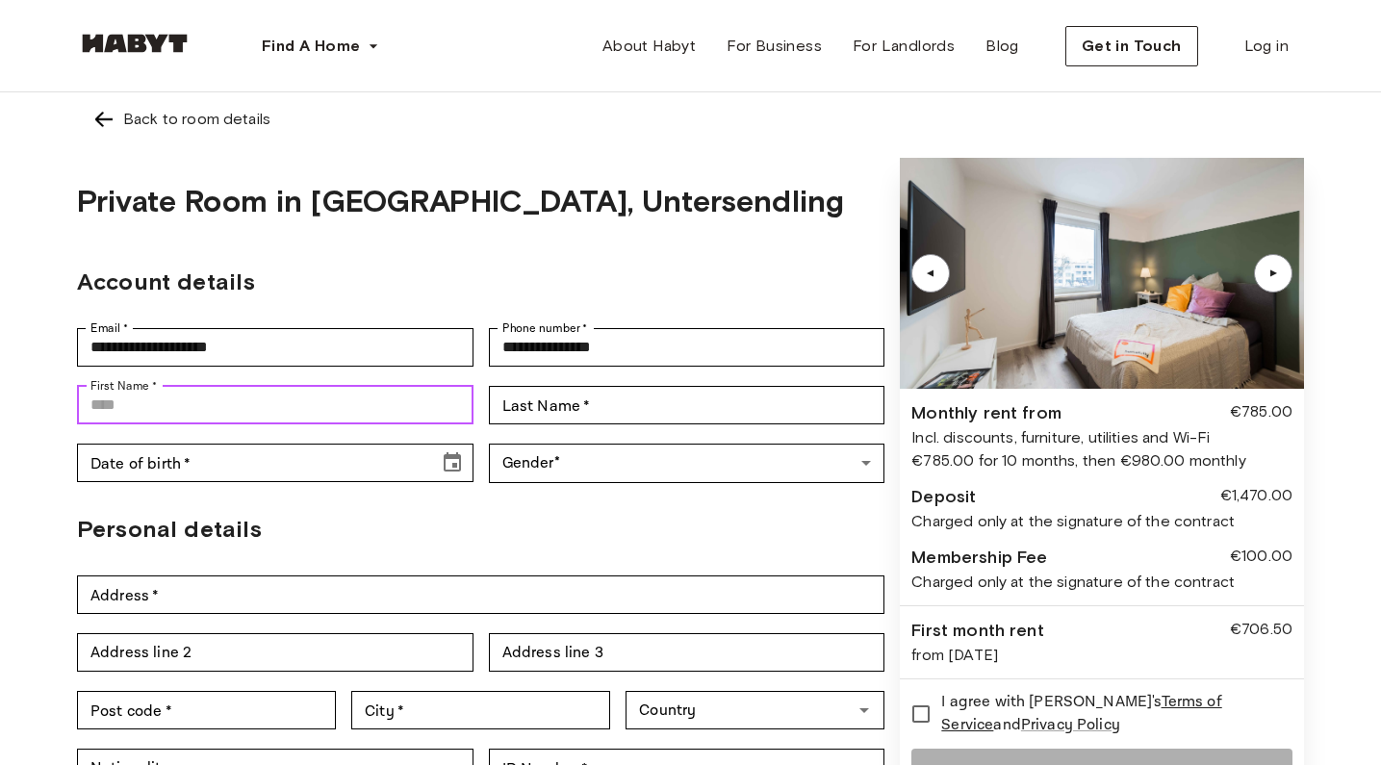
type input "*"
type input "*****"
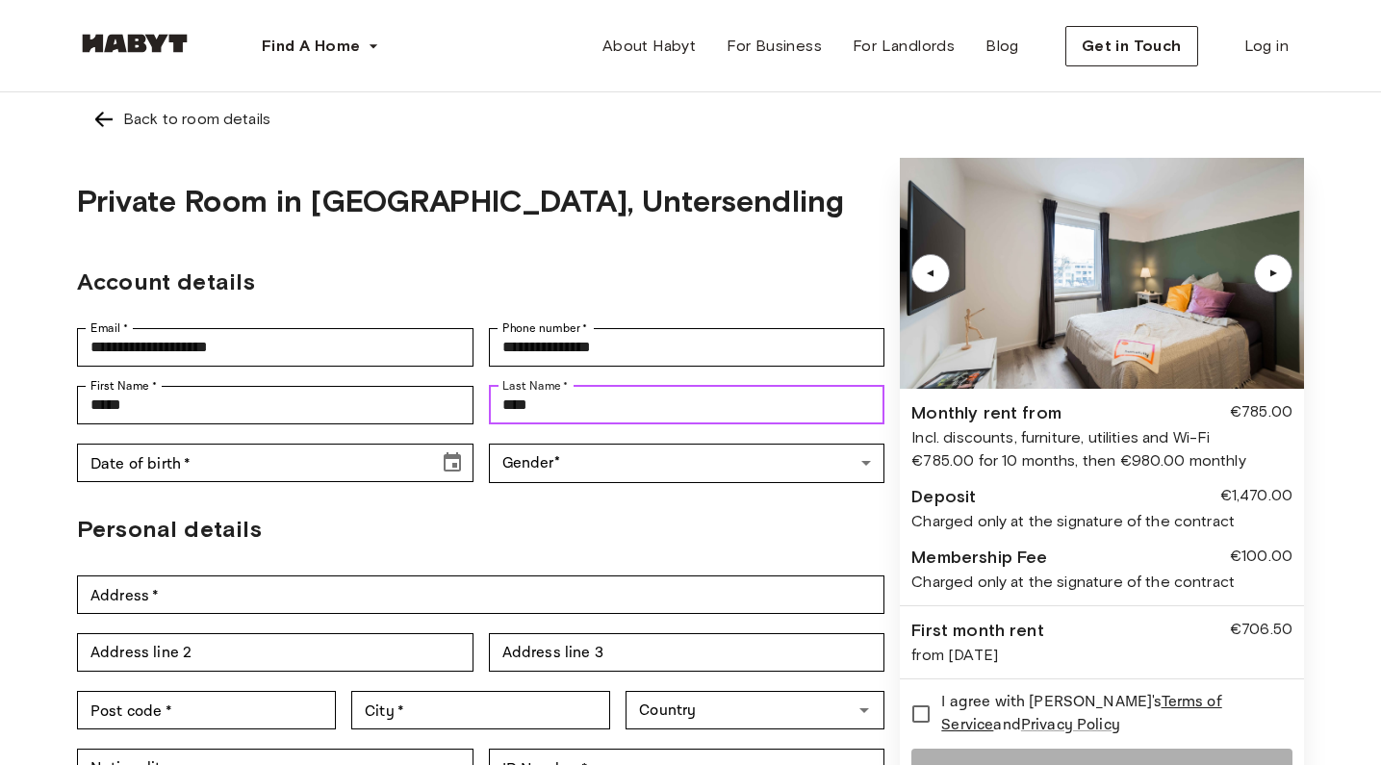
type input "****"
click at [249, 439] on div "Date of birth   * Date of birth   *" at bounding box center [275, 463] width 396 height 59
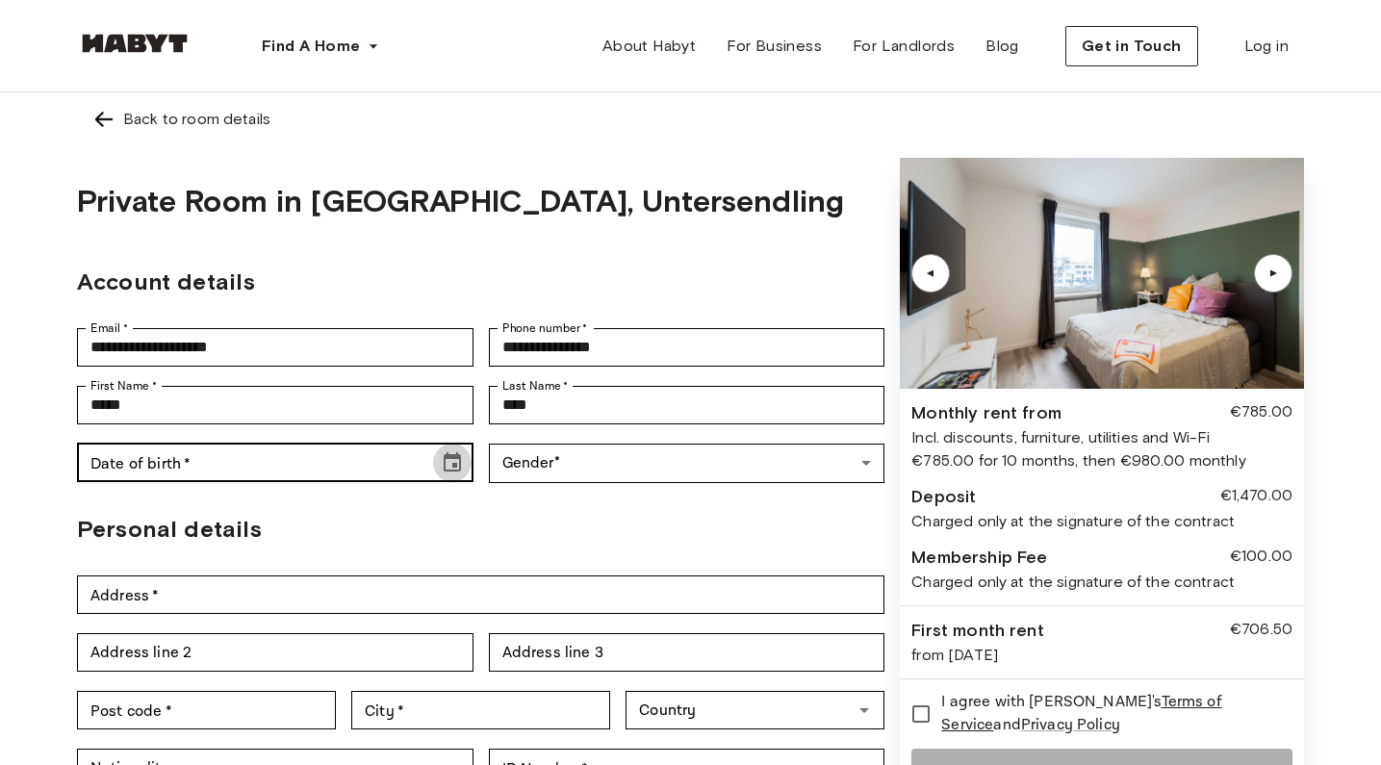
click at [454, 453] on icon "Choose date" at bounding box center [452, 462] width 23 height 23
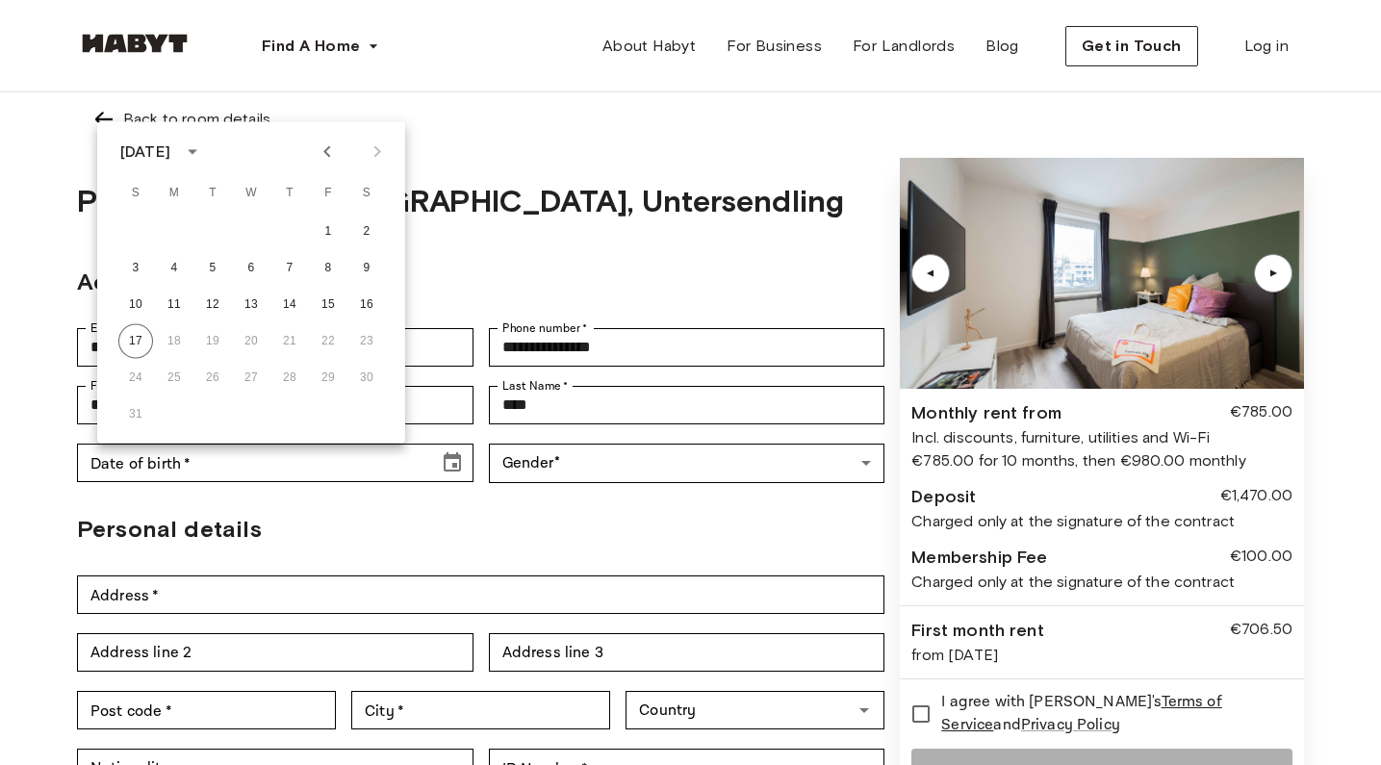
click at [197, 151] on icon "calendar view is open, switch to year view" at bounding box center [193, 152] width 10 height 5
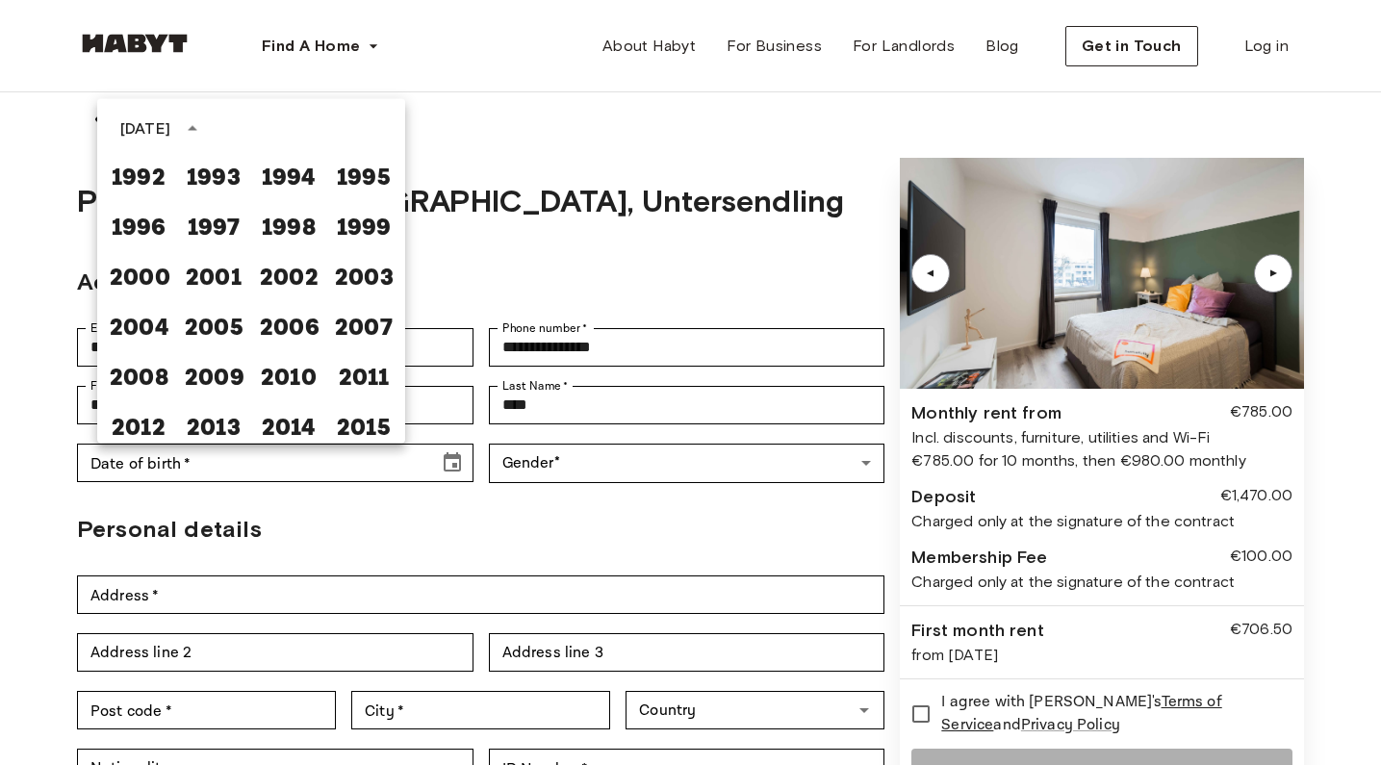
scroll to position [1190, 0]
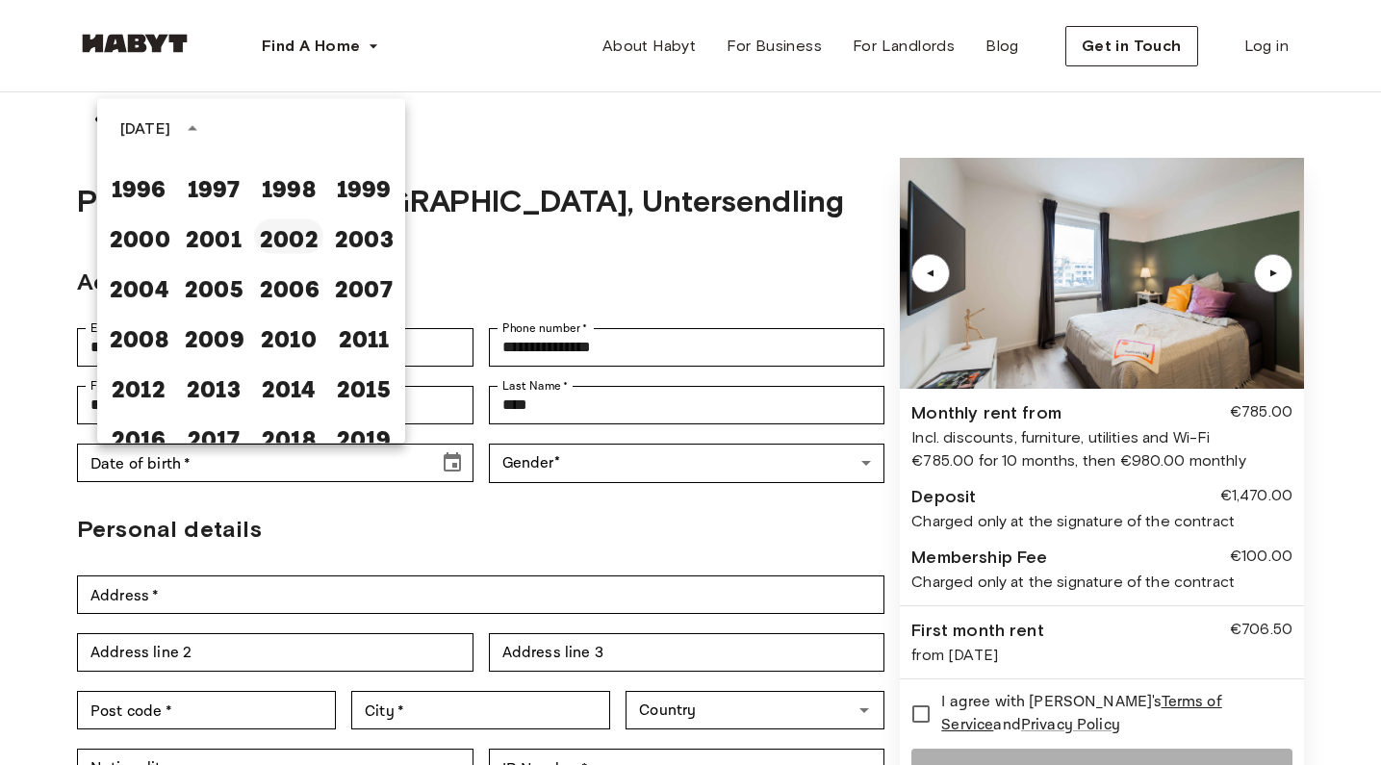
click at [285, 238] on button "2002" at bounding box center [288, 236] width 69 height 35
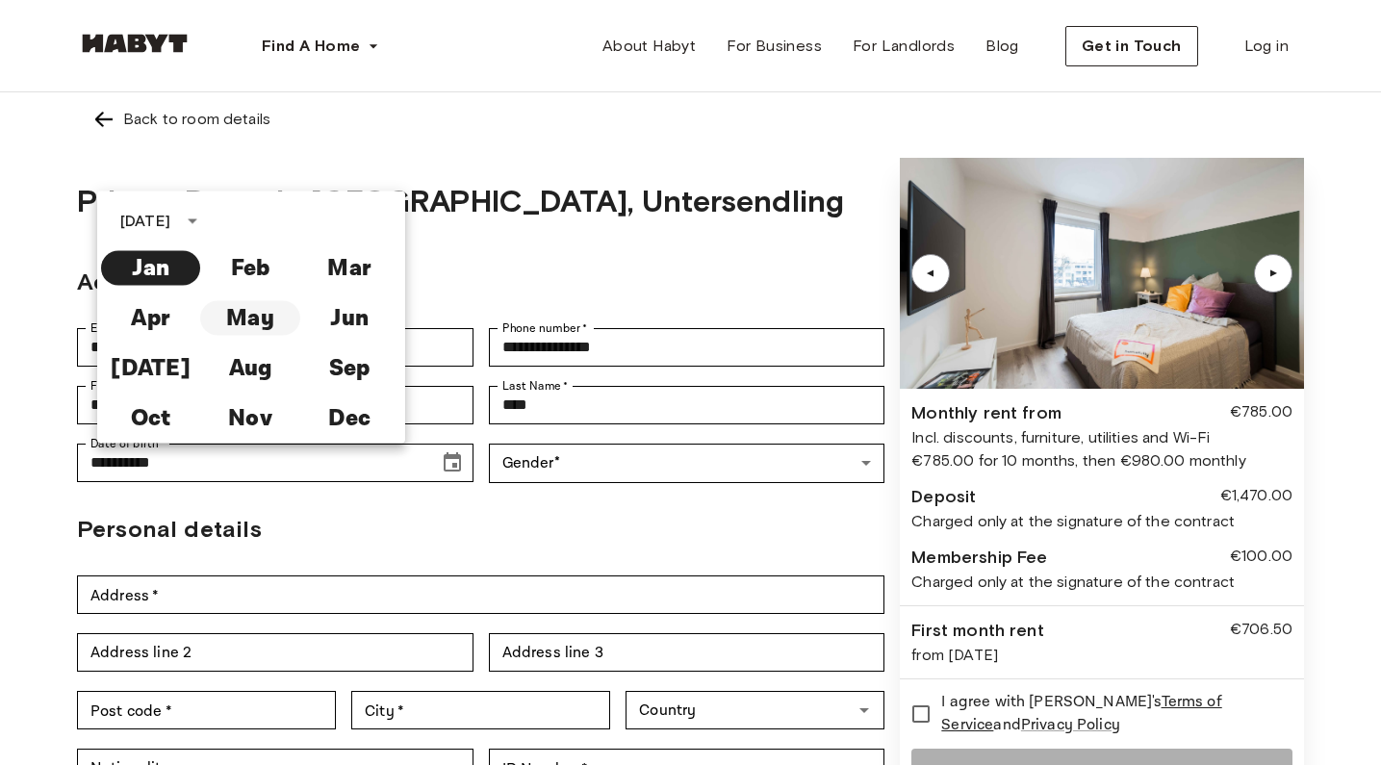
click at [259, 316] on button "May" at bounding box center [249, 318] width 99 height 35
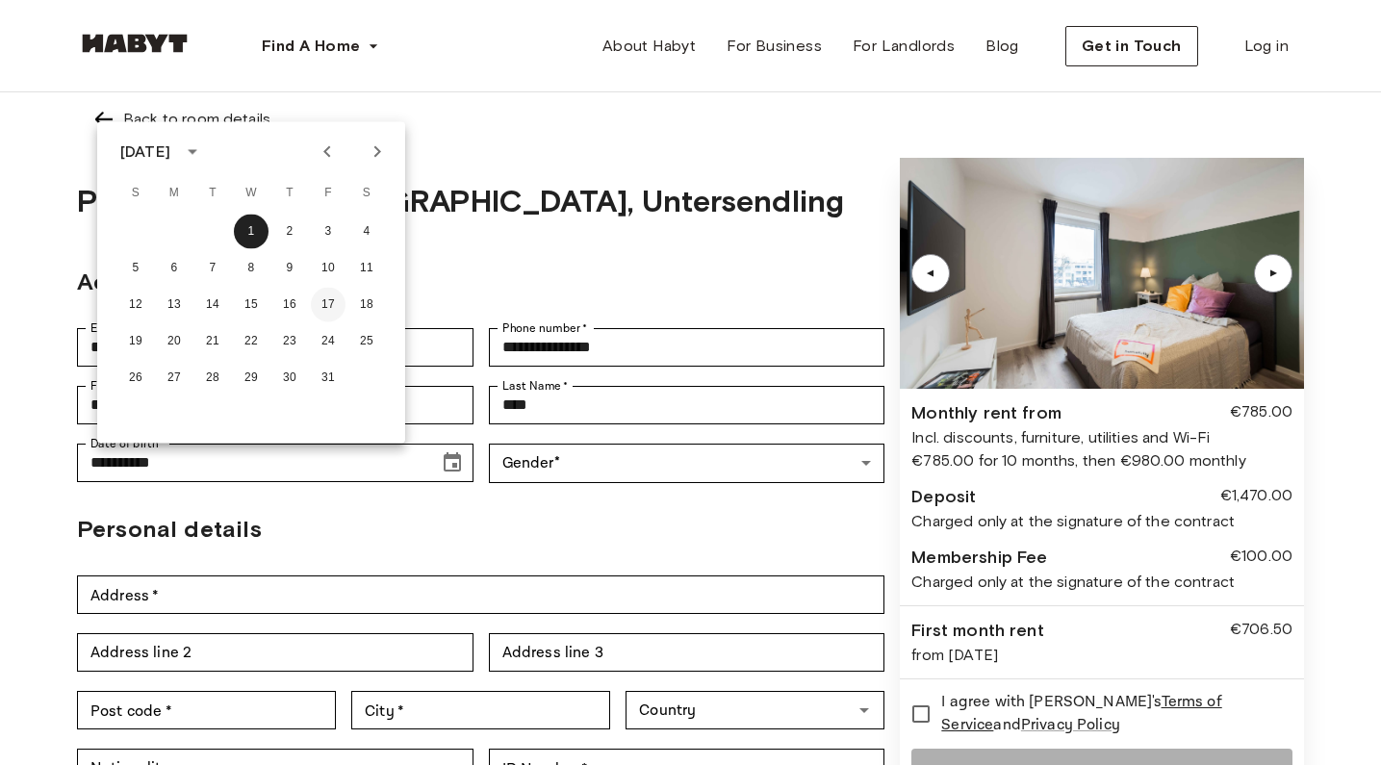
click at [327, 300] on button "17" at bounding box center [328, 305] width 35 height 35
type input "**********"
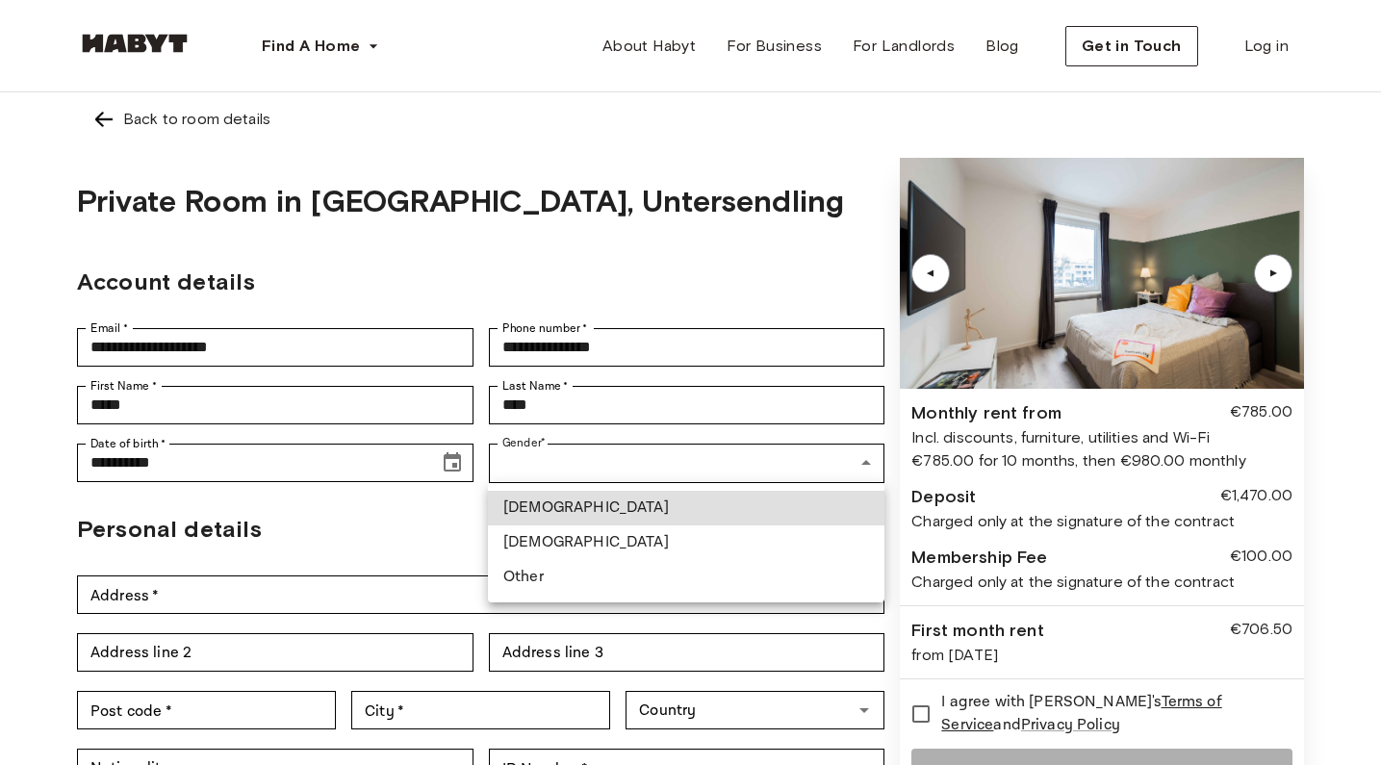
click at [546, 533] on li "[DEMOGRAPHIC_DATA]" at bounding box center [686, 542] width 396 height 35
type input "******"
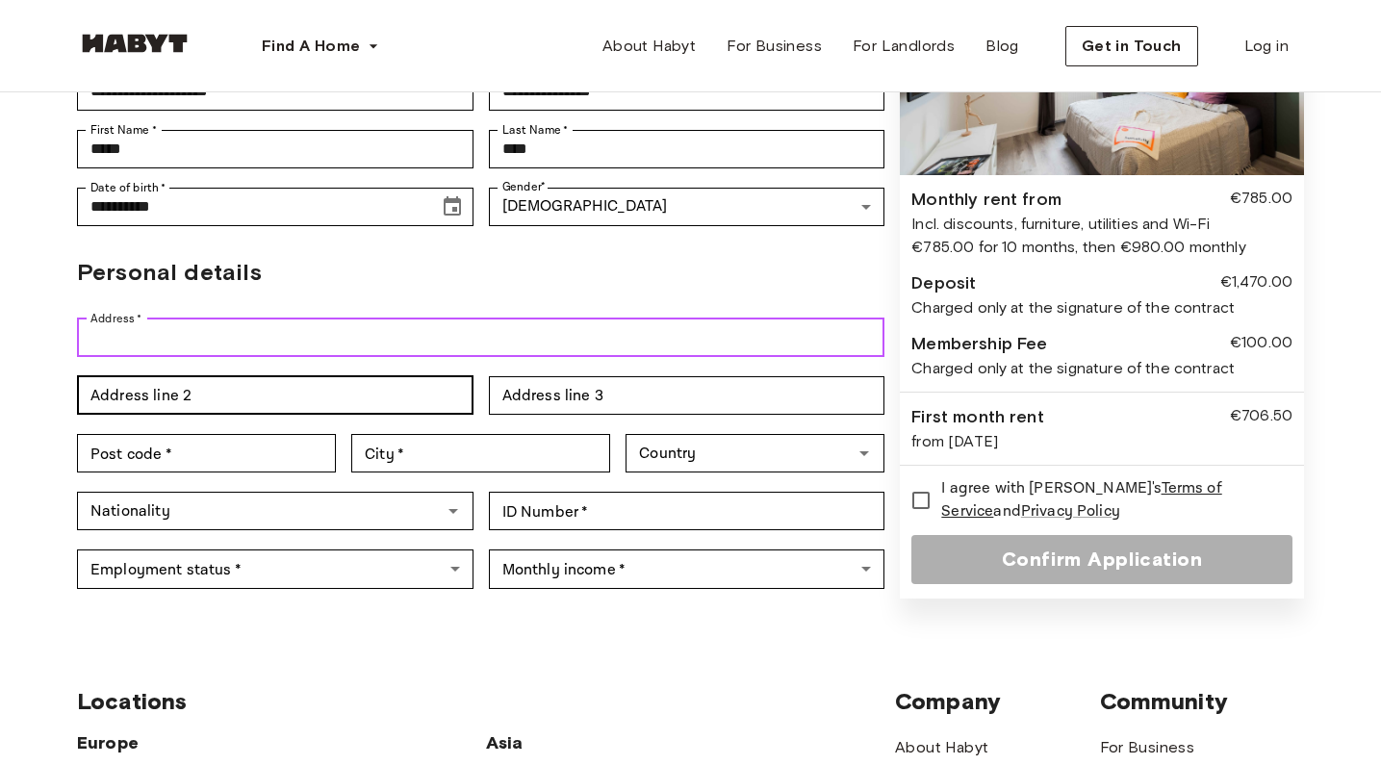
scroll to position [256, 0]
type input "**********"
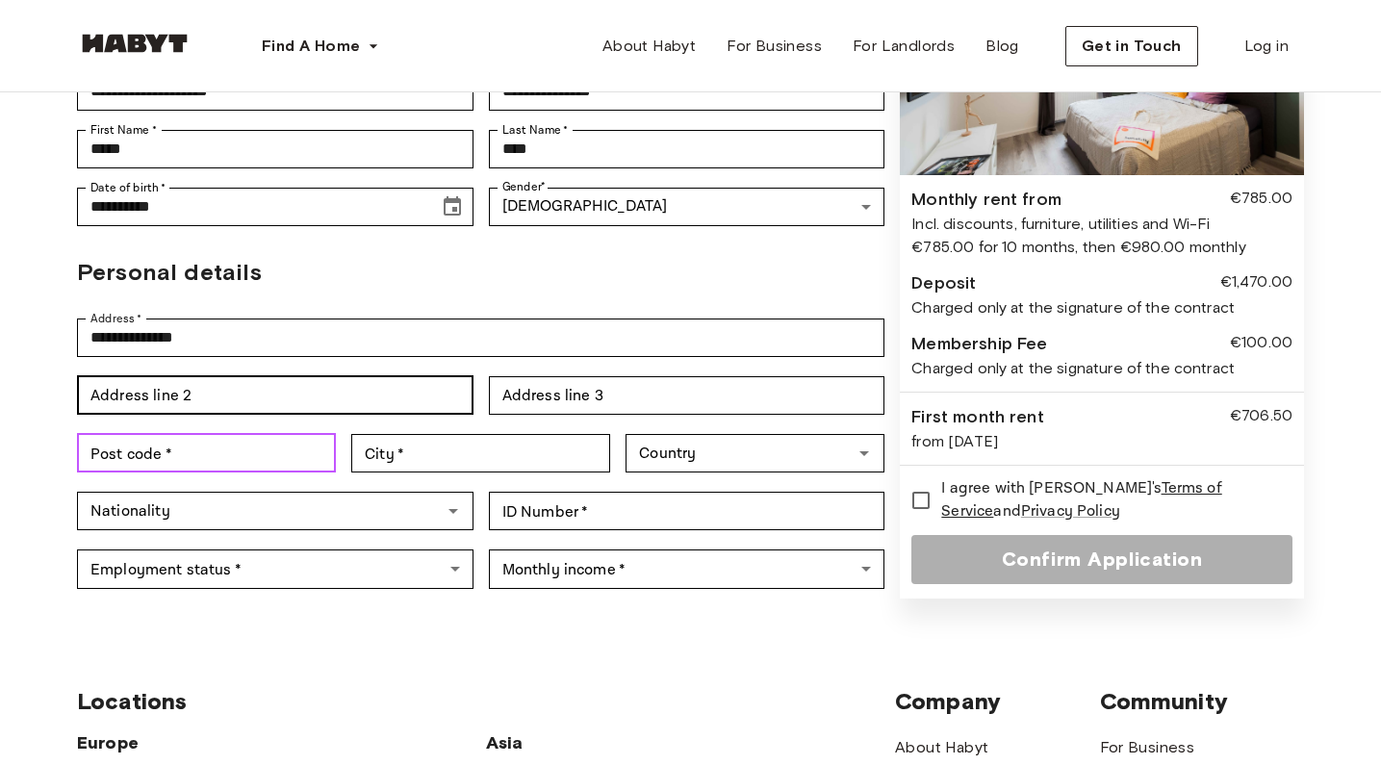
type input "*****"
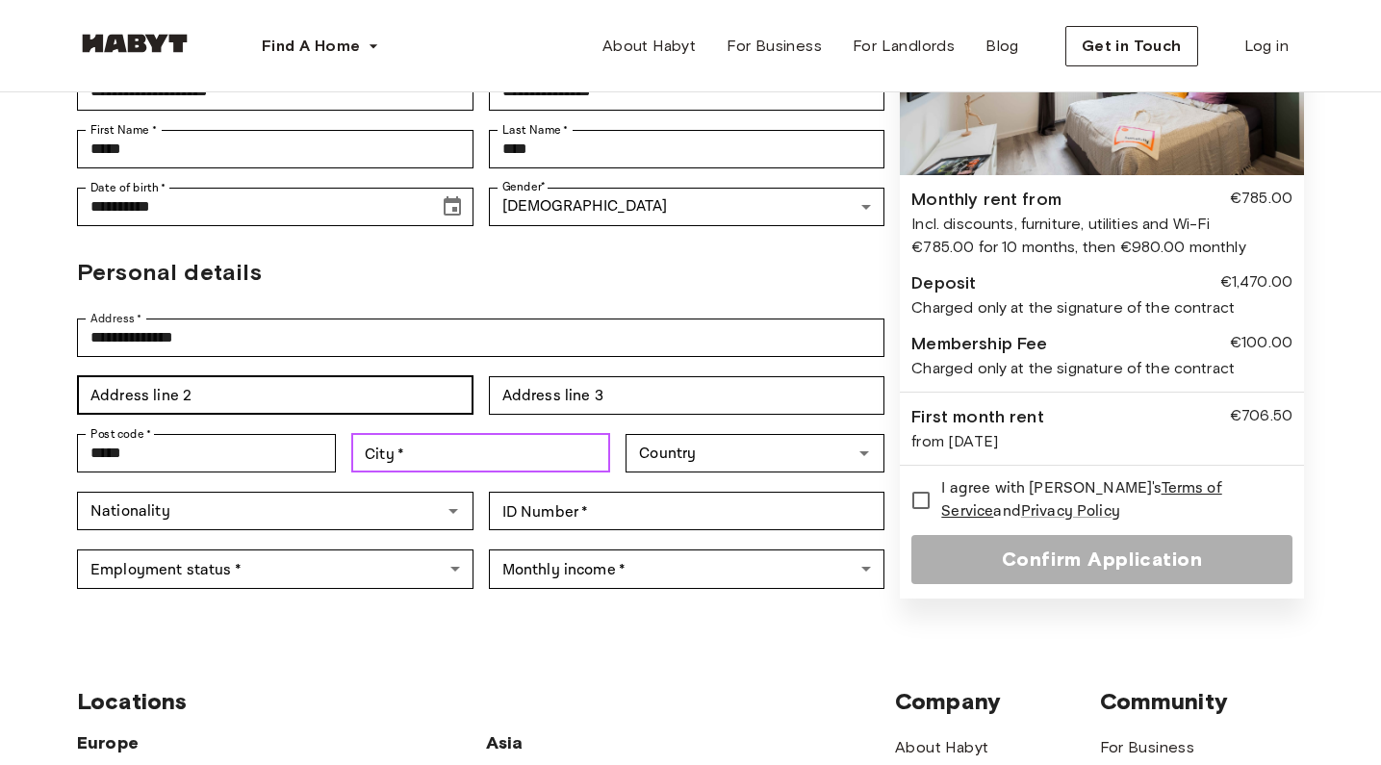
type input "**********"
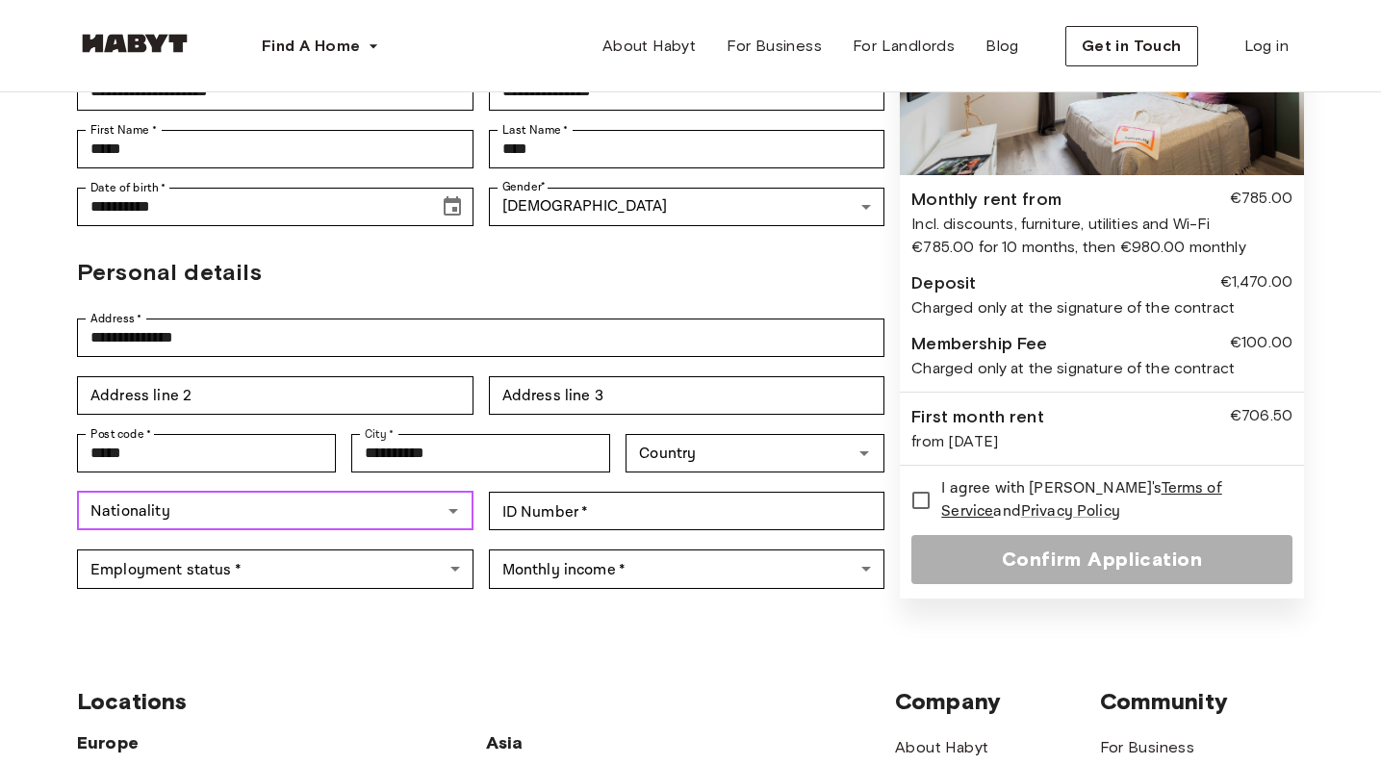
click at [246, 501] on input "Nationality" at bounding box center [259, 511] width 353 height 27
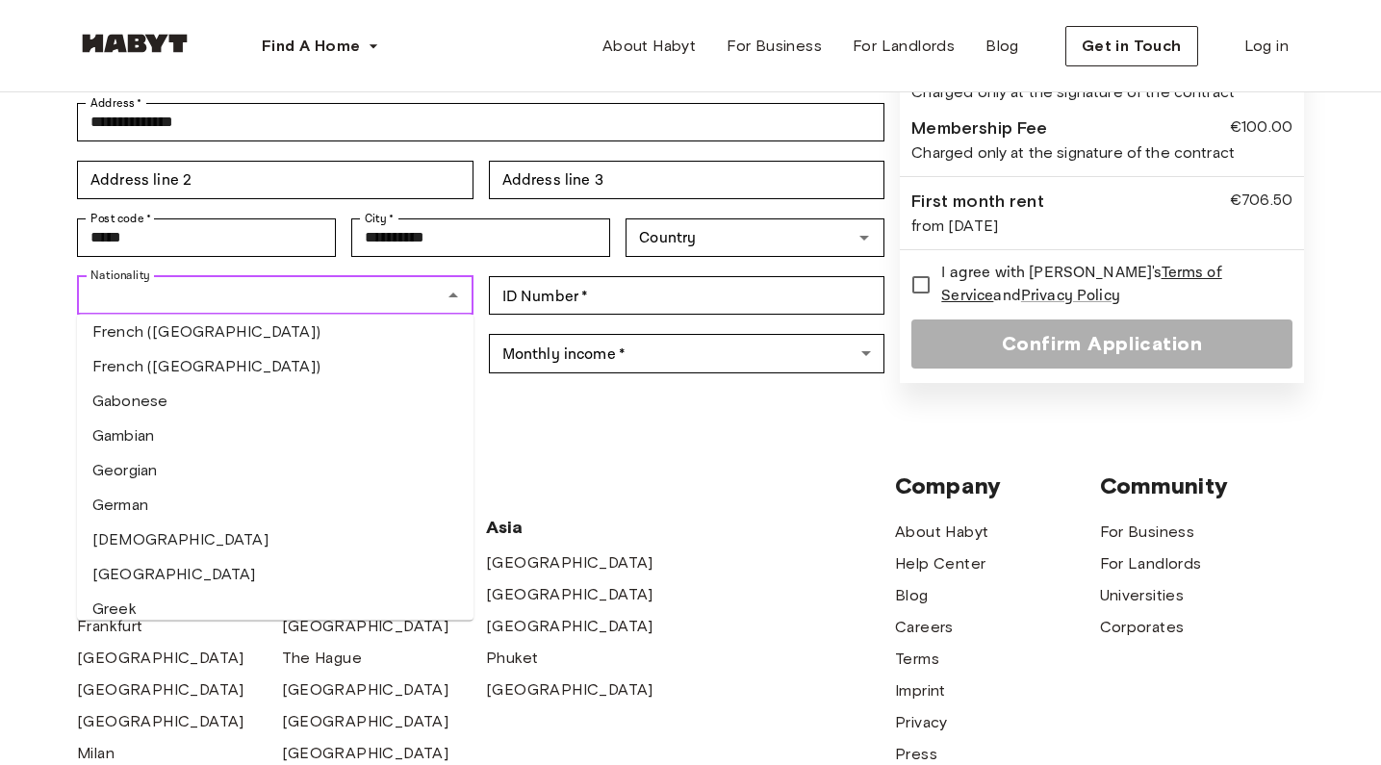
scroll to position [2433, 0]
click at [207, 496] on li "German" at bounding box center [275, 505] width 396 height 35
type input "******"
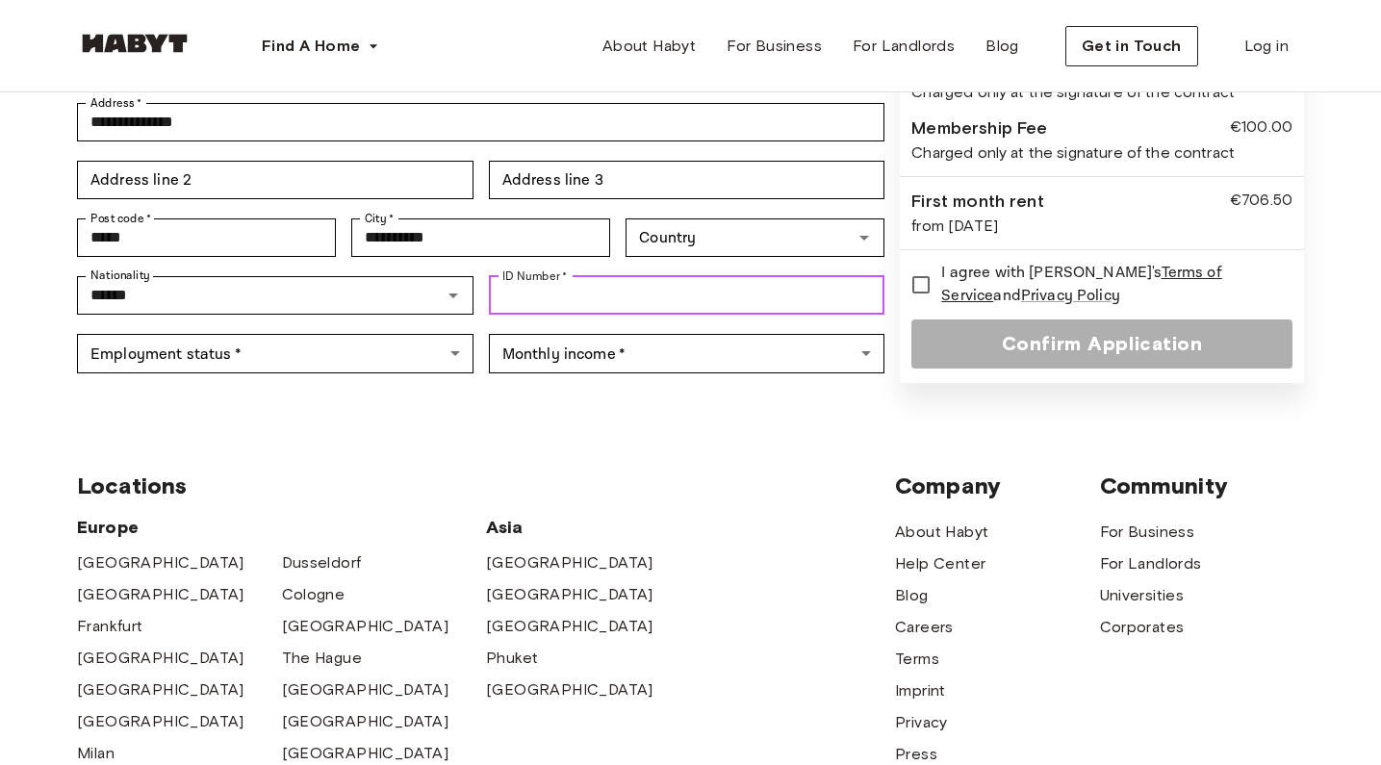
click at [590, 298] on input "ID Number   *" at bounding box center [687, 295] width 396 height 38
